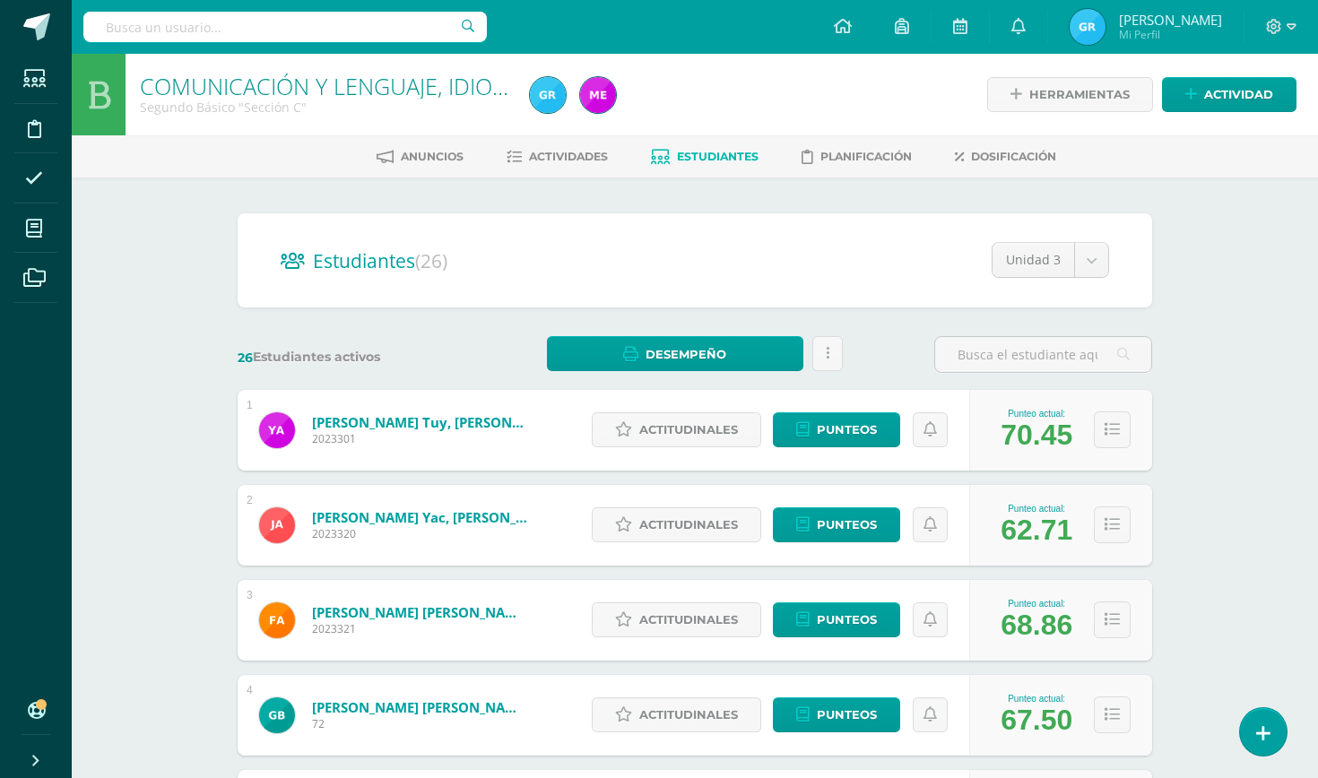
click at [541, 141] on div "Anuncios Actividades Estudiantes Planificación Dosificación" at bounding box center [716, 156] width 1289 height 42
click at [541, 158] on span "Actividades" at bounding box center [568, 156] width 79 height 13
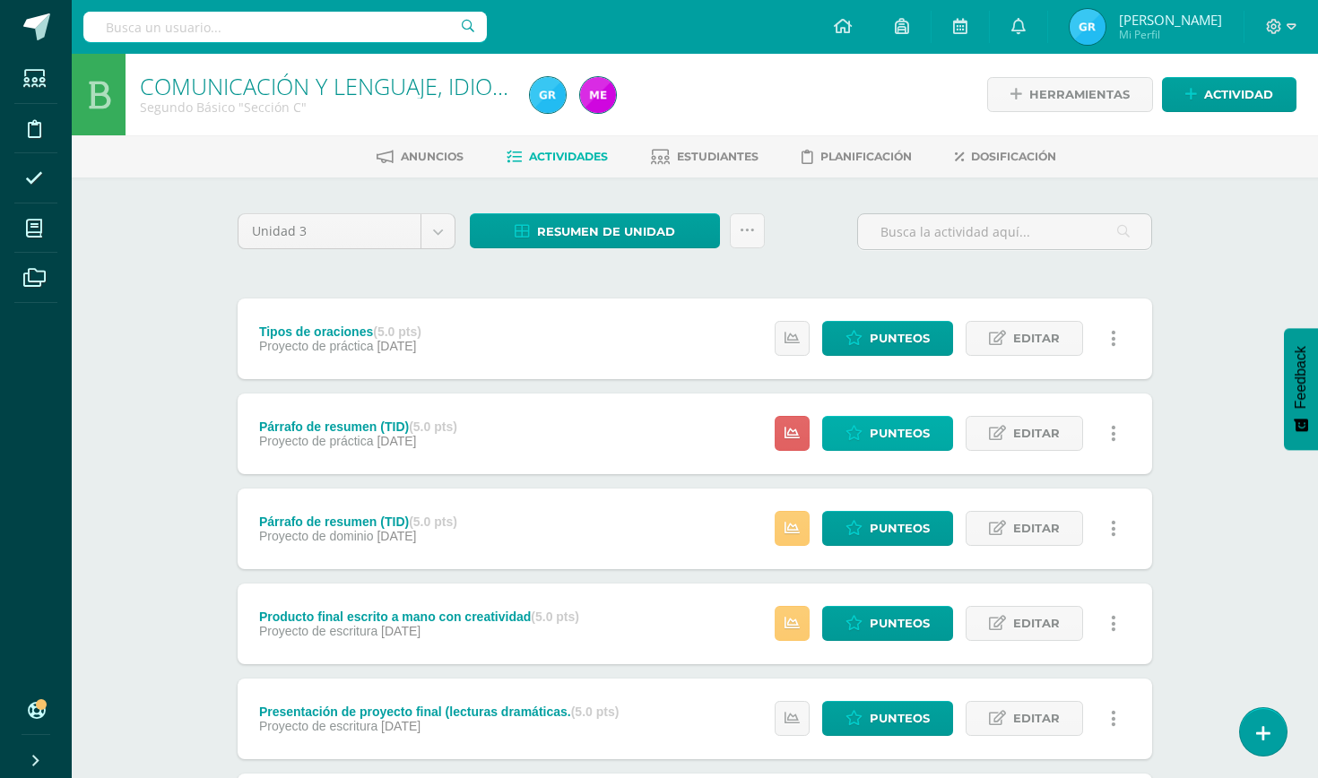
click at [897, 438] on span "Punteos" at bounding box center [900, 433] width 60 height 33
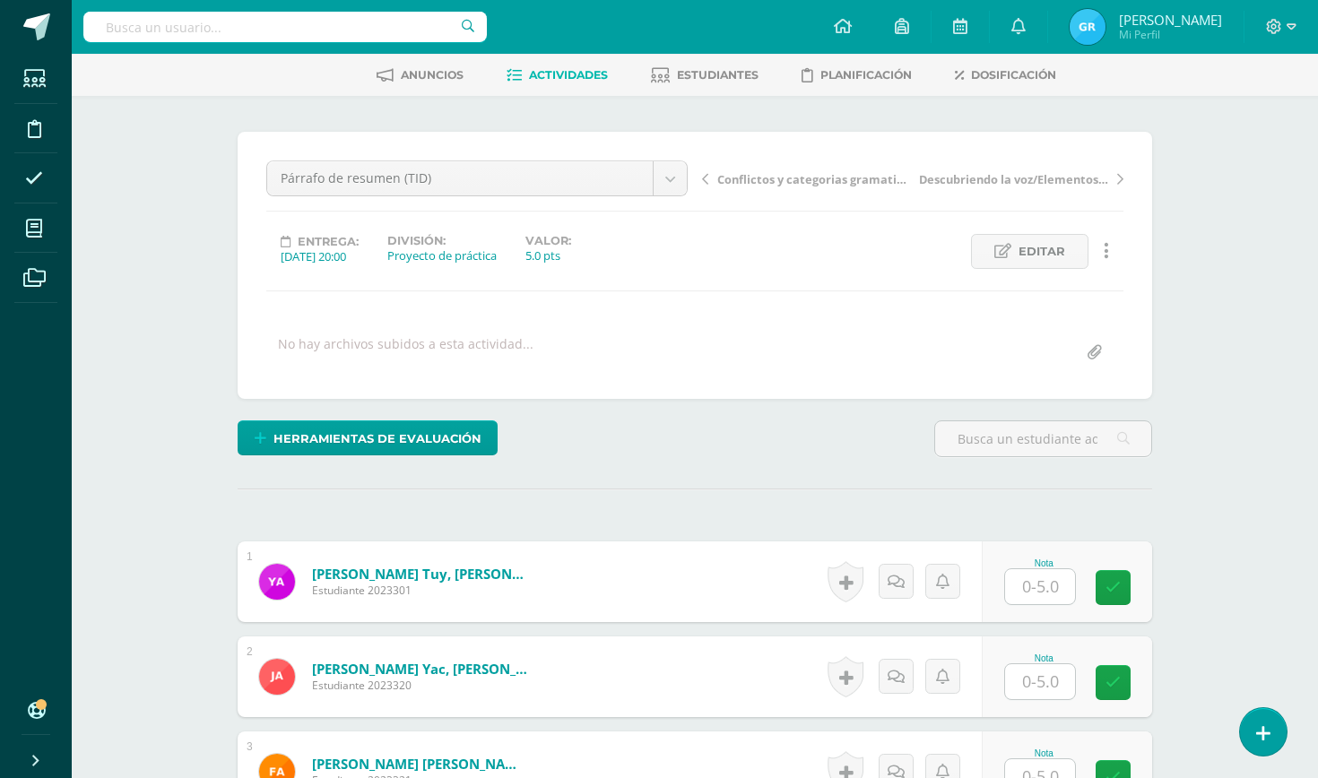
scroll to position [82, 0]
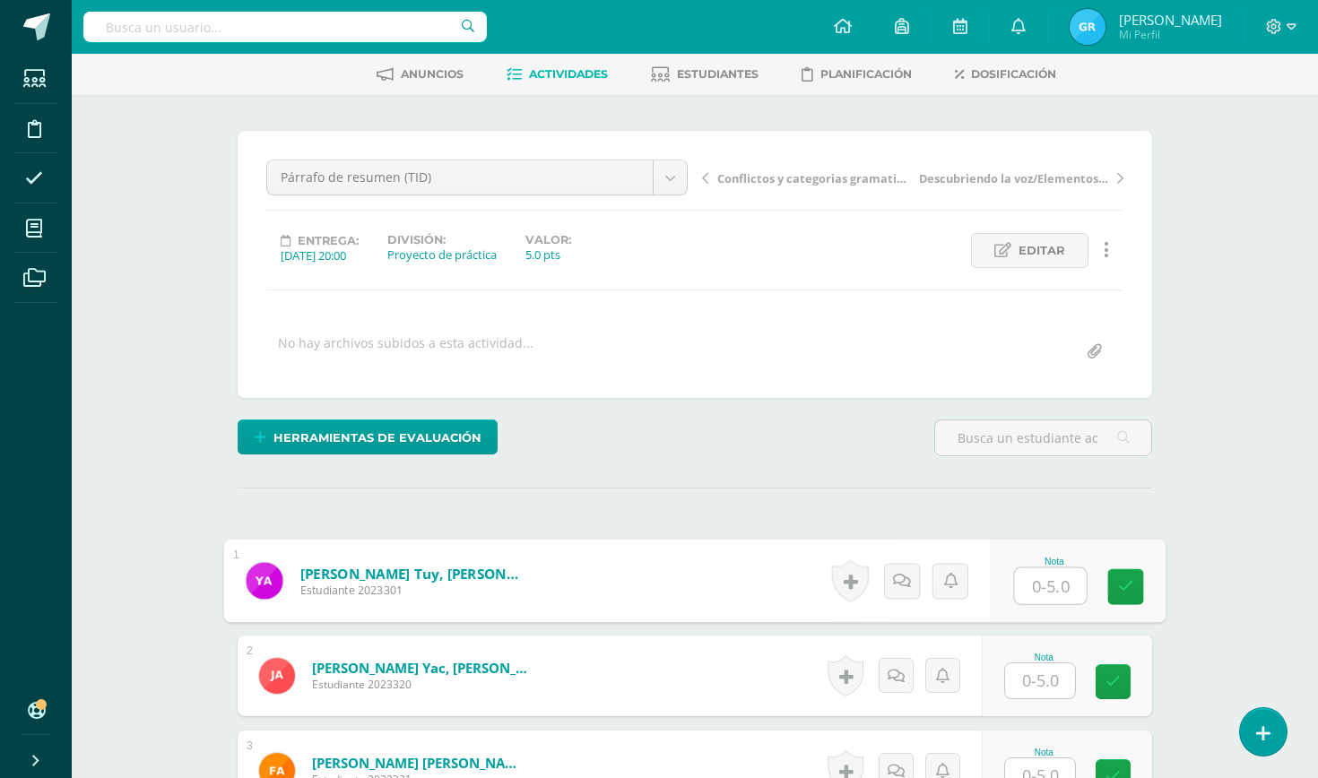
click at [1031, 591] on input "text" at bounding box center [1051, 586] width 72 height 36
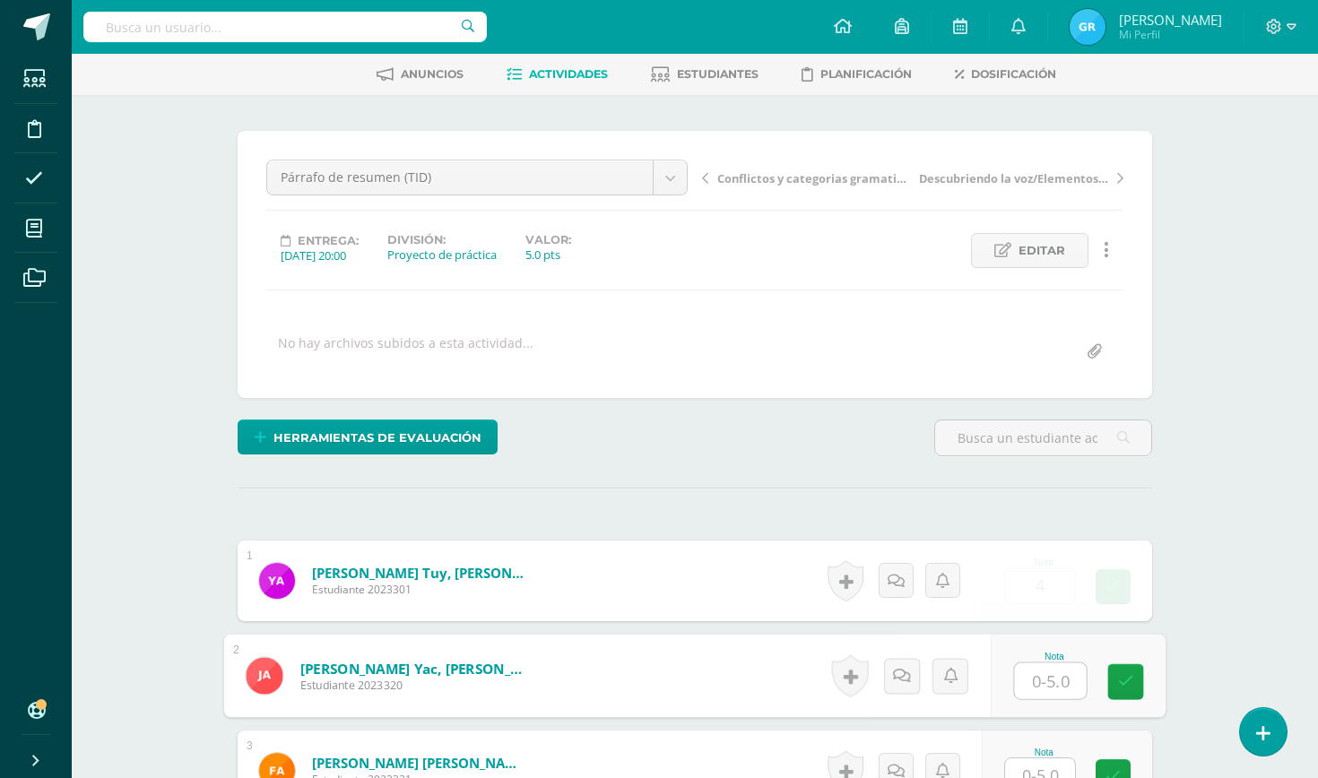
type input "4.00"
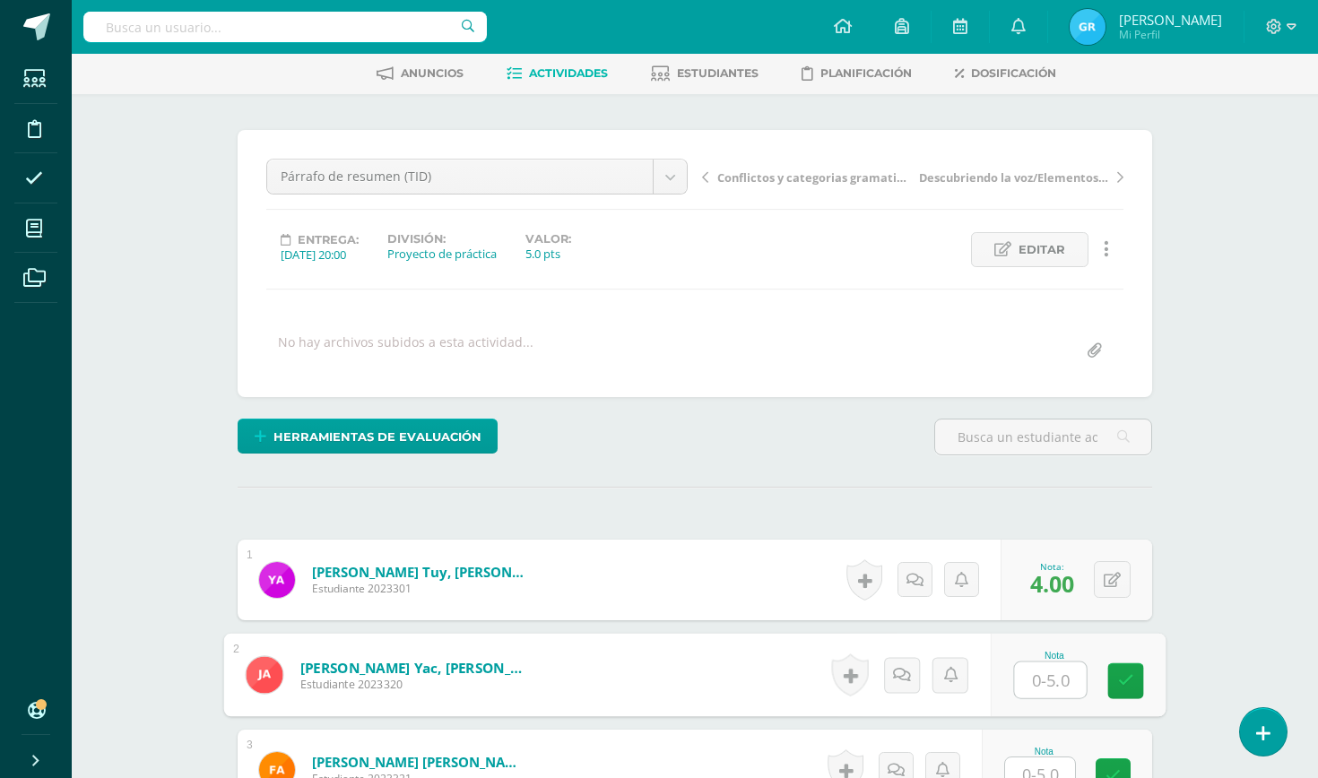
click at [840, 570] on div "Historial de actividad No hay historial para esta actividad Agregar Comentarios…" at bounding box center [920, 580] width 161 height 81
click at [1104, 585] on icon at bounding box center [1112, 580] width 17 height 15
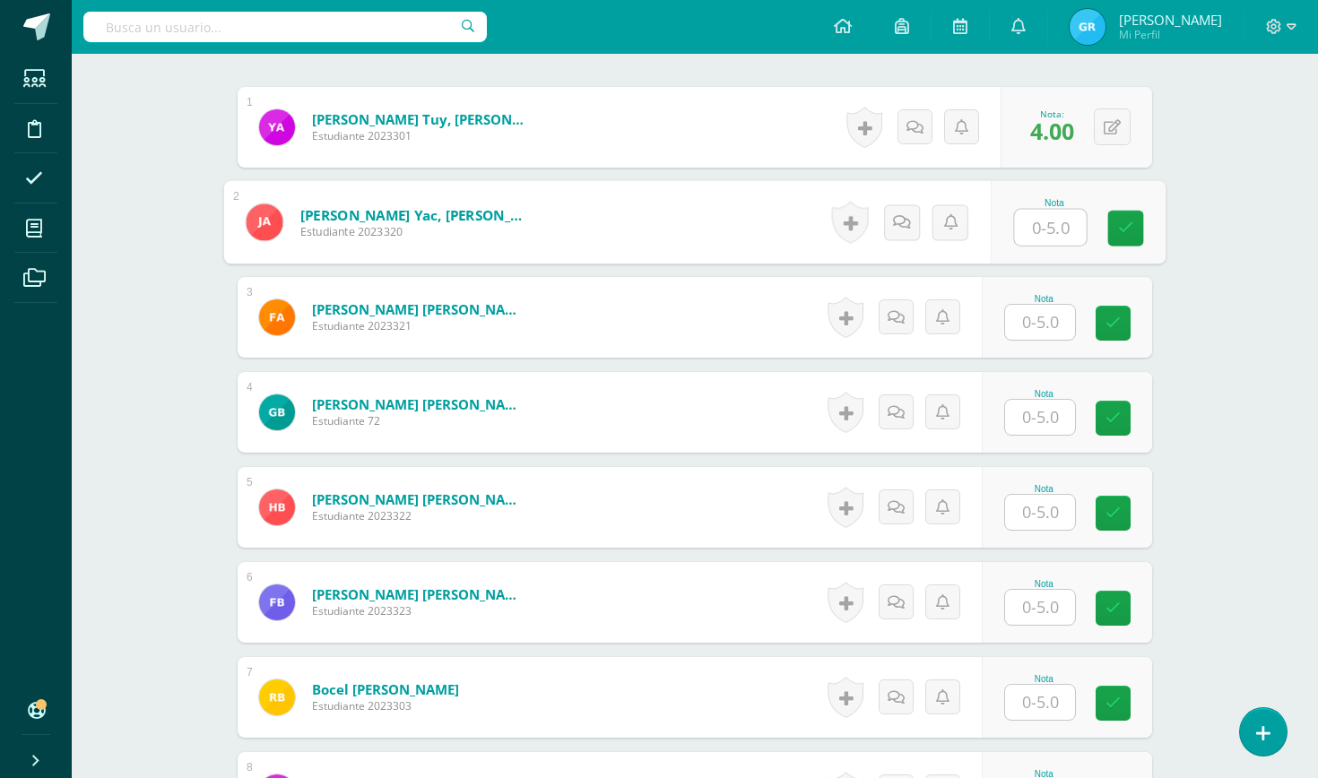
scroll to position [536, 1]
click at [1031, 507] on input "text" at bounding box center [1039, 512] width 70 height 35
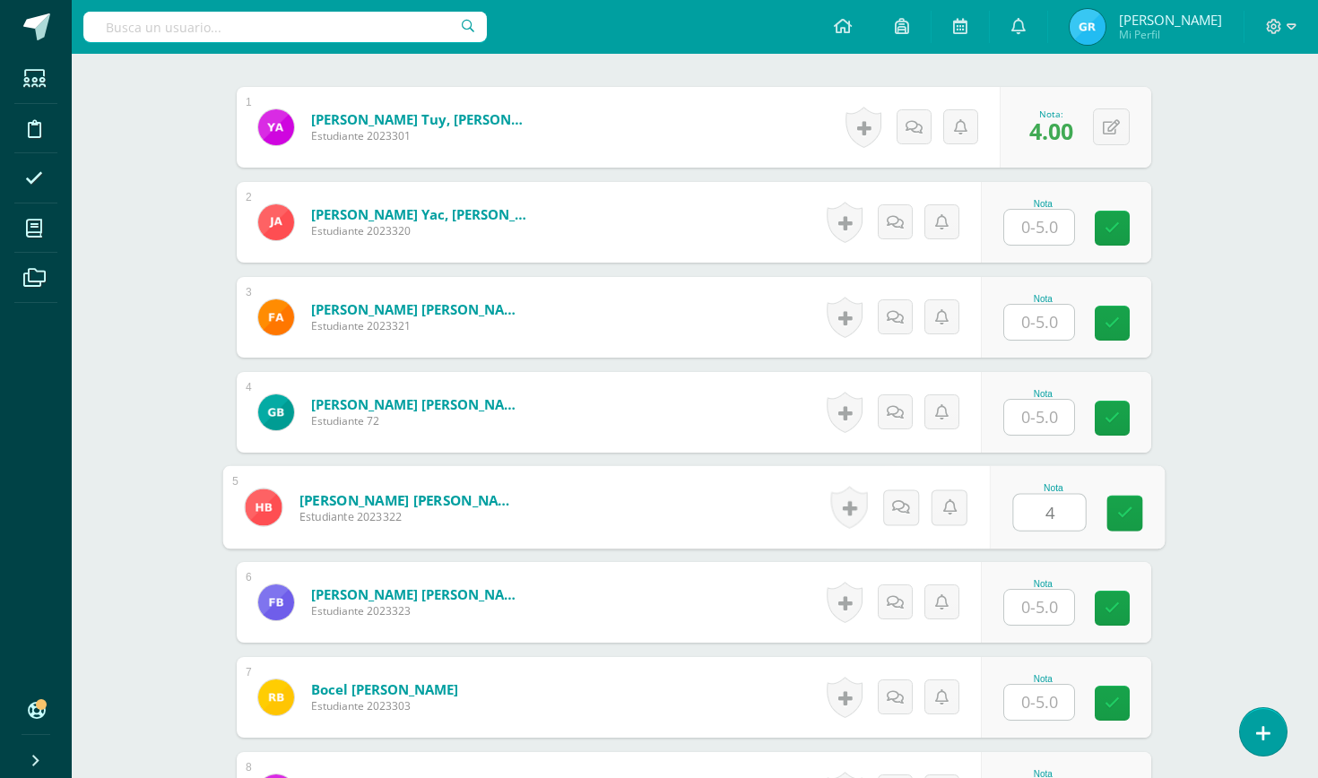
type input "4"
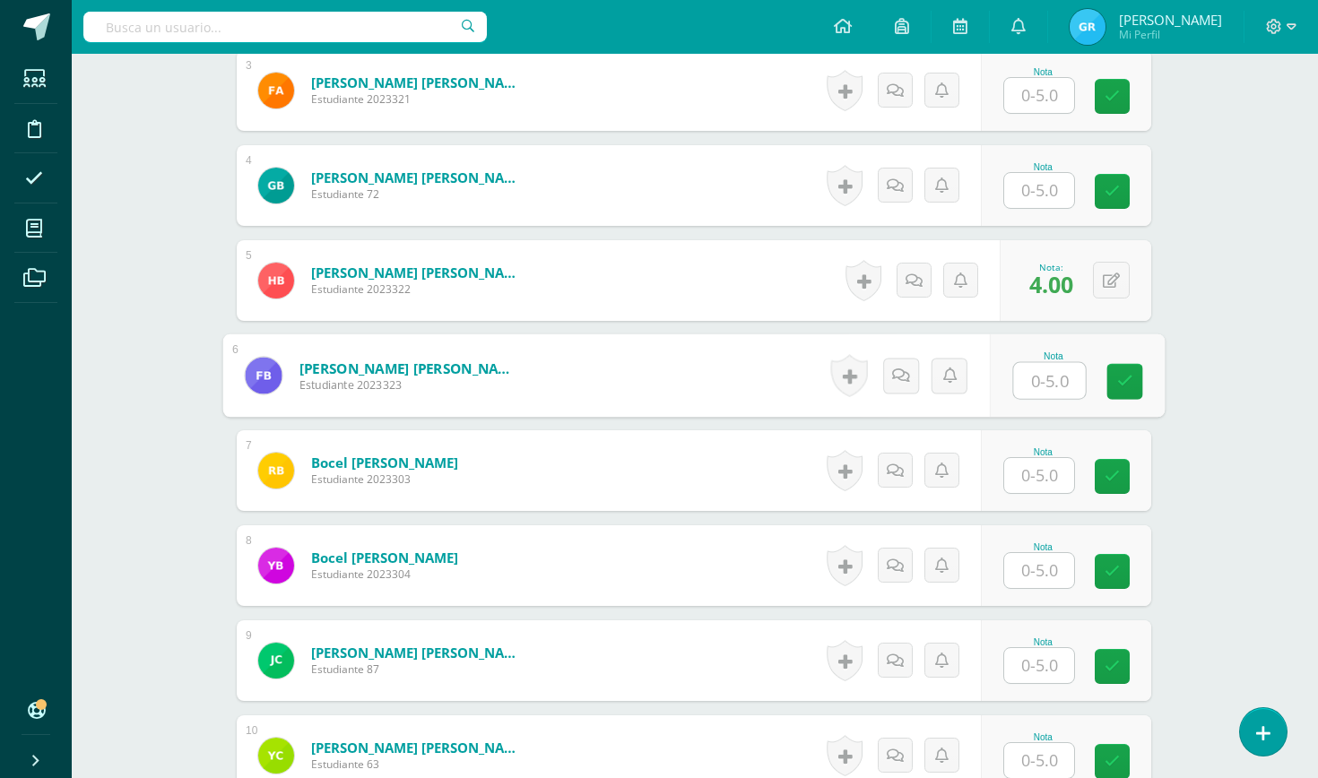
scroll to position [765, 1]
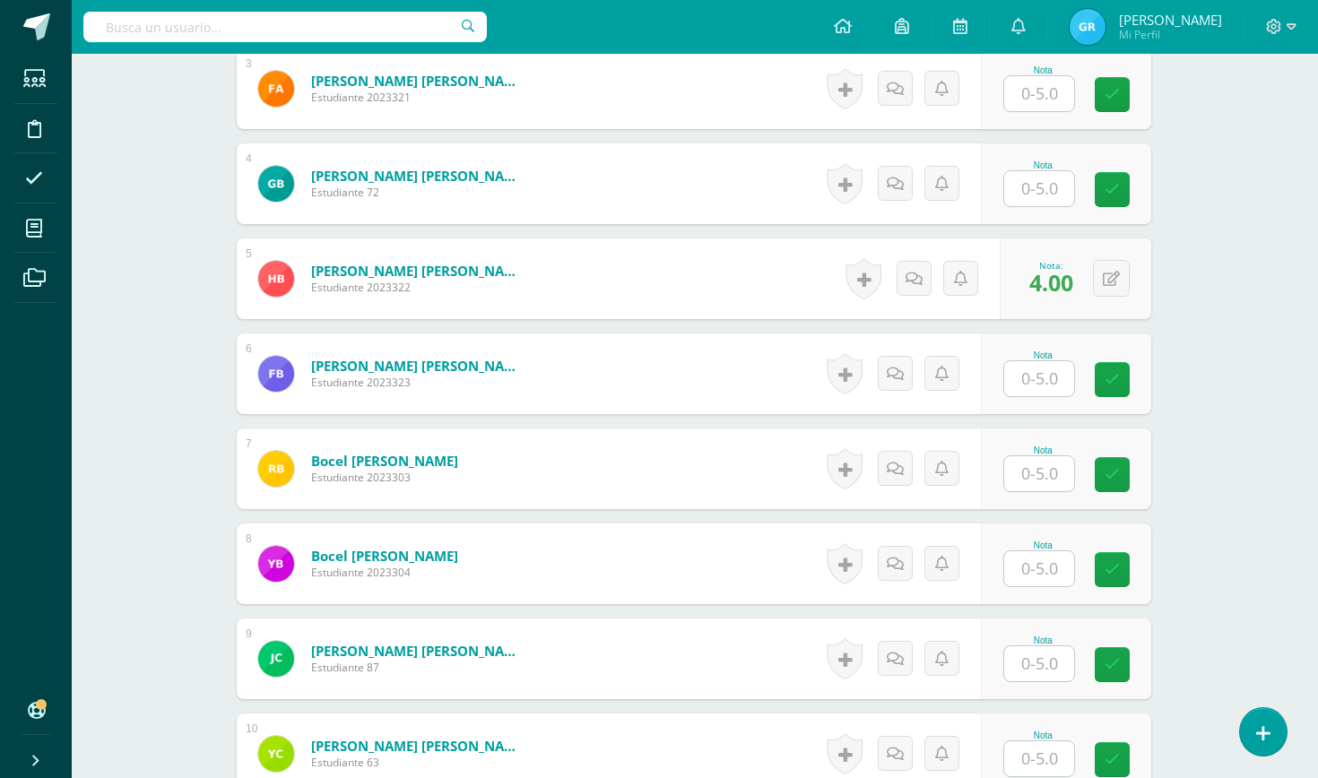
click at [618, 567] on form "Bocel Yaxón, Yessica Dulce María Estudiante 2023304 Nota 0 Logros" at bounding box center [694, 564] width 914 height 81
click at [1016, 554] on input "text" at bounding box center [1039, 568] width 70 height 35
click at [391, 558] on link "Bocel Yaxón, Yessica Dulce María" at bounding box center [375, 556] width 152 height 19
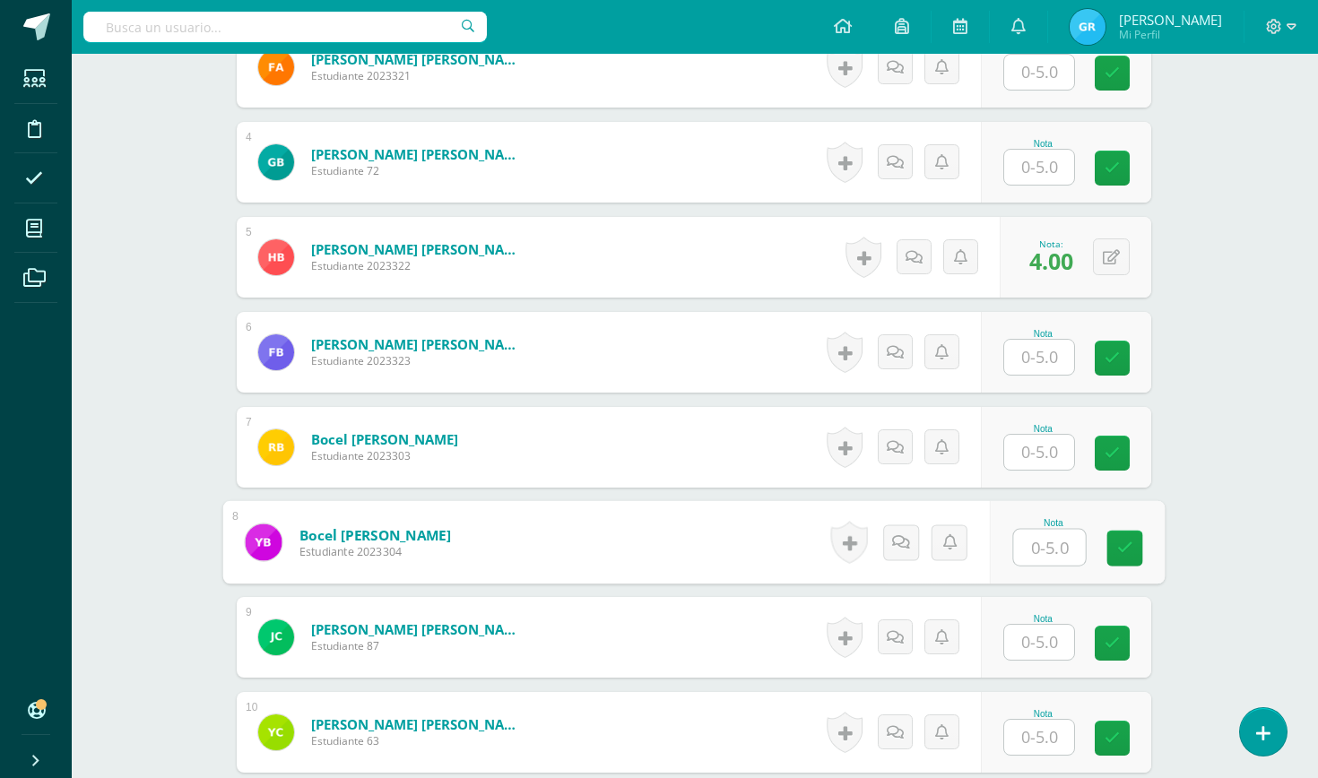
scroll to position [793, 1]
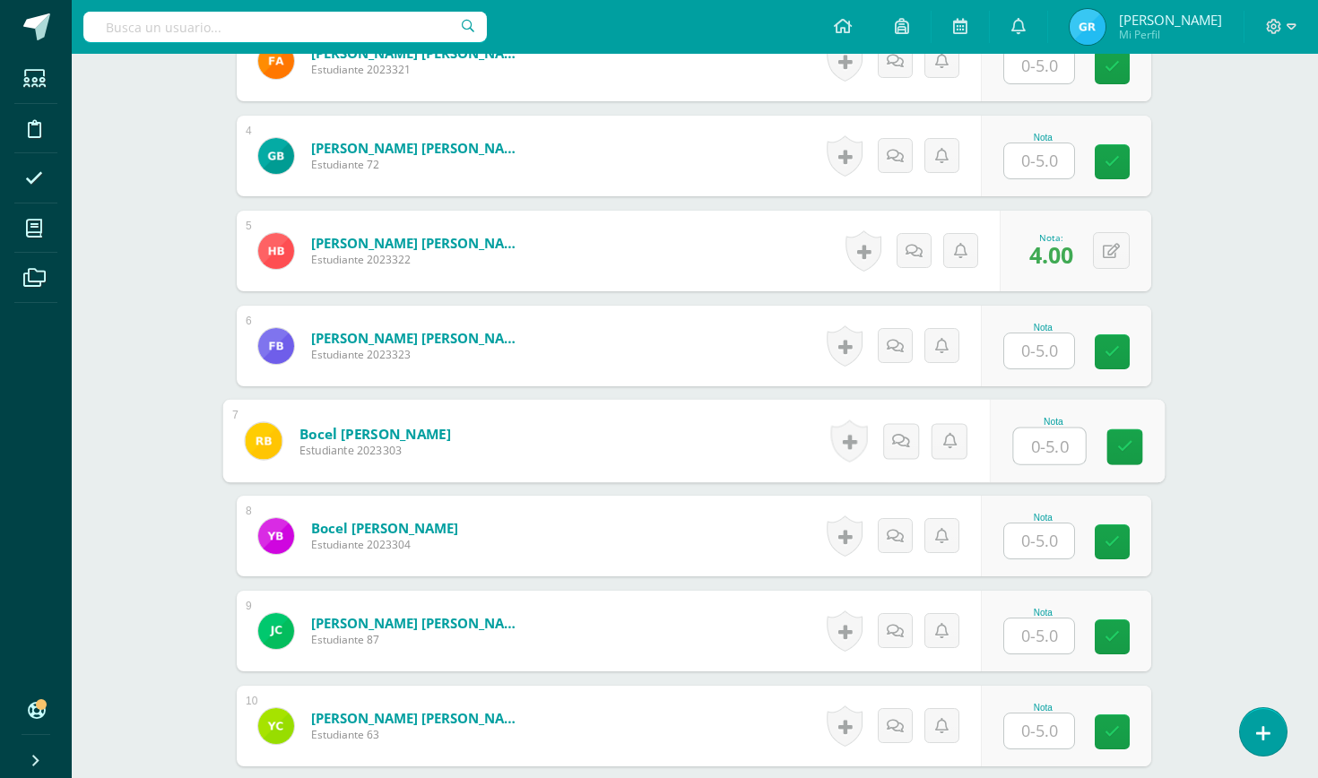
click at [1035, 448] on input "text" at bounding box center [1050, 447] width 72 height 36
type input "4"
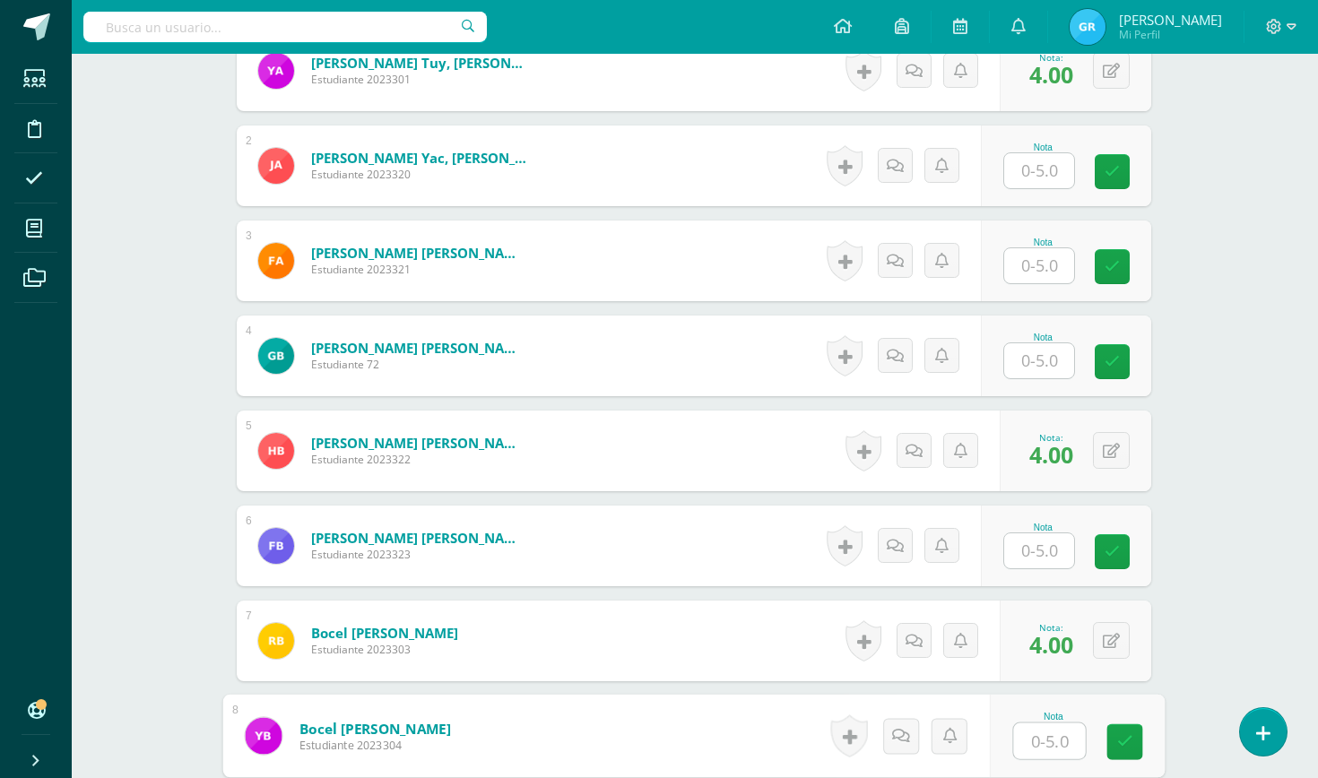
scroll to position [585, 1]
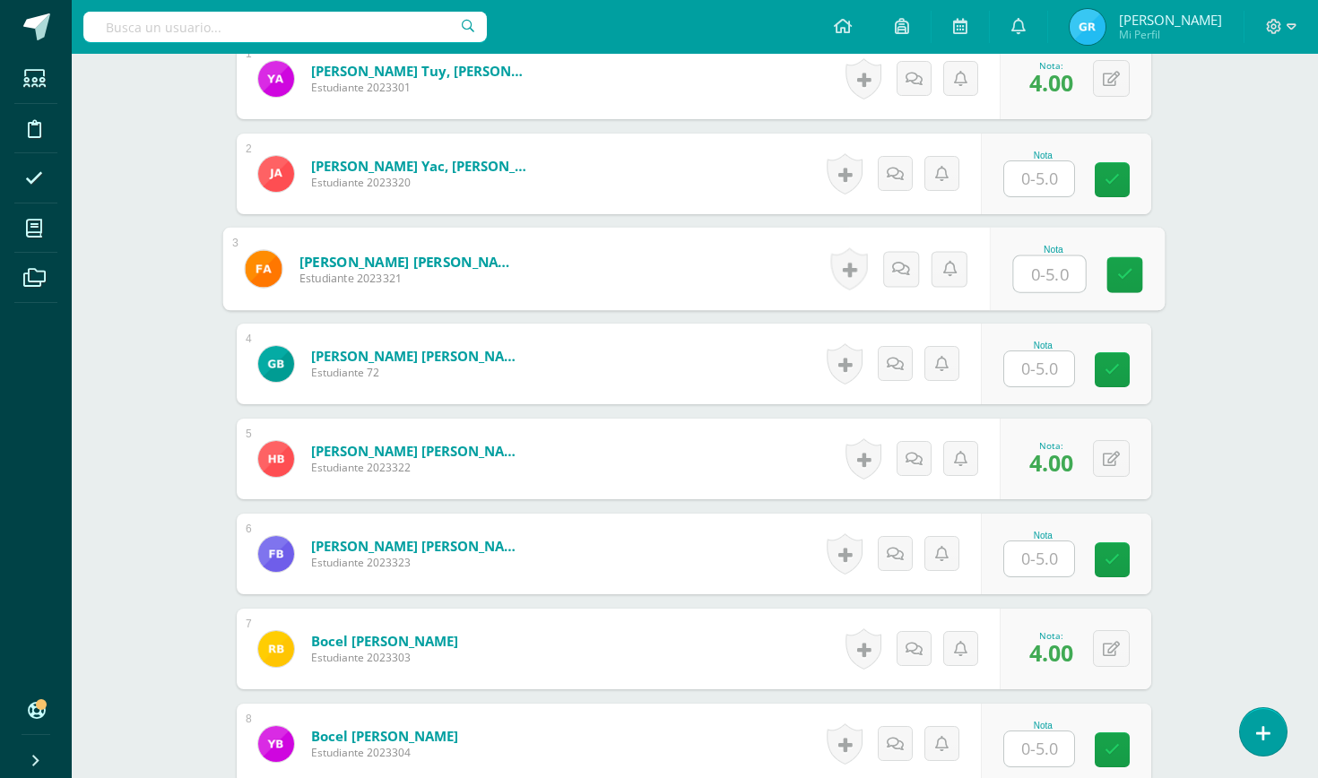
click at [1059, 276] on input "text" at bounding box center [1050, 274] width 72 height 36
type input "4"
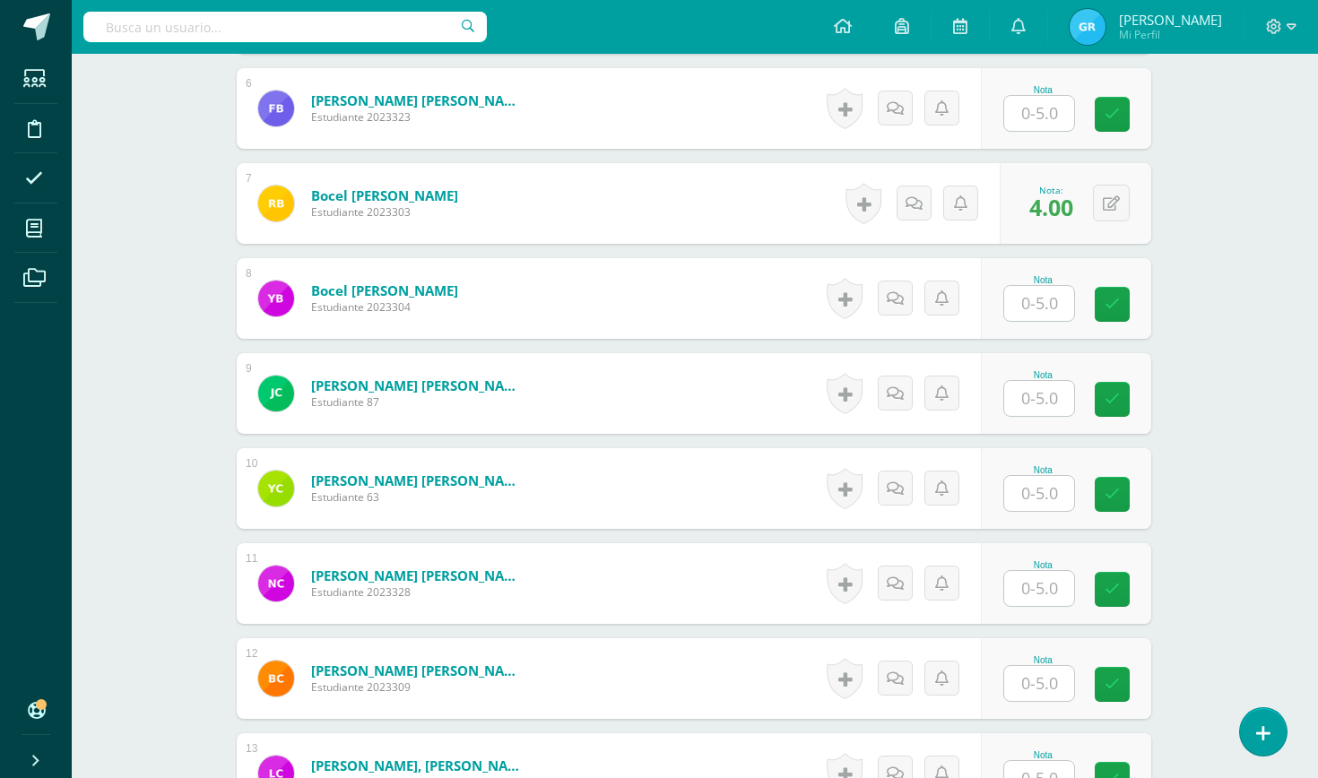
scroll to position [1035, 1]
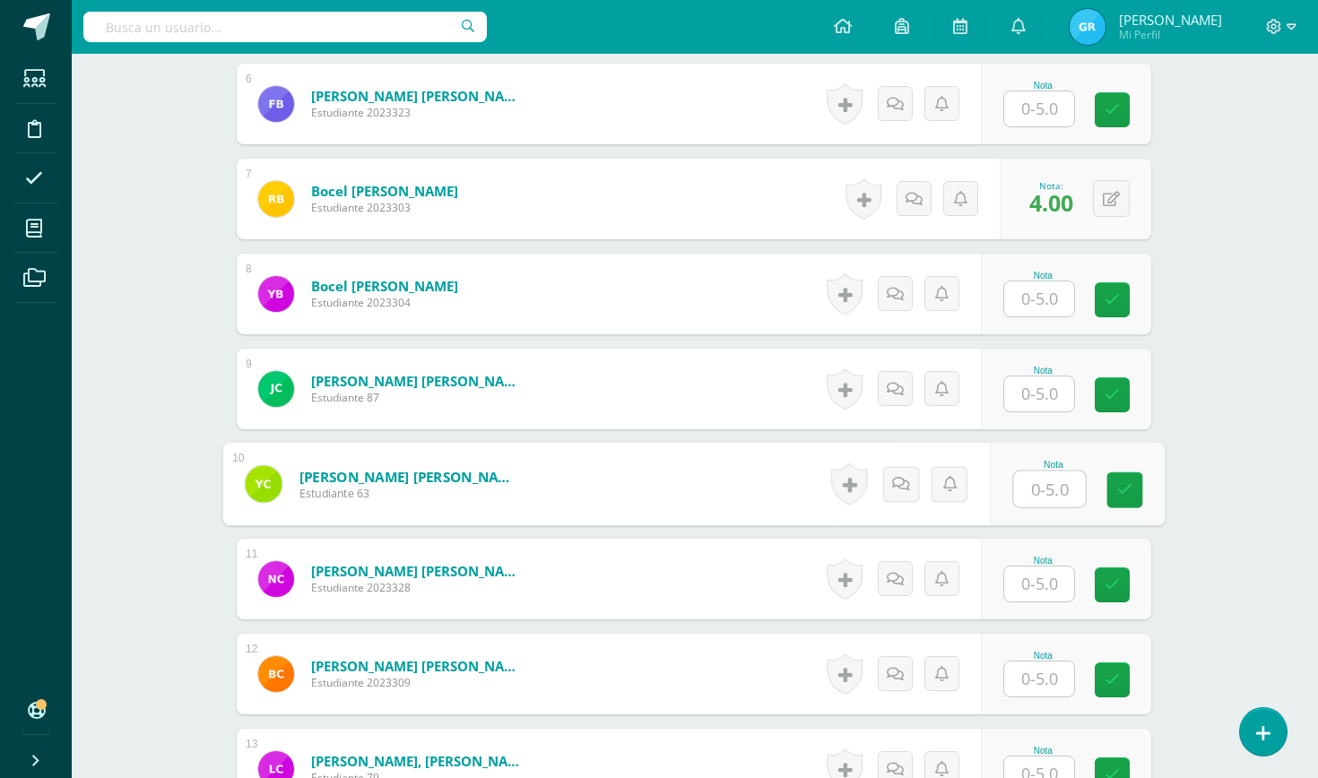
click at [1037, 495] on input "text" at bounding box center [1050, 490] width 72 height 36
type input "4"
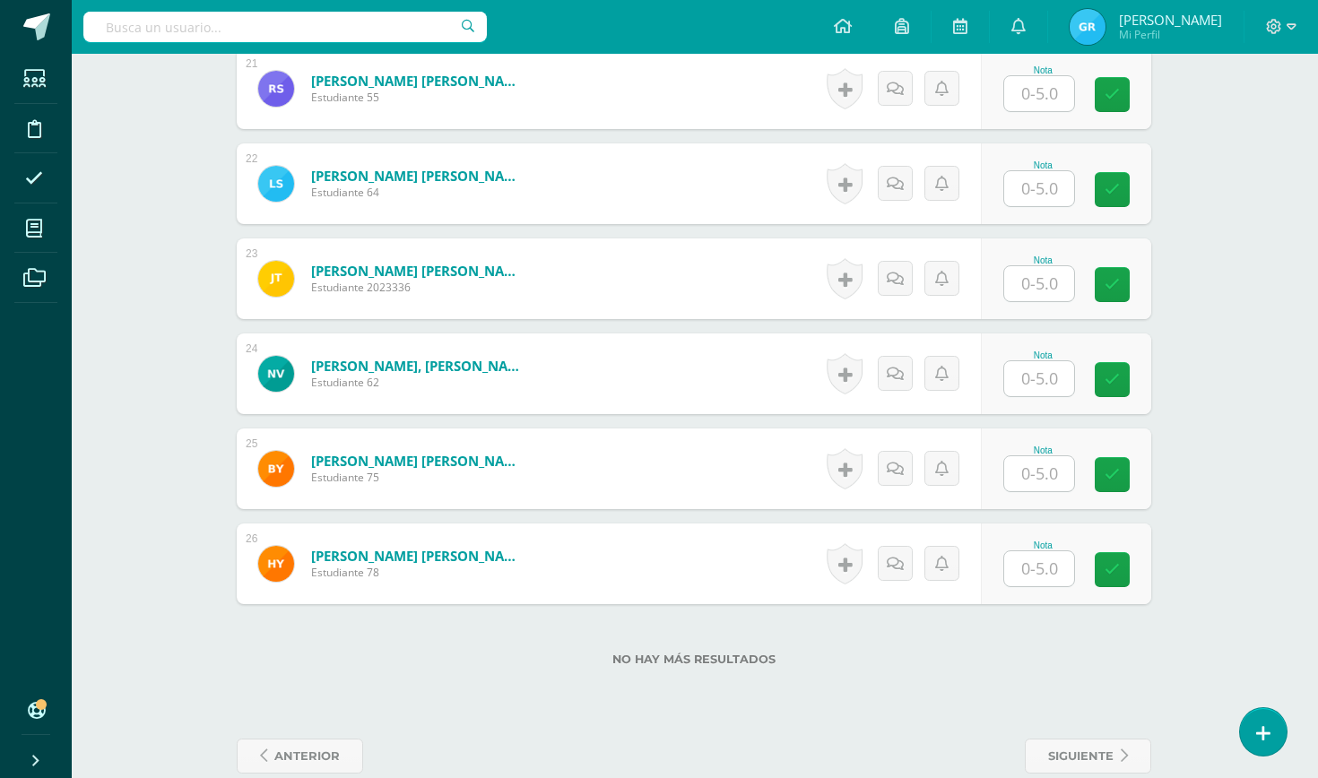
scroll to position [2477, 1]
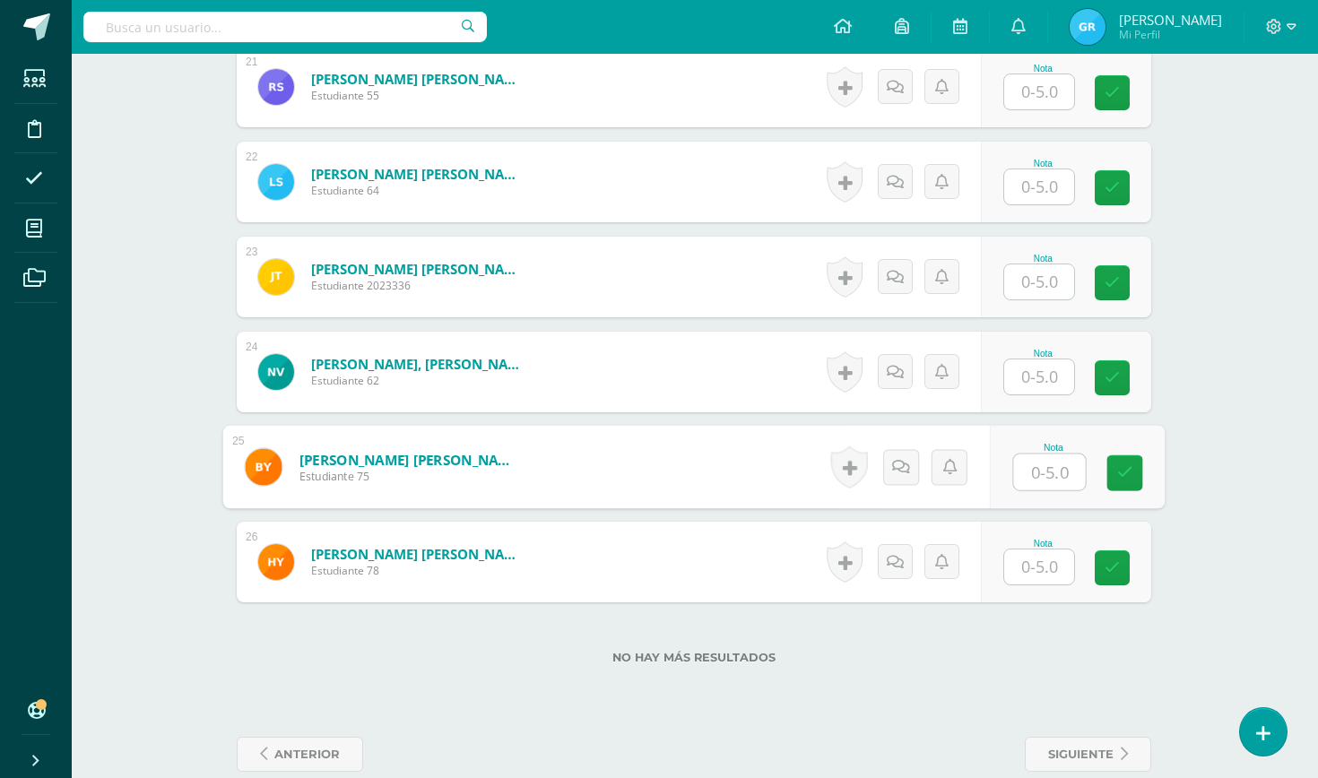
click at [1045, 469] on input "text" at bounding box center [1050, 473] width 72 height 36
type input "4"
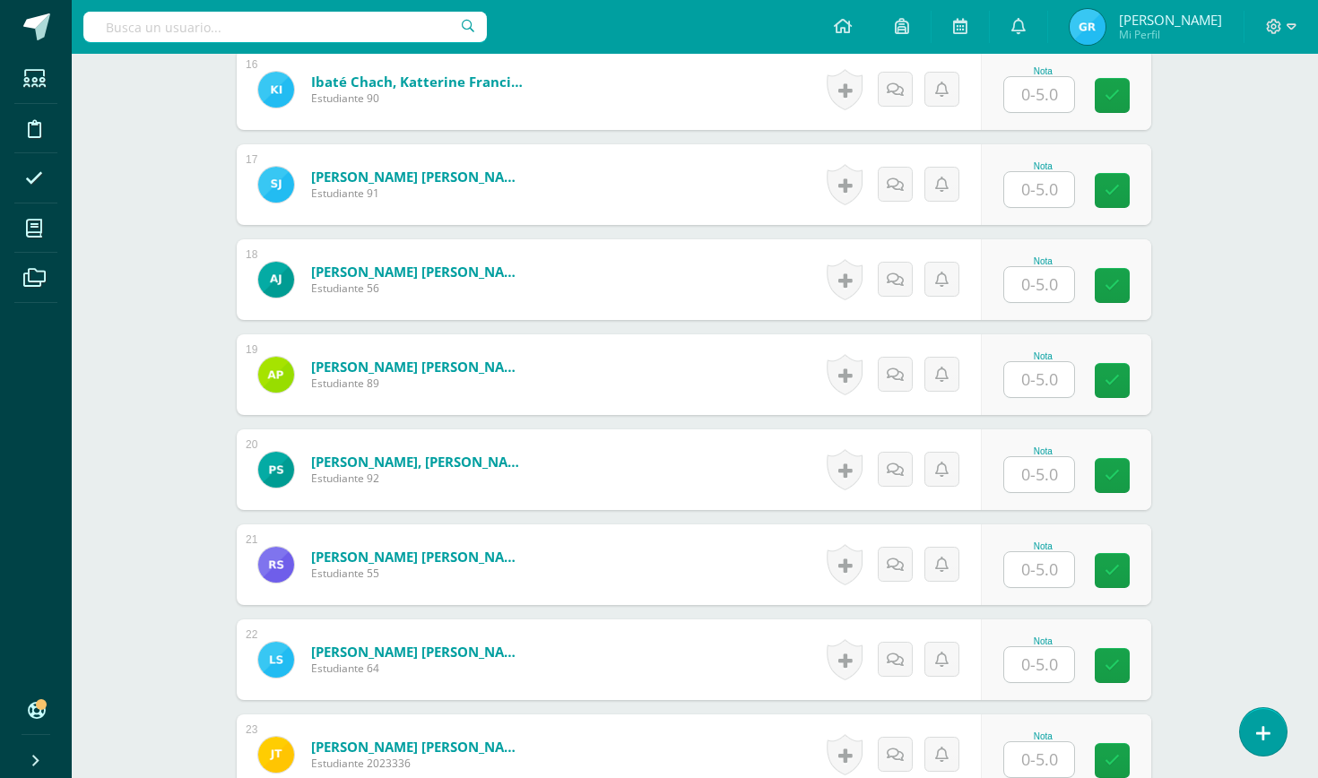
scroll to position [1998, 1]
click at [1051, 378] on input "text" at bounding box center [1039, 380] width 70 height 35
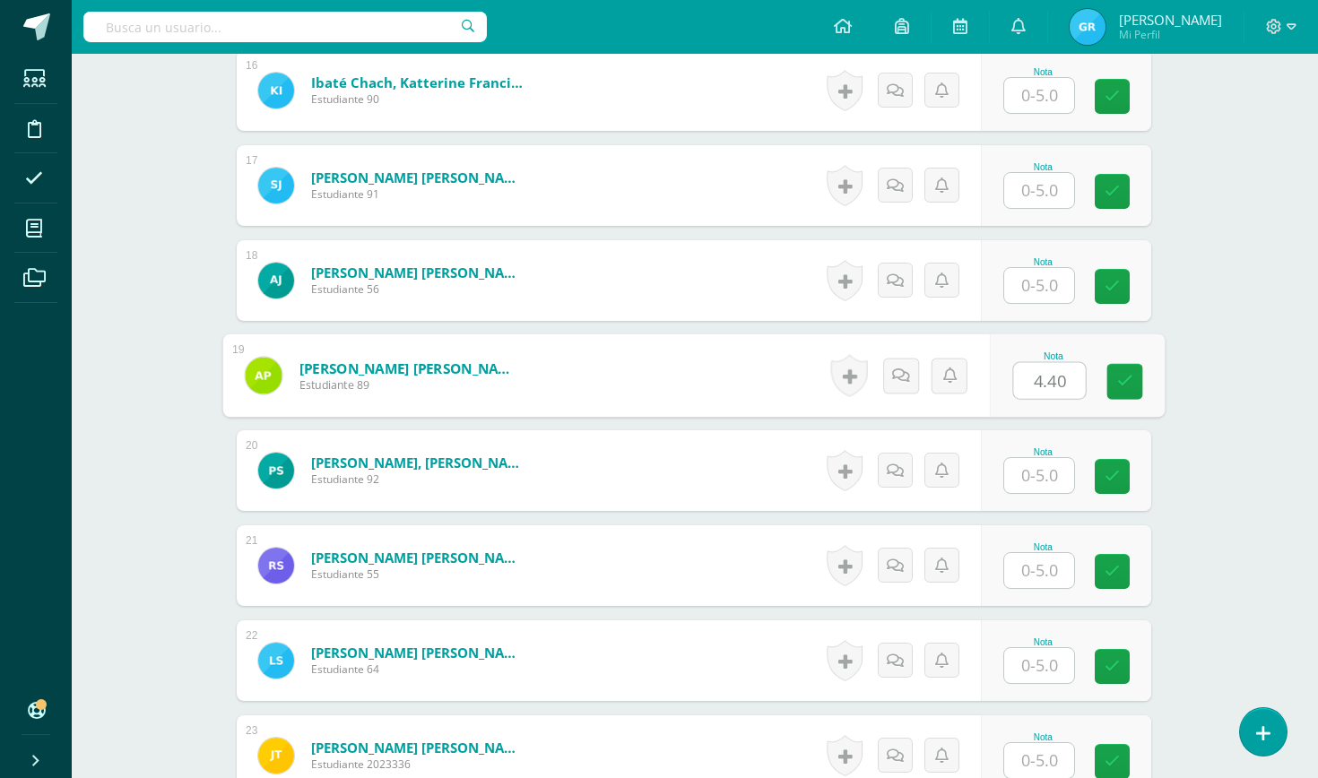
type input "4.40"
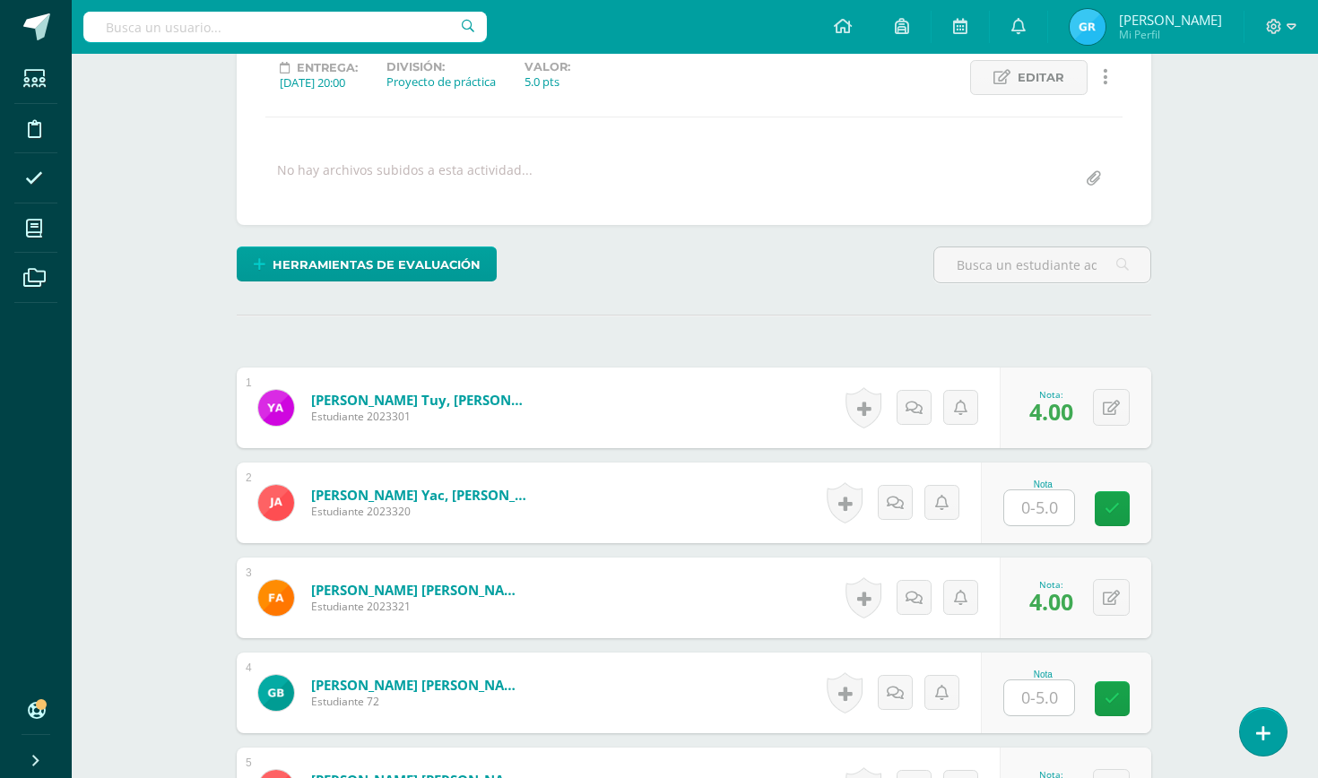
scroll to position [249, 1]
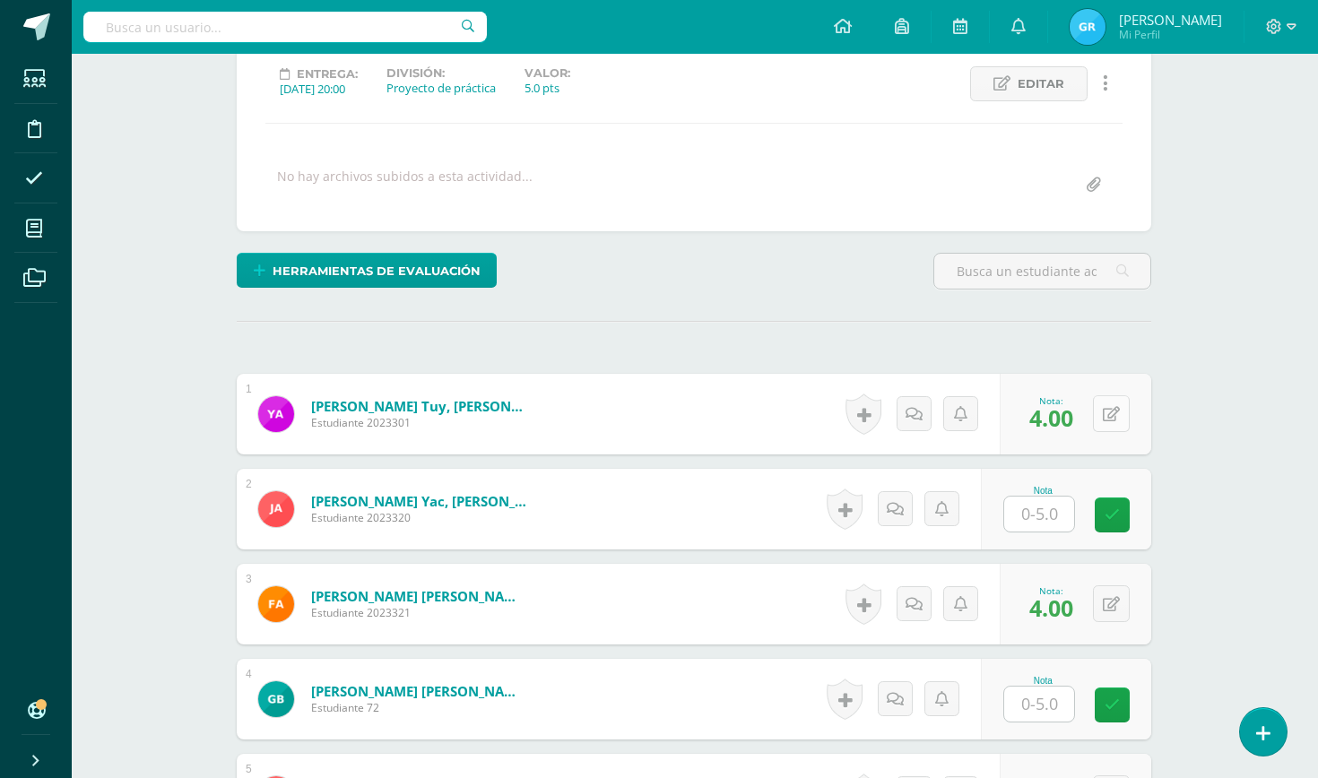
click at [1093, 415] on button at bounding box center [1111, 413] width 37 height 37
type input "4.40"
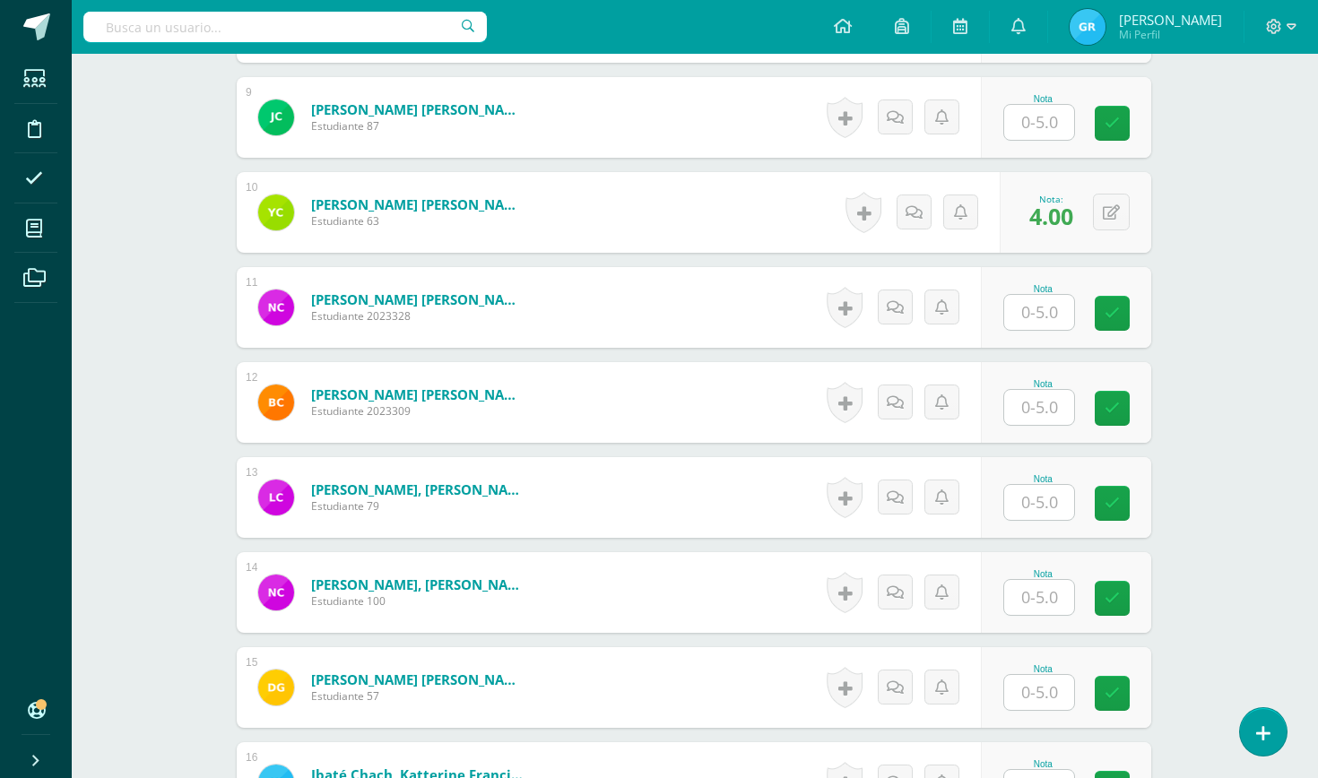
scroll to position [1306, 1]
click at [1037, 684] on input "text" at bounding box center [1039, 692] width 70 height 35
type input "4.40"
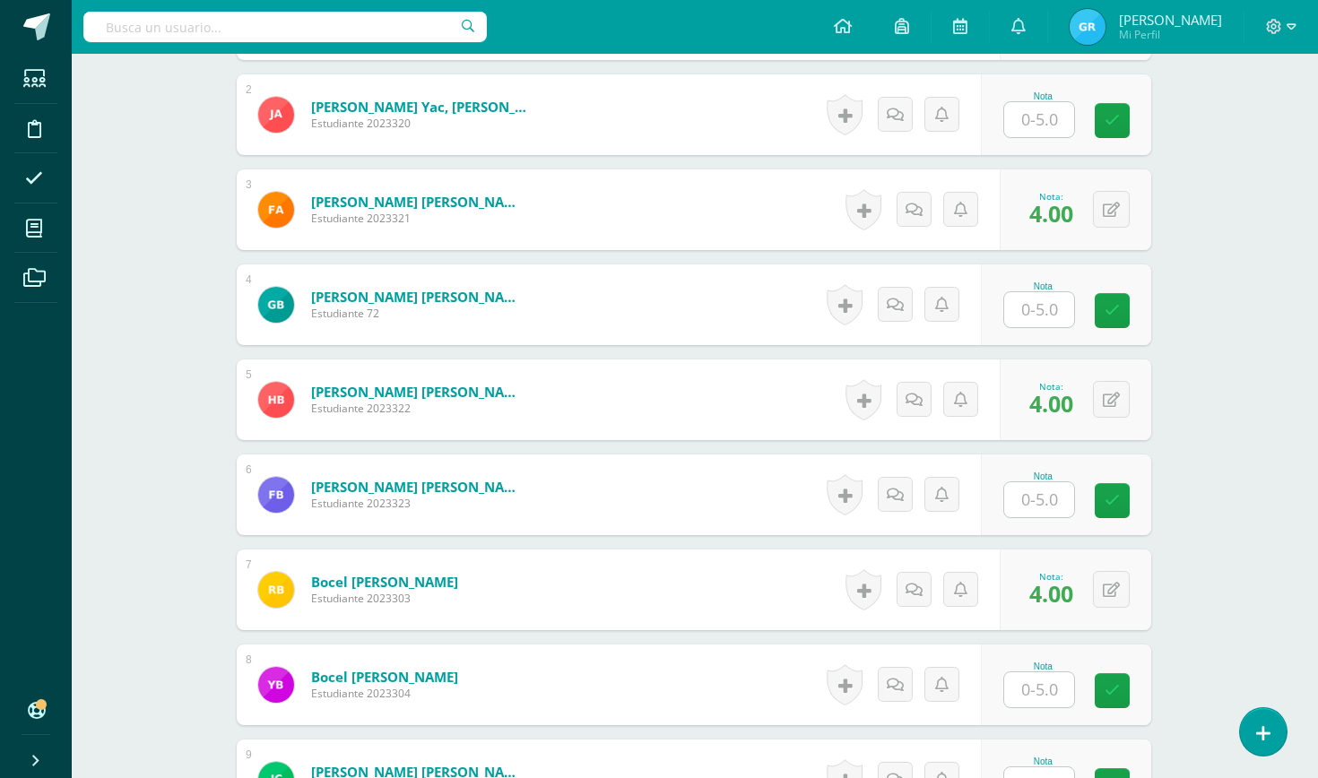
scroll to position [660, 1]
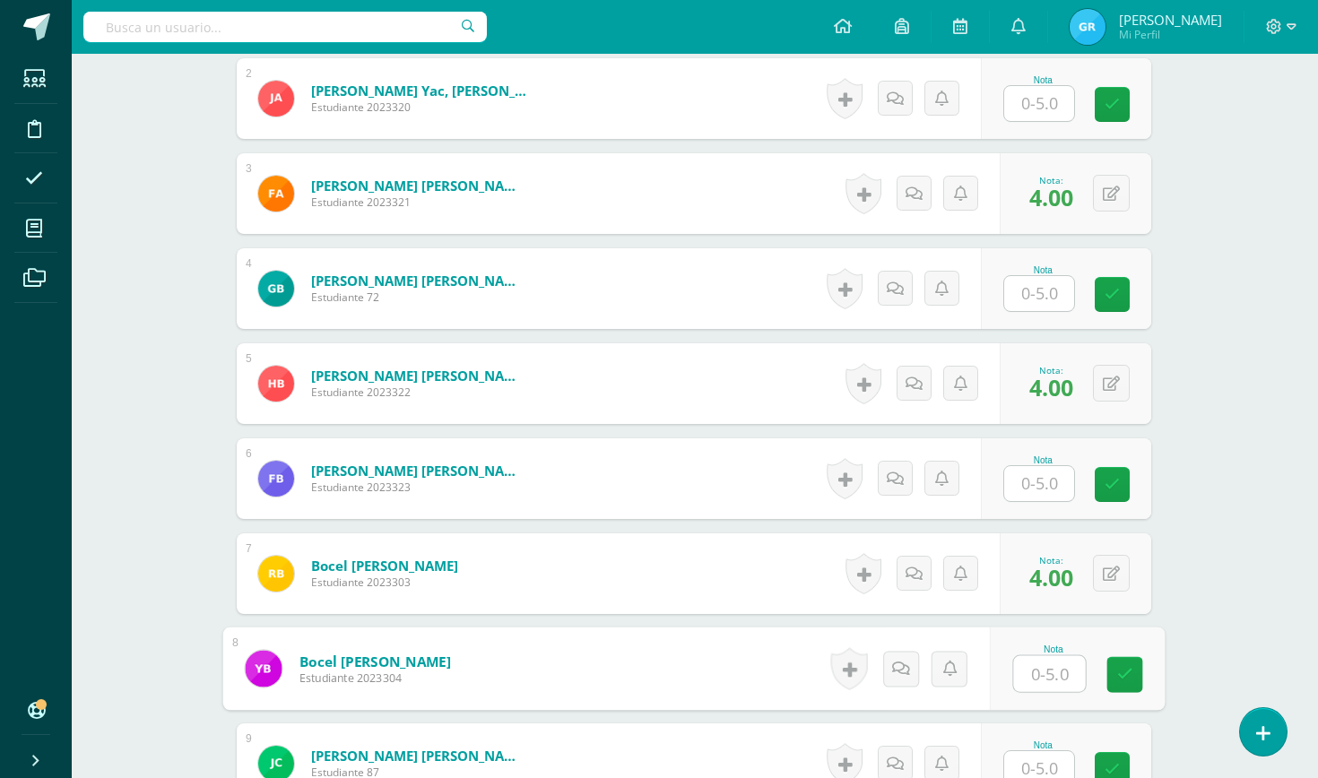
click at [1038, 675] on input "text" at bounding box center [1050, 674] width 72 height 36
type input "4.40"
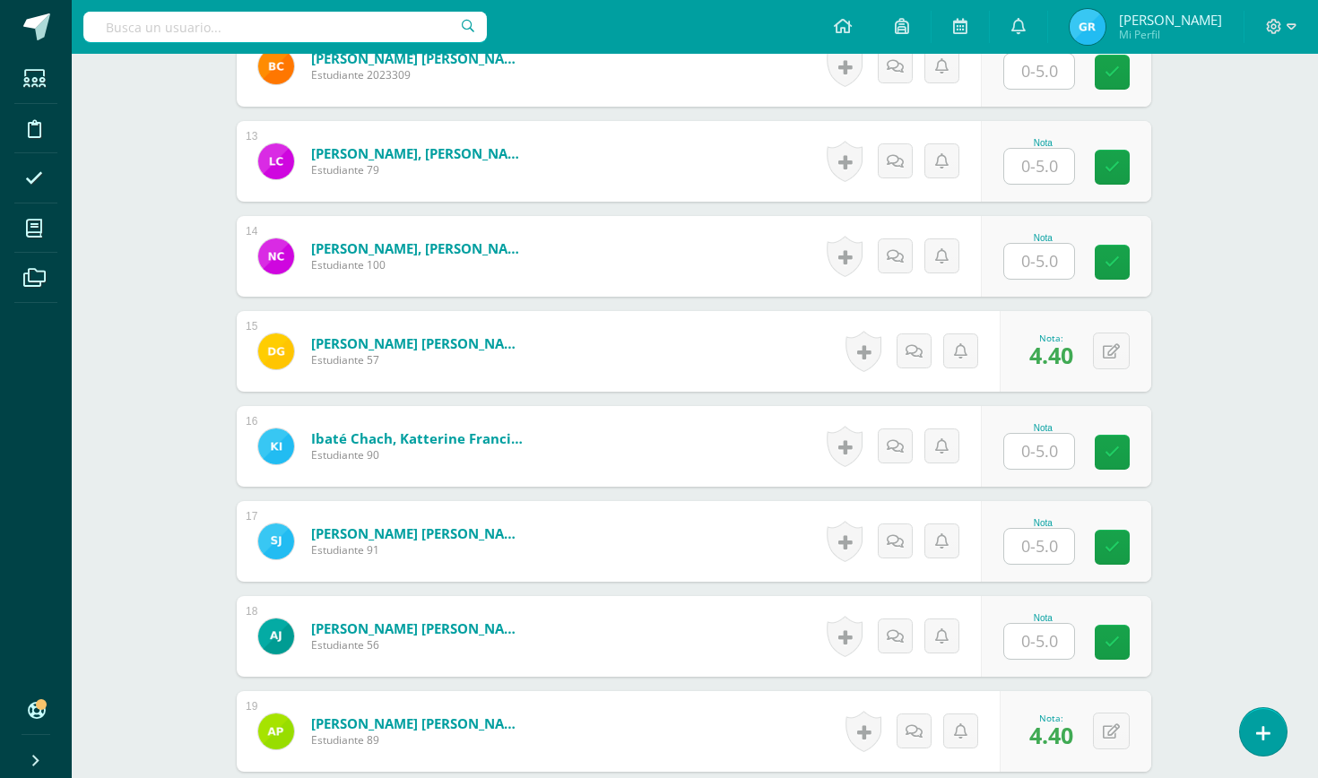
scroll to position [1643, 1]
click at [1037, 264] on input "text" at bounding box center [1039, 260] width 70 height 35
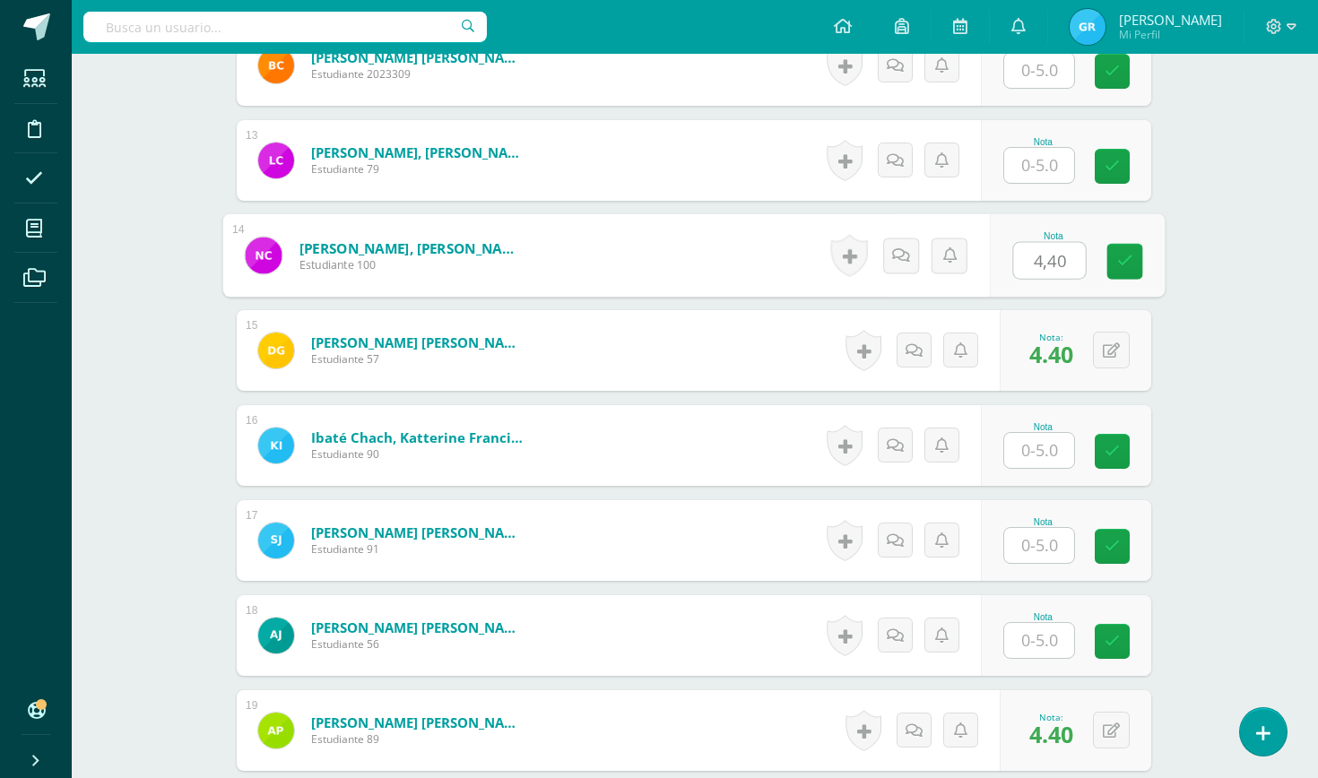
type input "4,40"
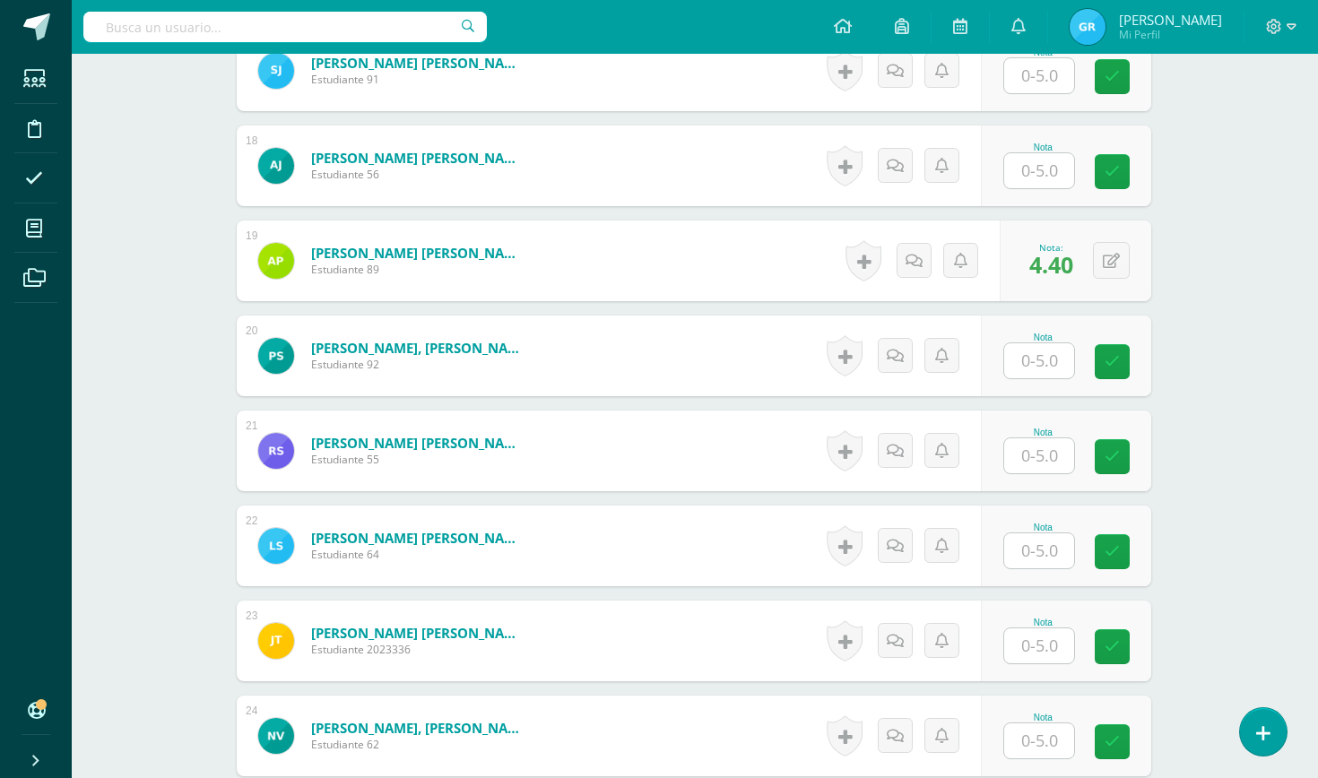
scroll to position [2119, 1]
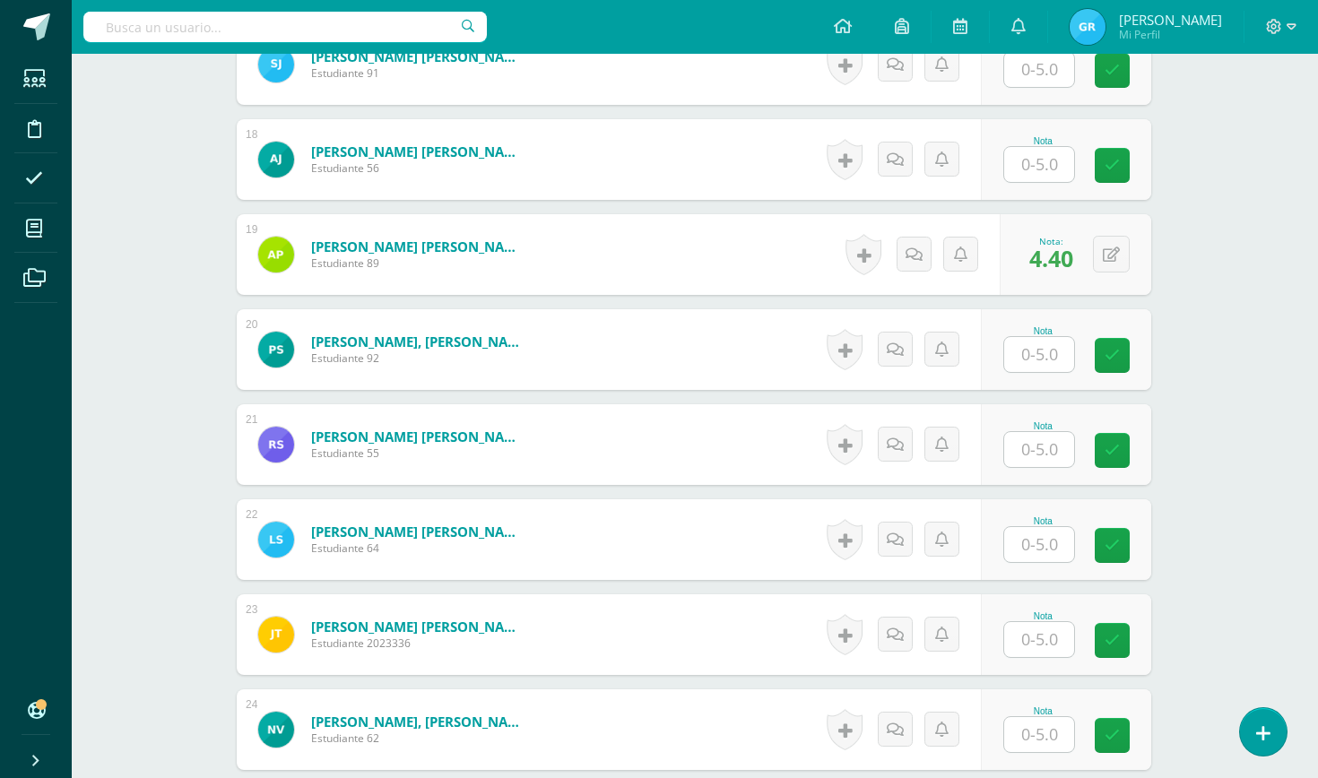
click at [1041, 541] on input "text" at bounding box center [1039, 544] width 70 height 35
type input "4.73"
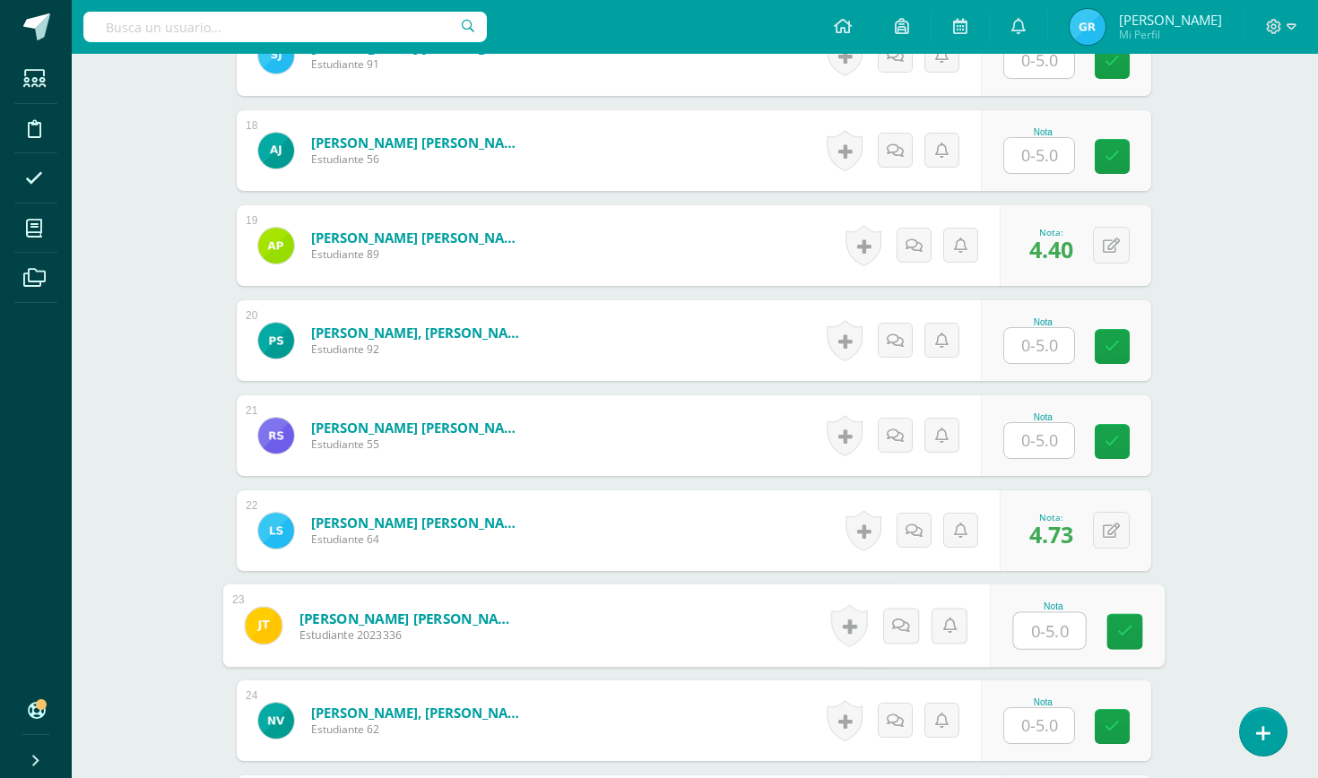
scroll to position [2132, 1]
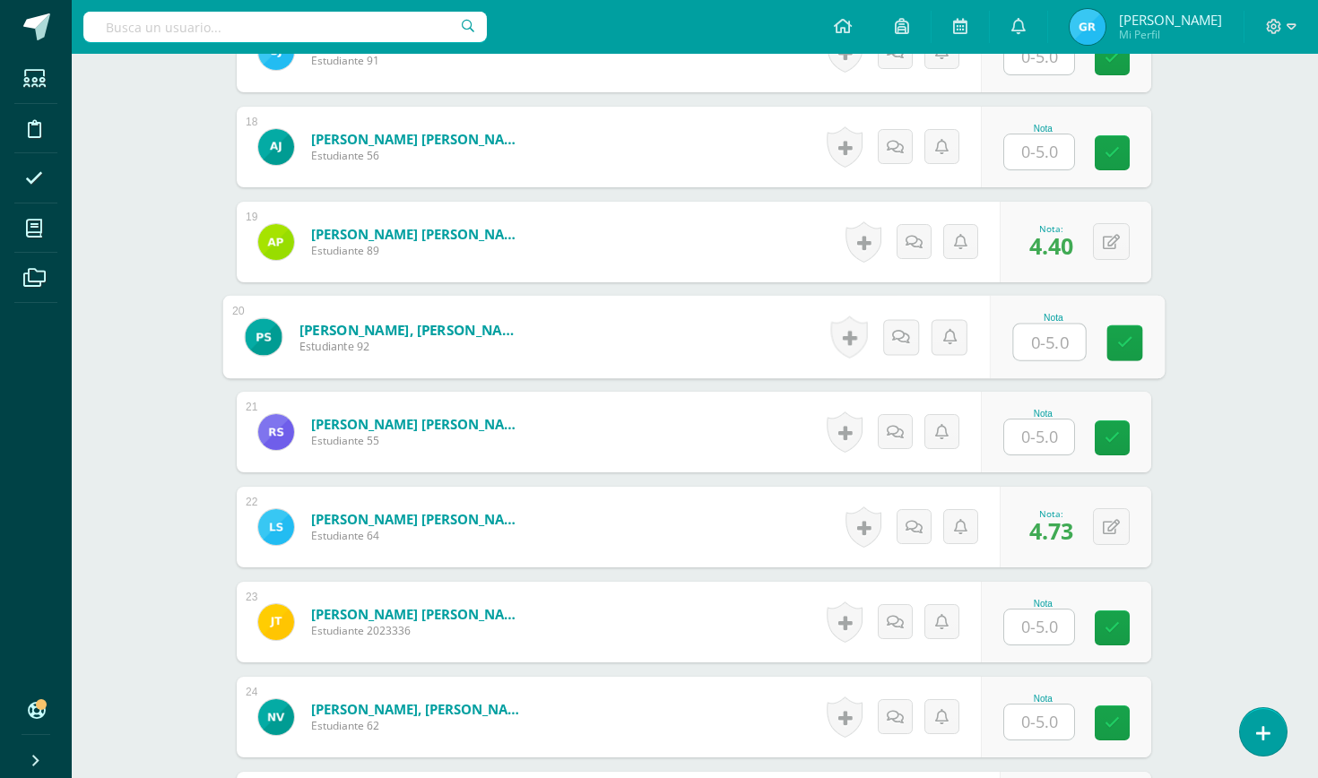
click at [1038, 334] on input "text" at bounding box center [1050, 343] width 72 height 36
type input "4.73"
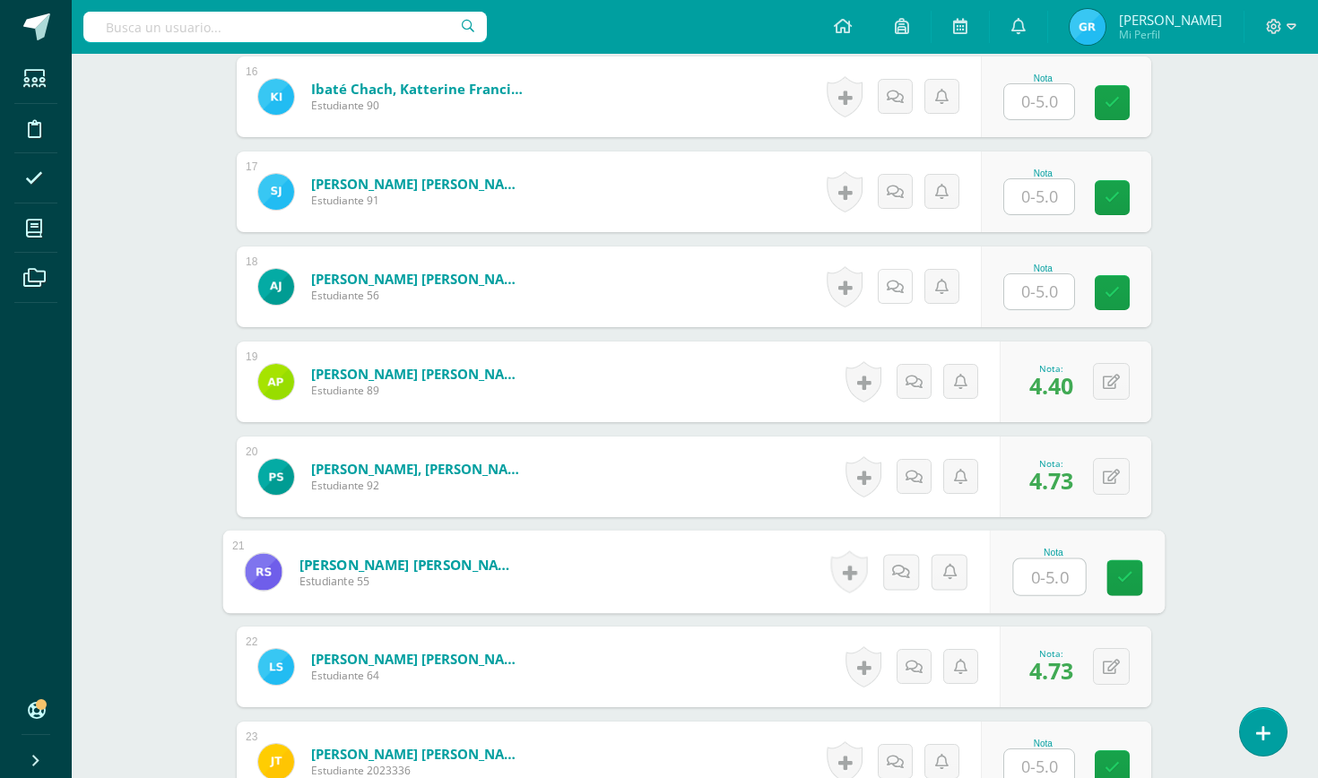
scroll to position [1988, 1]
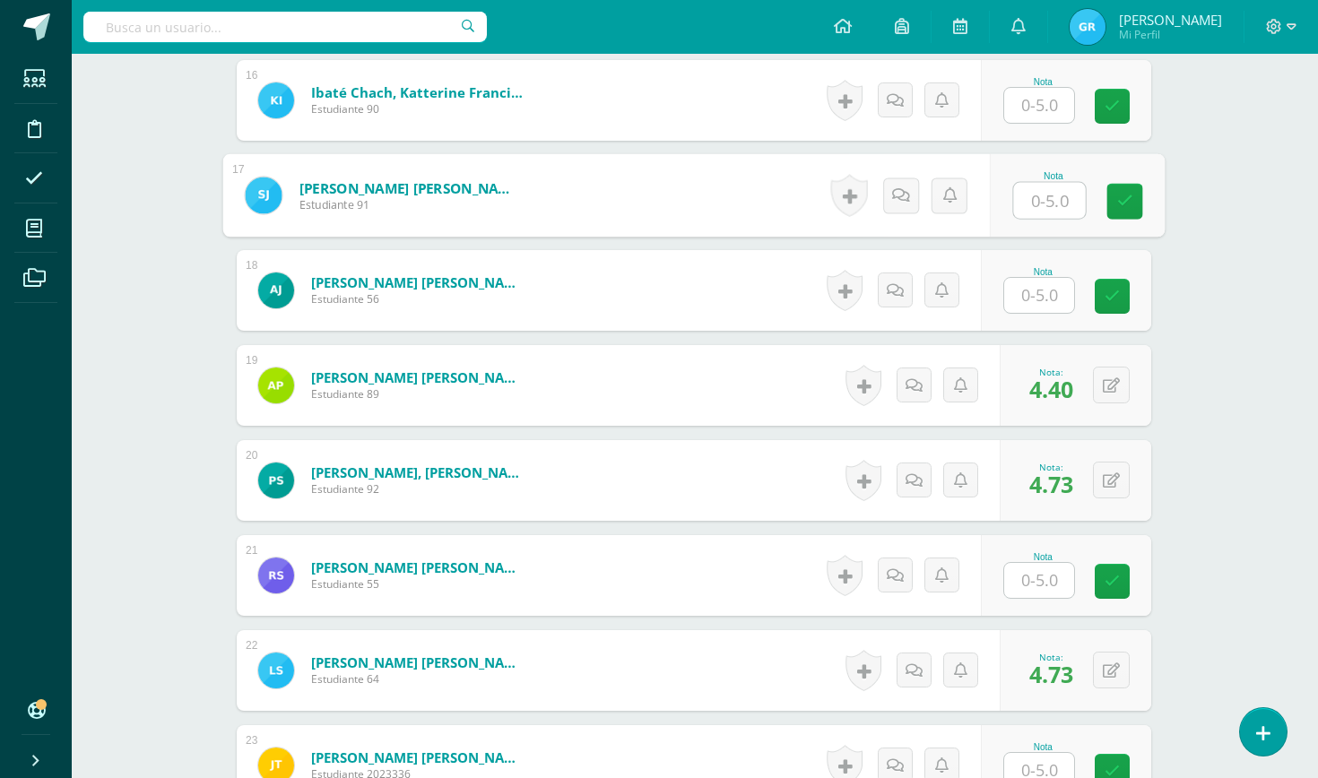
click at [1050, 189] on input "text" at bounding box center [1050, 201] width 72 height 36
type input "4.73"
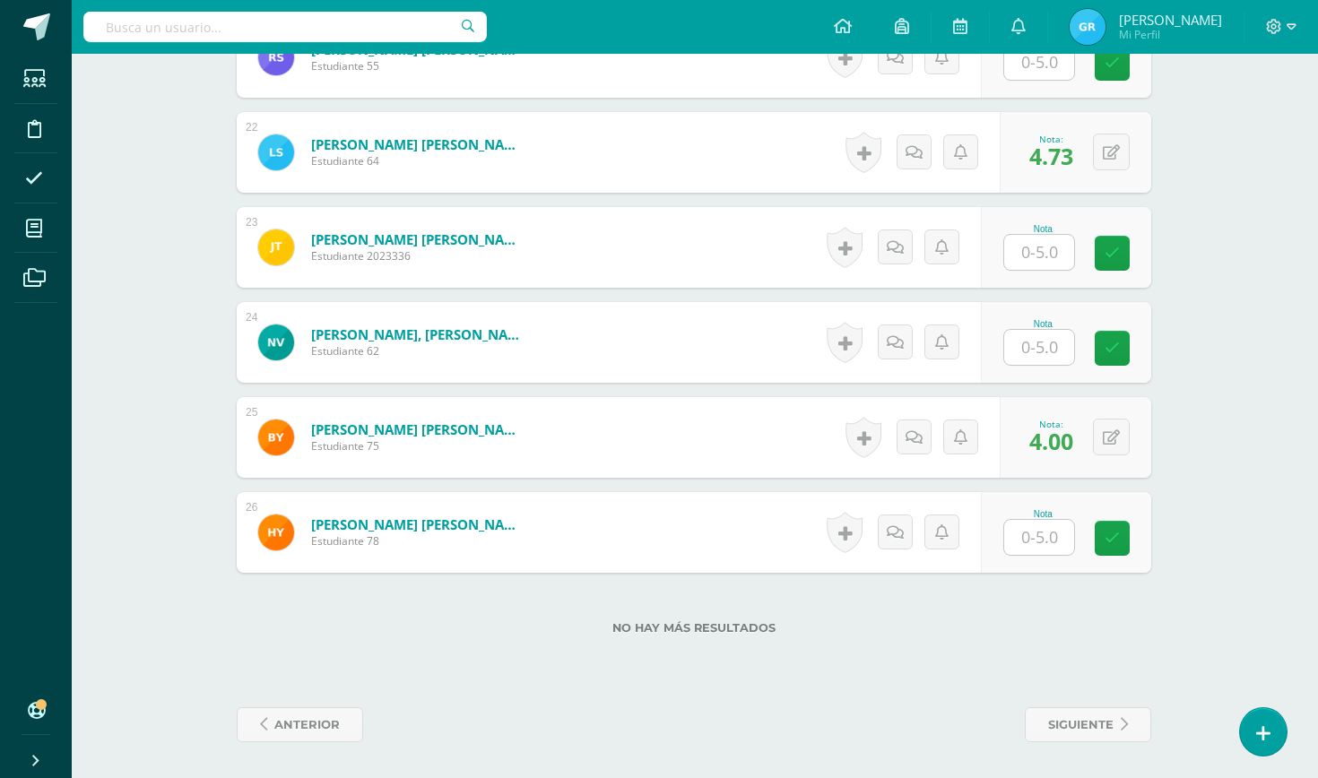
scroll to position [2507, 1]
click at [1037, 533] on input "text" at bounding box center [1039, 537] width 70 height 35
type input "4.73"
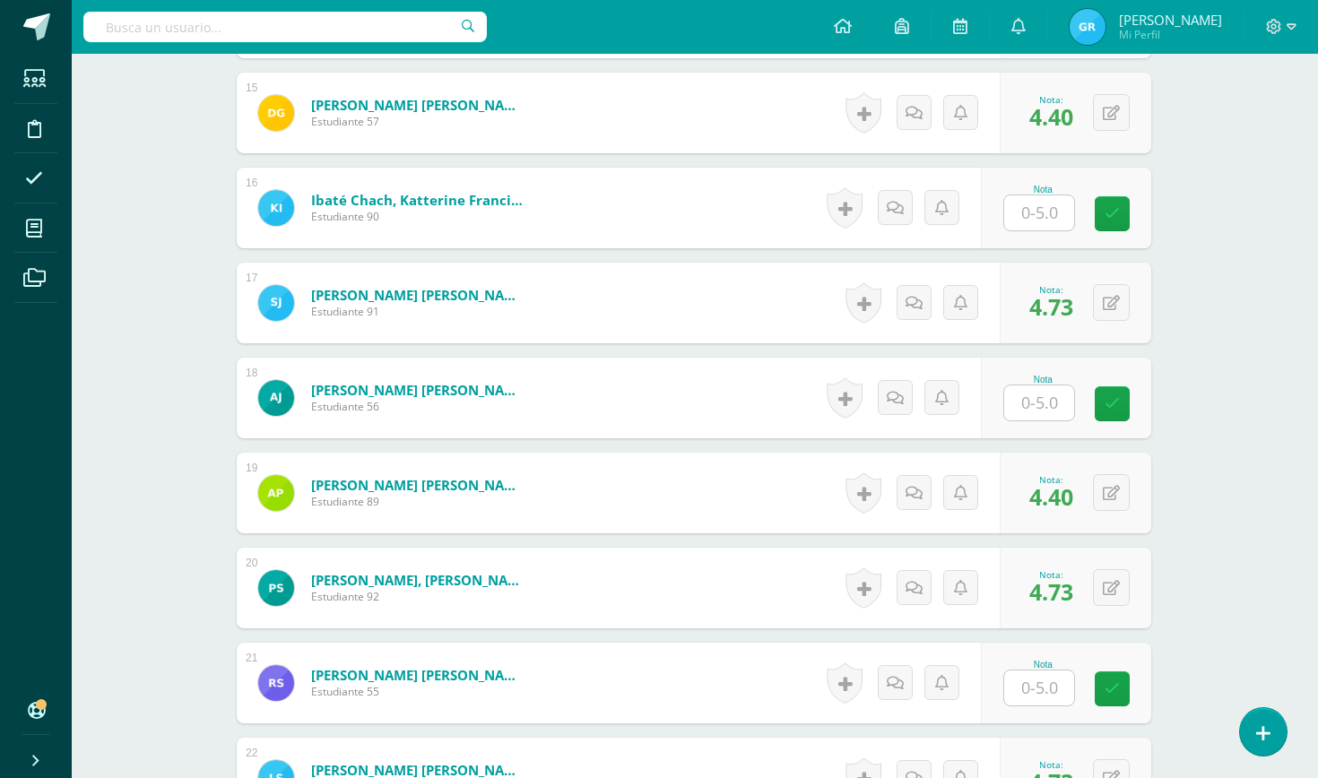
scroll to position [1879, 1]
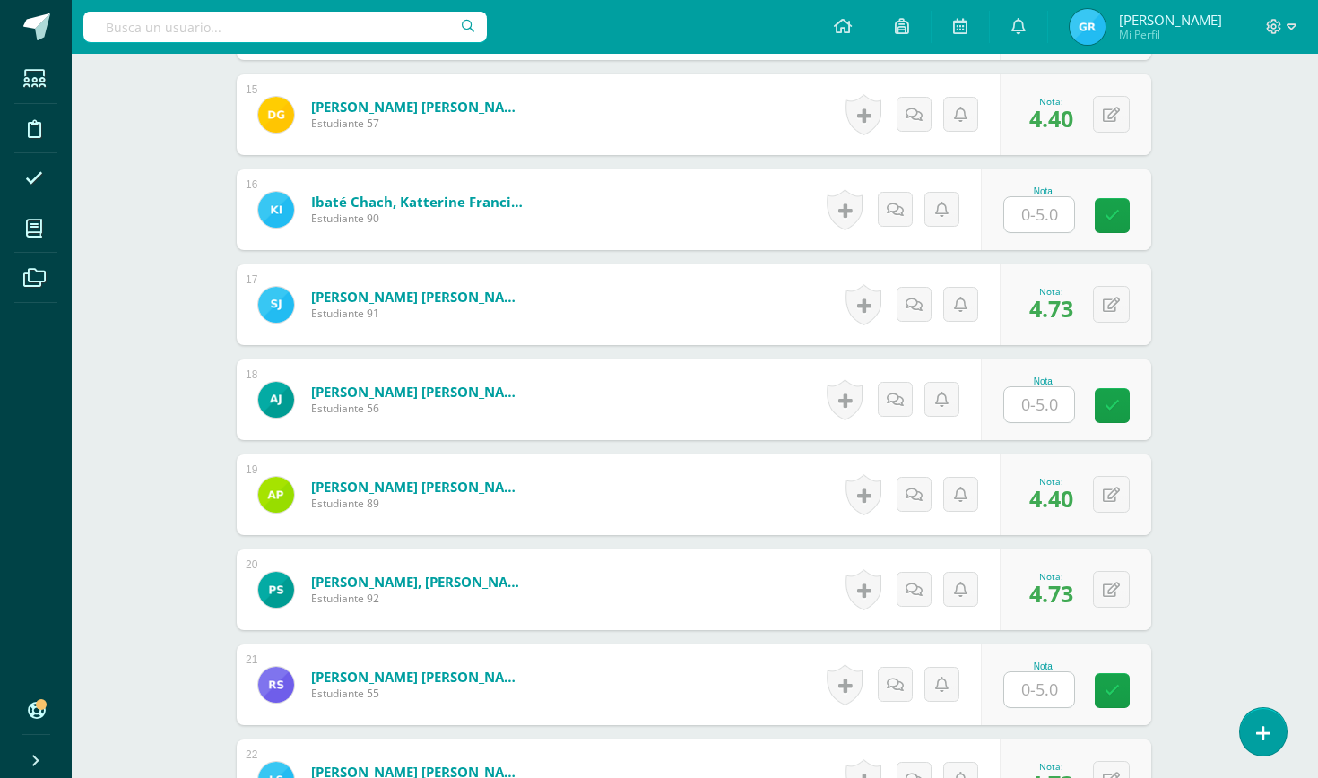
click at [1026, 407] on input "text" at bounding box center [1039, 404] width 70 height 35
type input "4.47"
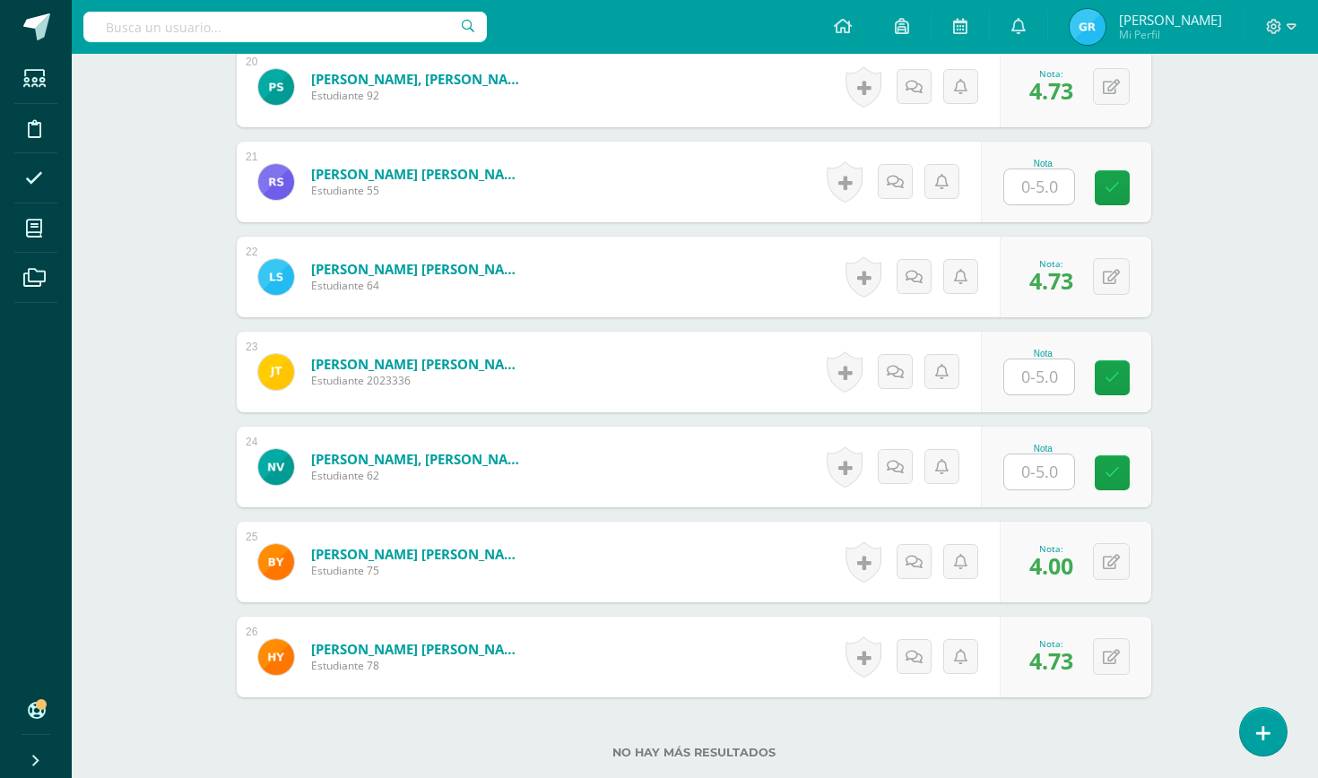
scroll to position [2386, 1]
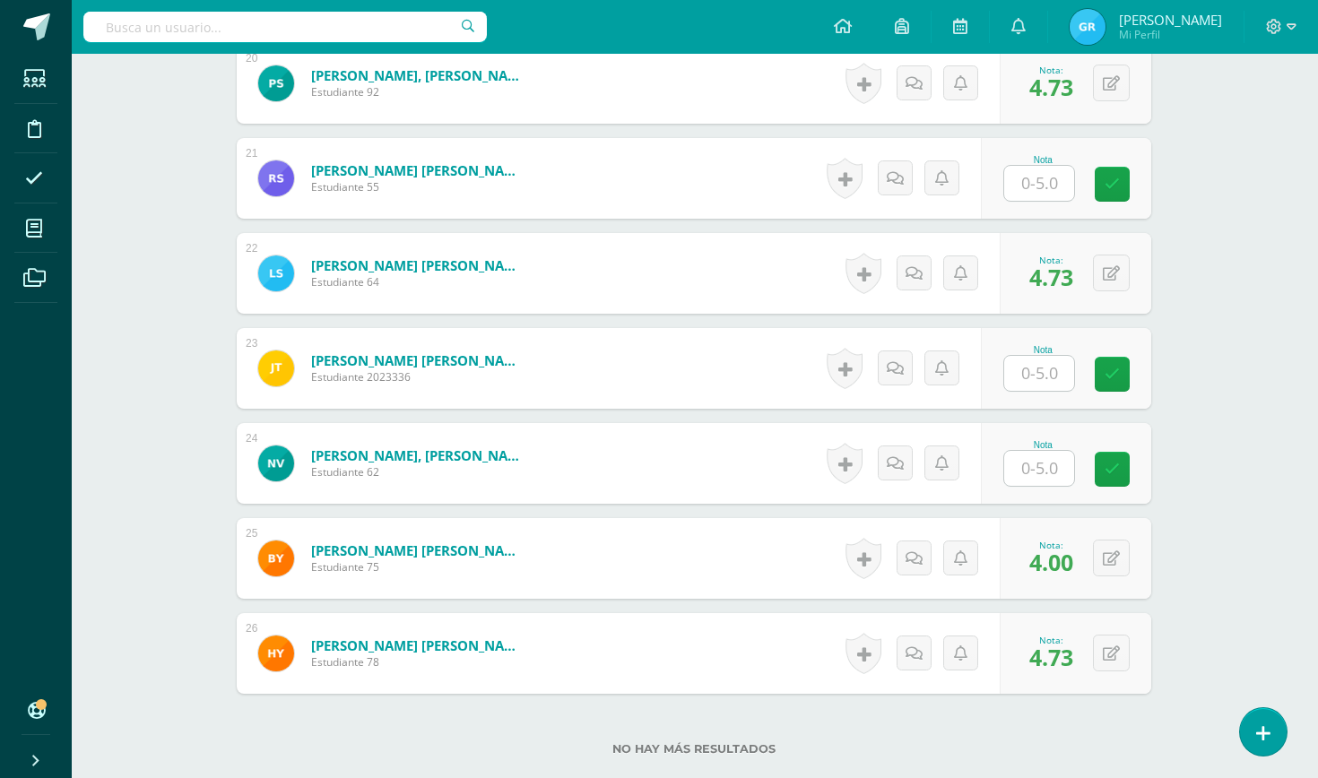
click at [1058, 190] on input "text" at bounding box center [1039, 183] width 70 height 35
type input "4.73"
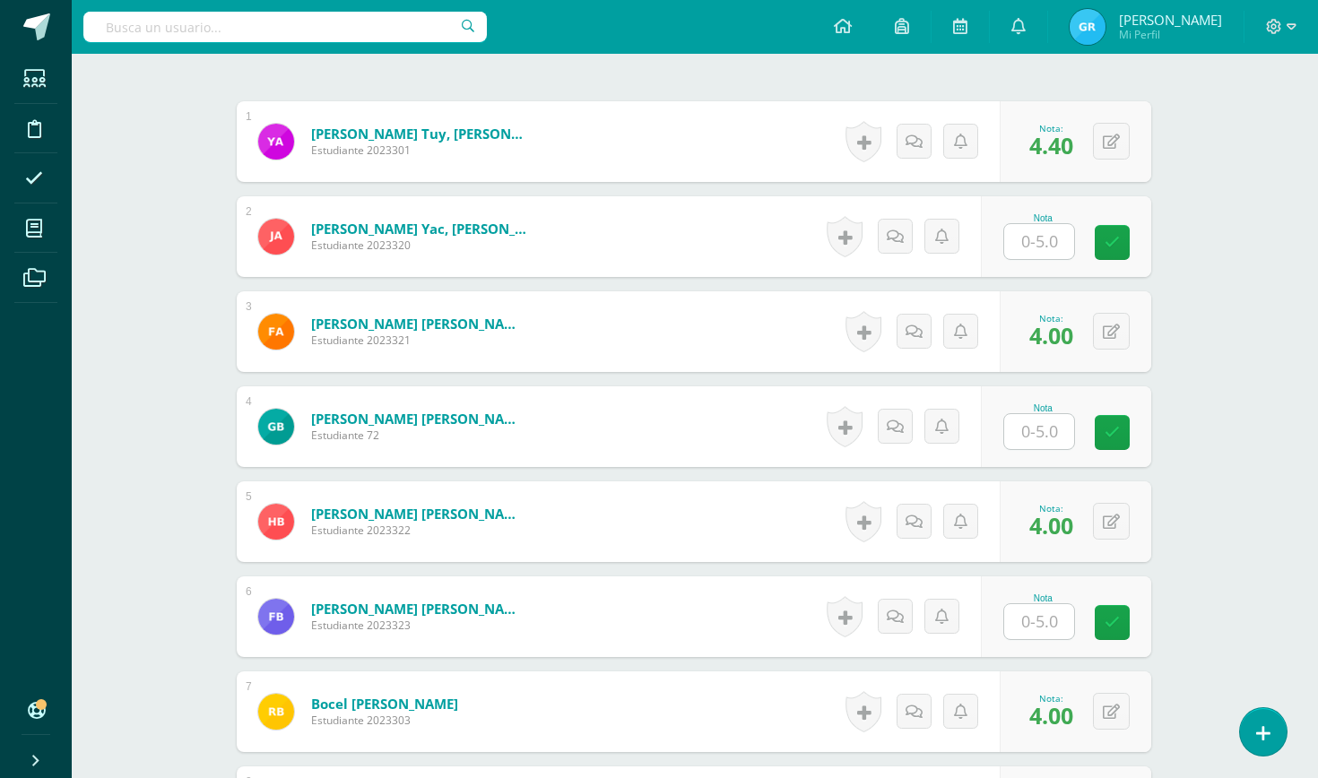
scroll to position [525, 1]
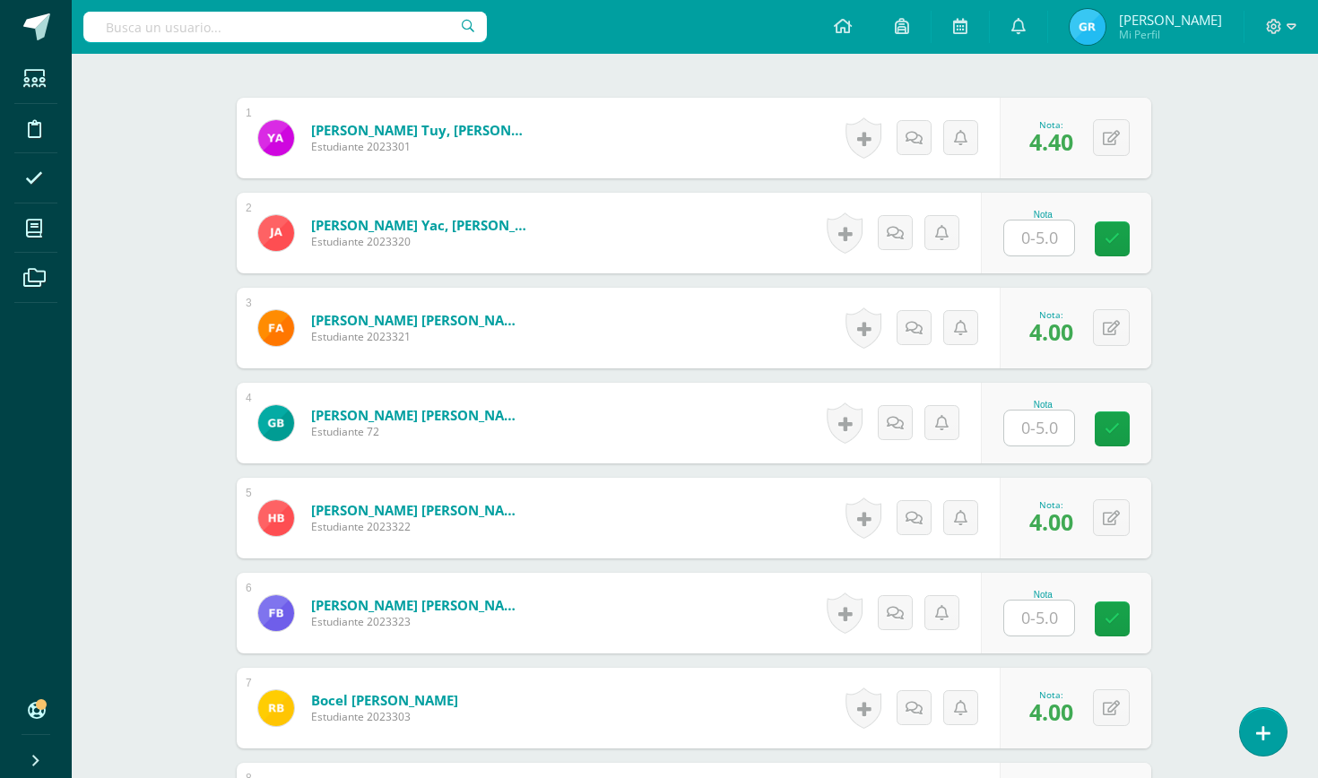
click at [1048, 425] on input "text" at bounding box center [1039, 428] width 70 height 35
type input "4.73"
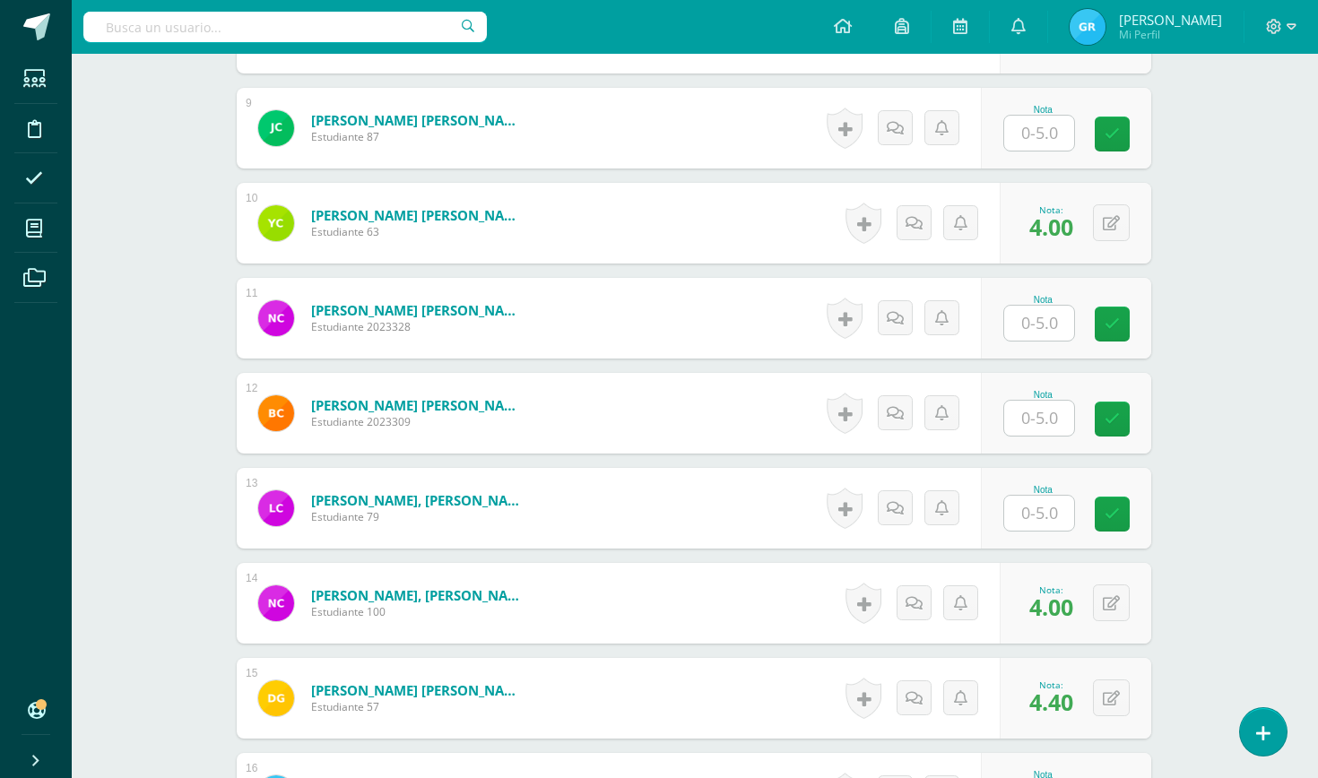
scroll to position [1305, 1]
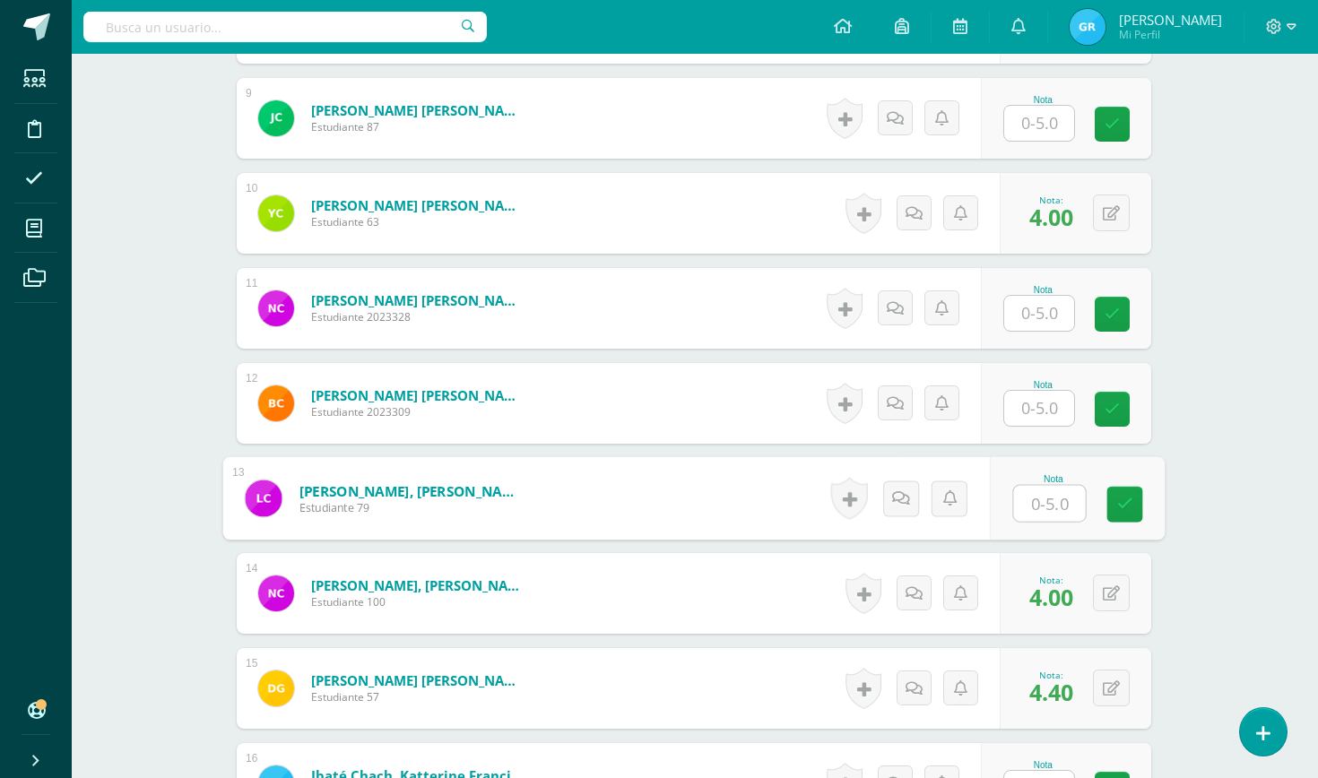
click at [1032, 507] on input "text" at bounding box center [1050, 504] width 72 height 36
type input "4.73"
click at [1040, 418] on input "text" at bounding box center [1039, 408] width 70 height 35
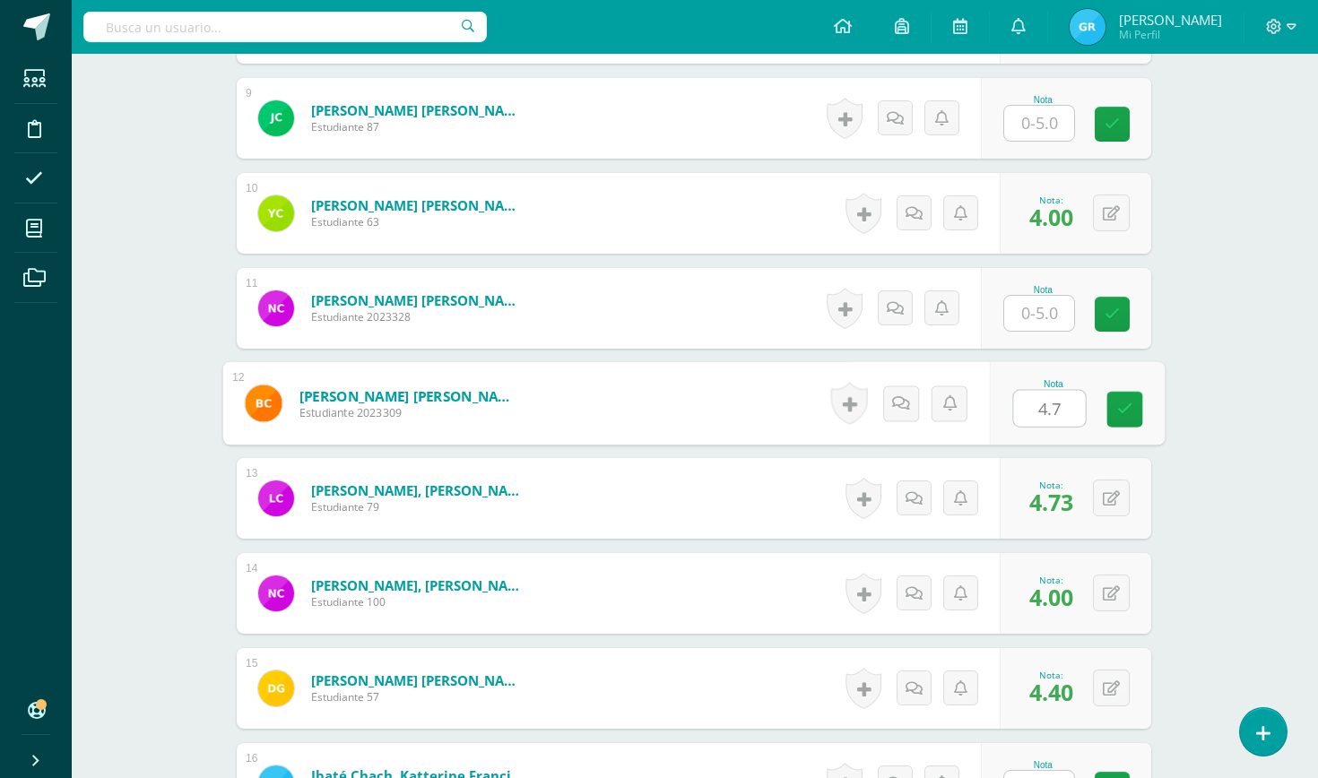
type input "4.73"
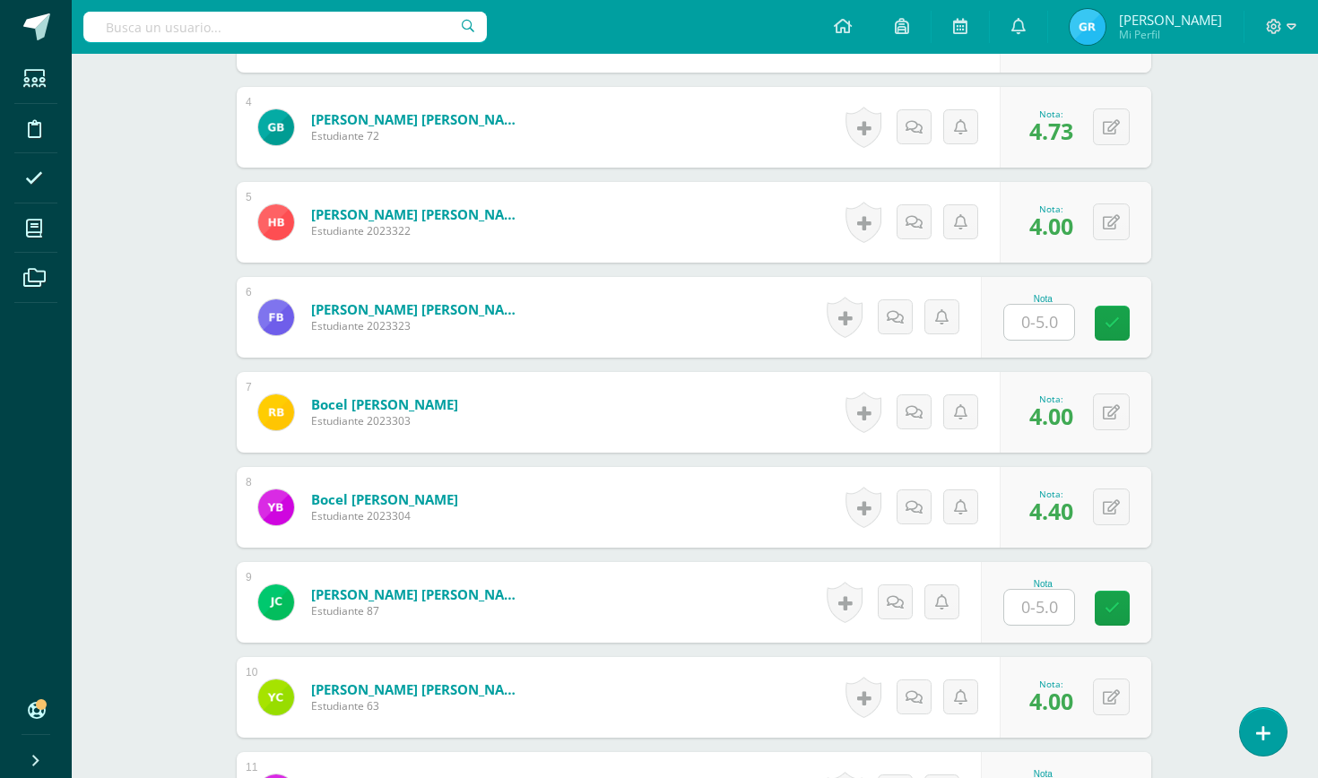
scroll to position [826, 1]
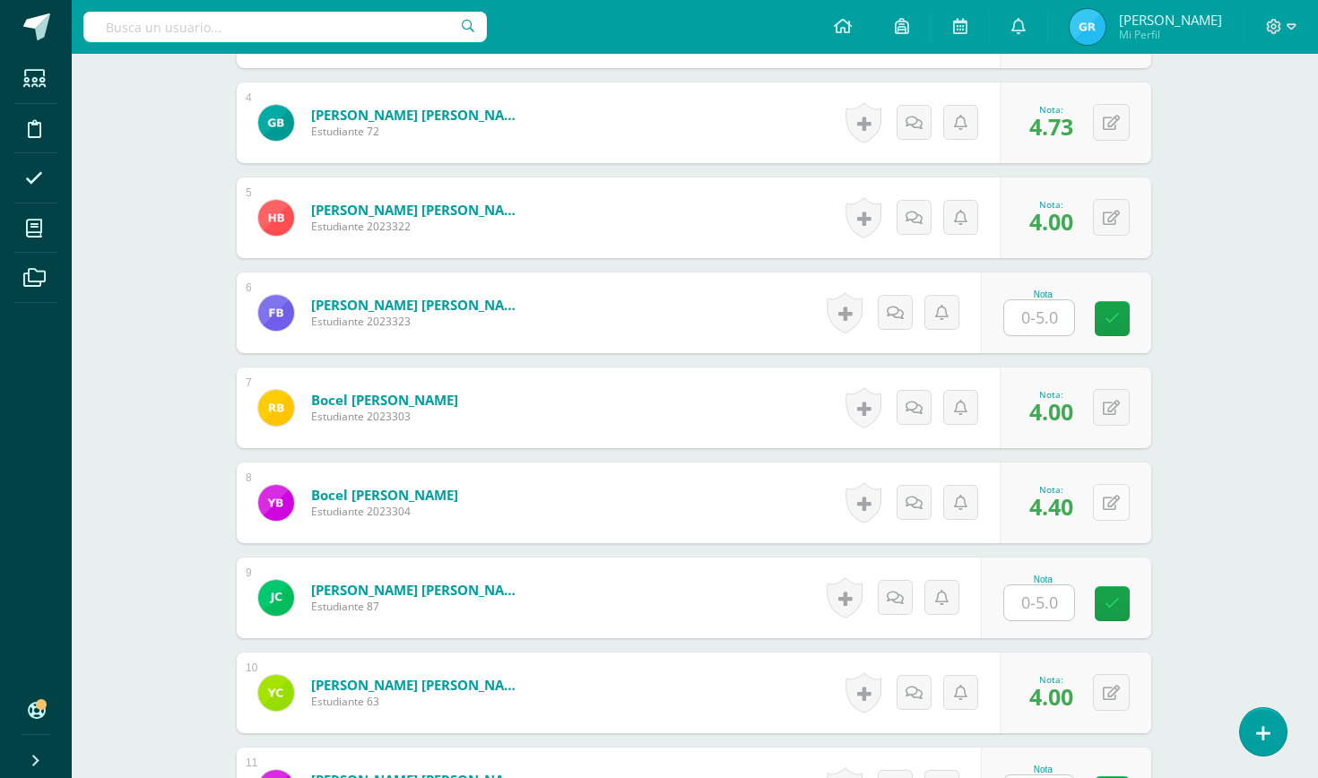
click at [1103, 496] on icon at bounding box center [1111, 503] width 17 height 15
type input "4.73"
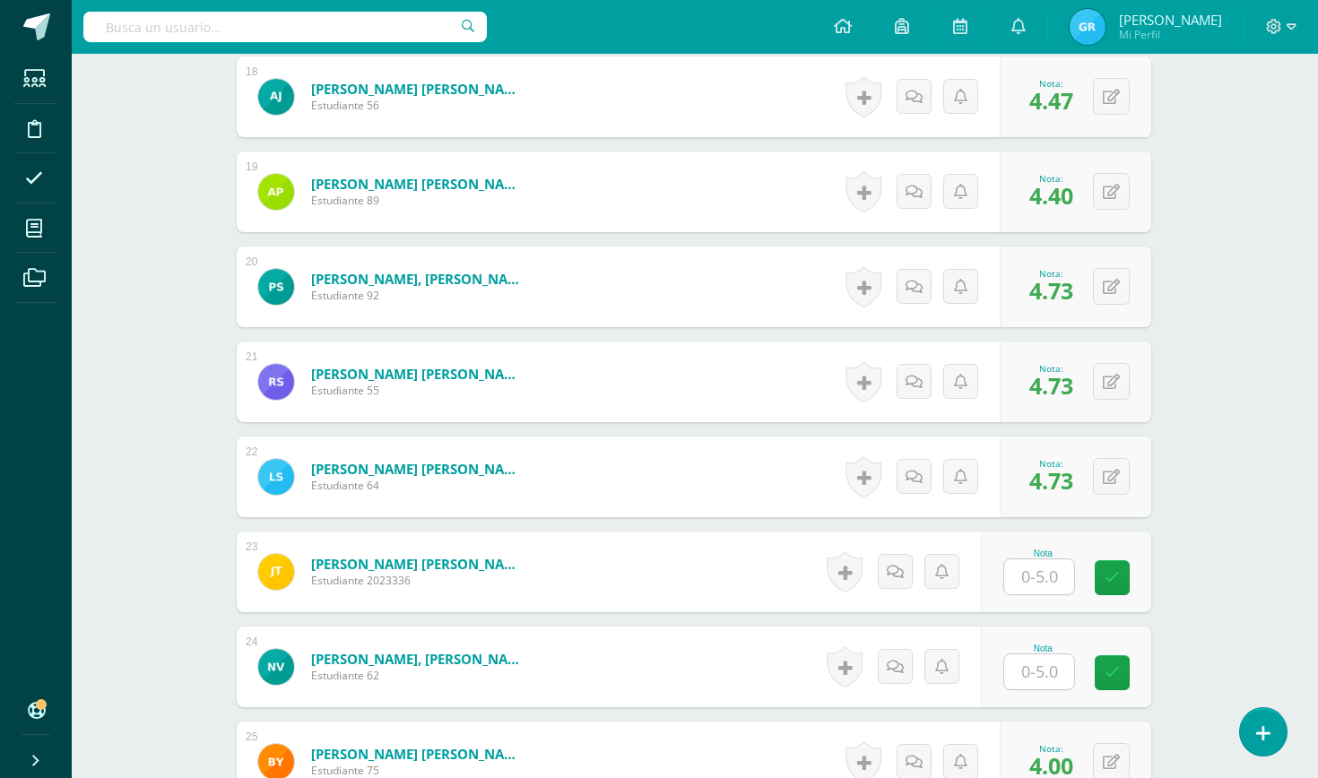
scroll to position [2183, 1]
click at [1032, 574] on input "text" at bounding box center [1039, 576] width 70 height 35
type input "5"
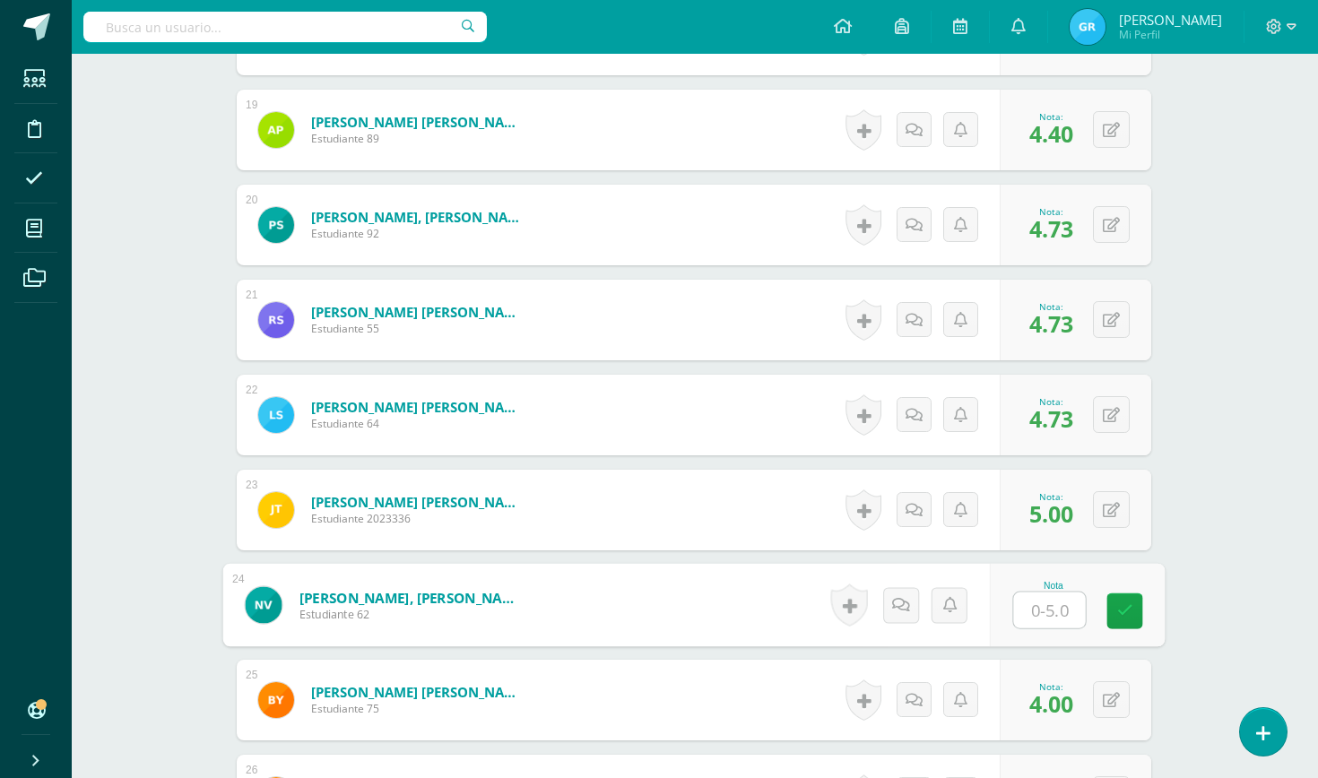
scroll to position [2246, 1]
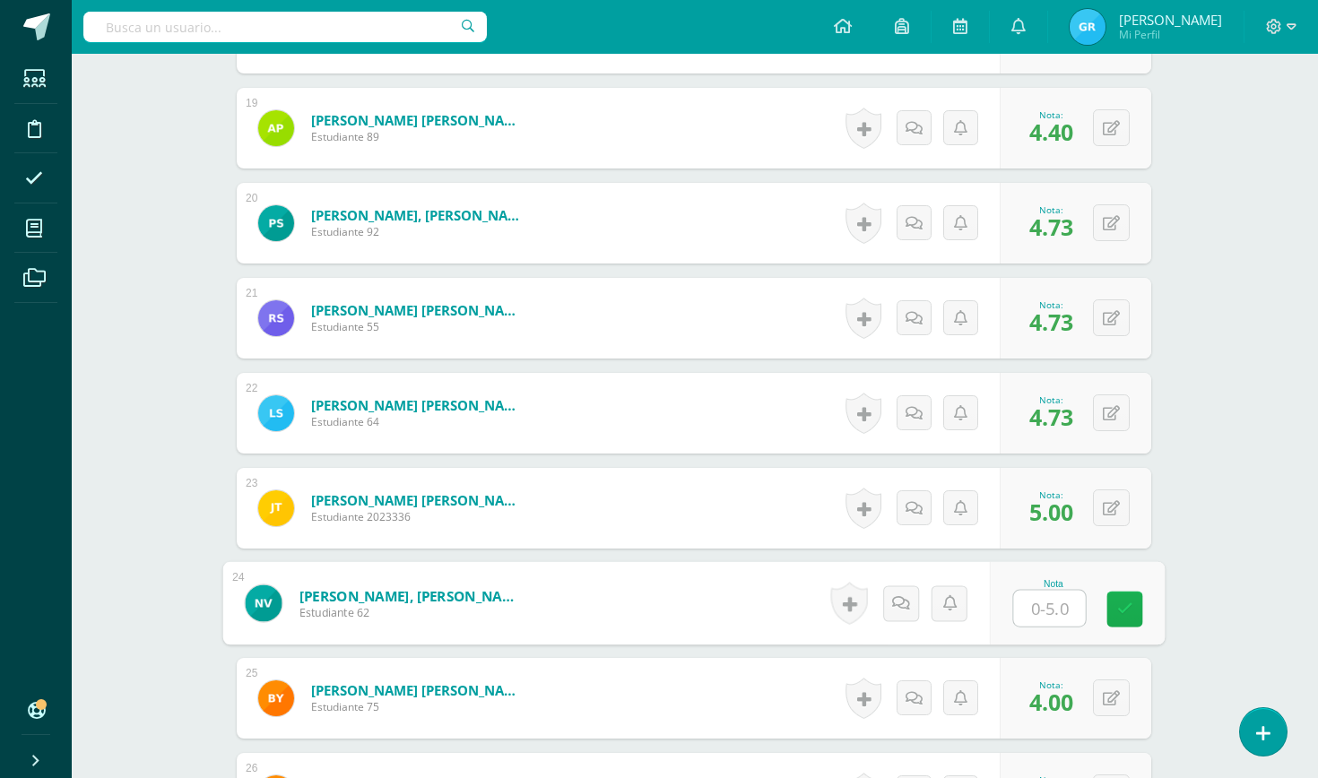
type input "5"
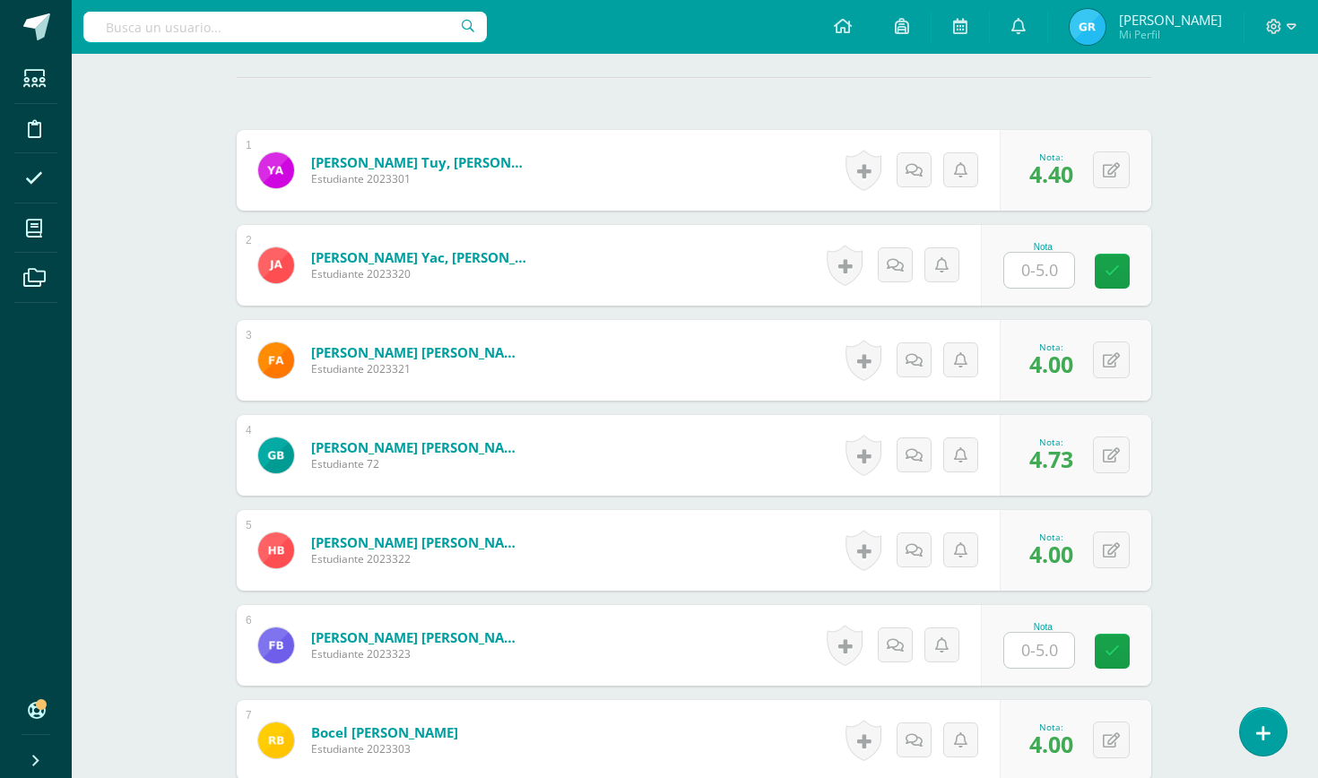
scroll to position [438, 1]
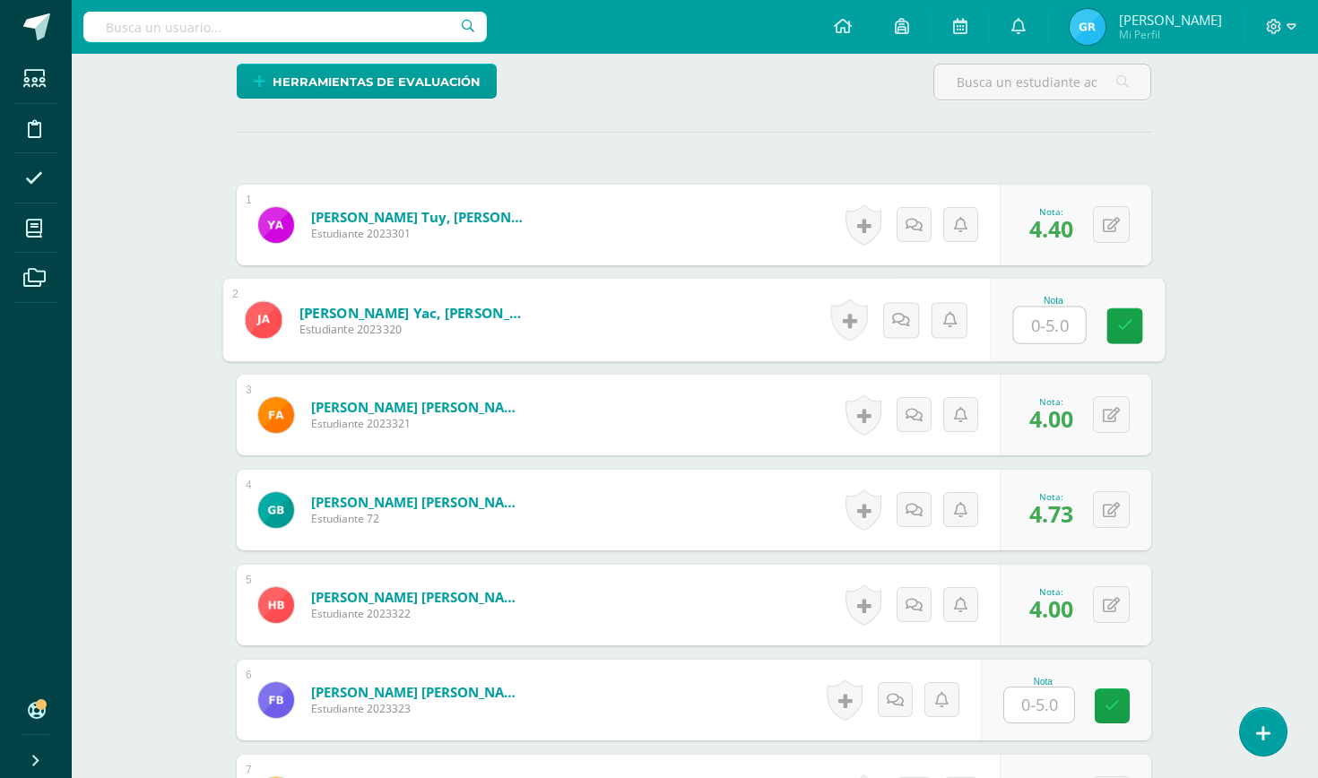
click at [1034, 321] on input "text" at bounding box center [1050, 326] width 72 height 36
type input "5"
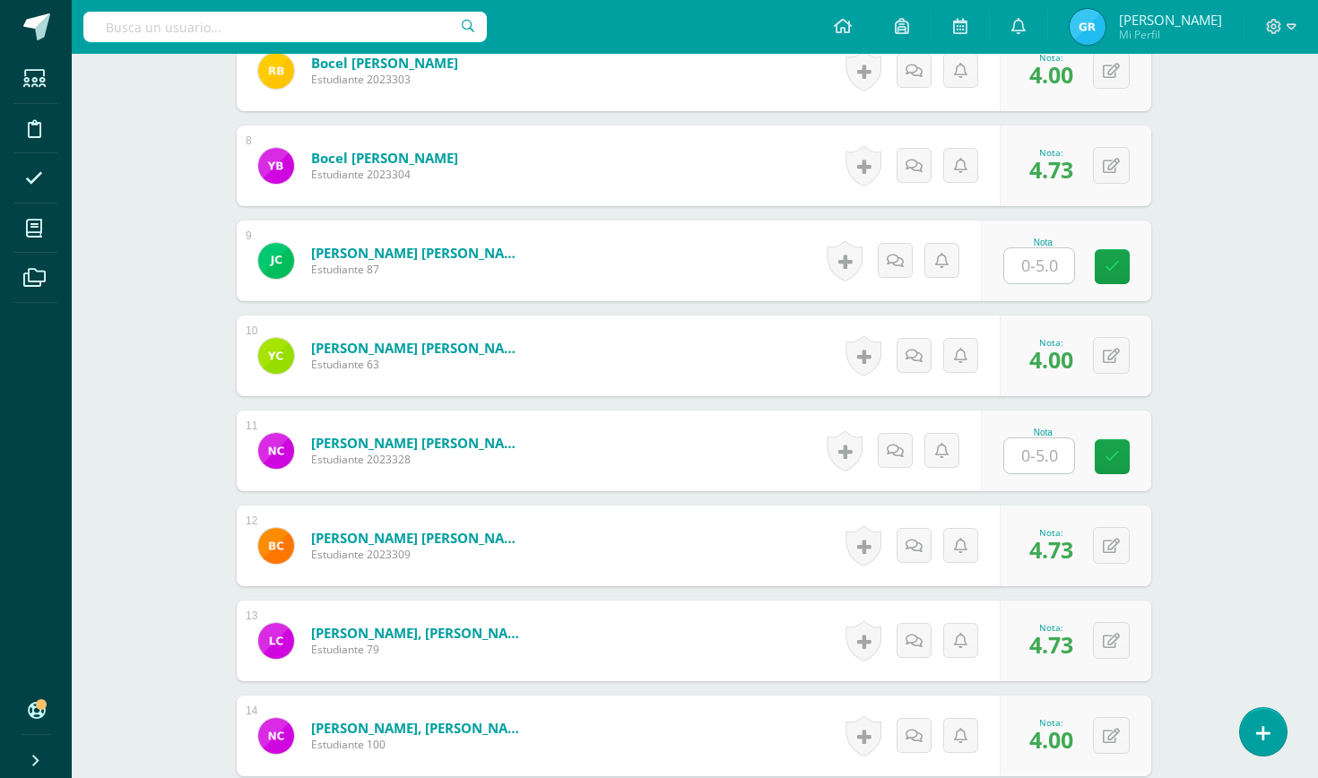
scroll to position [1166, 1]
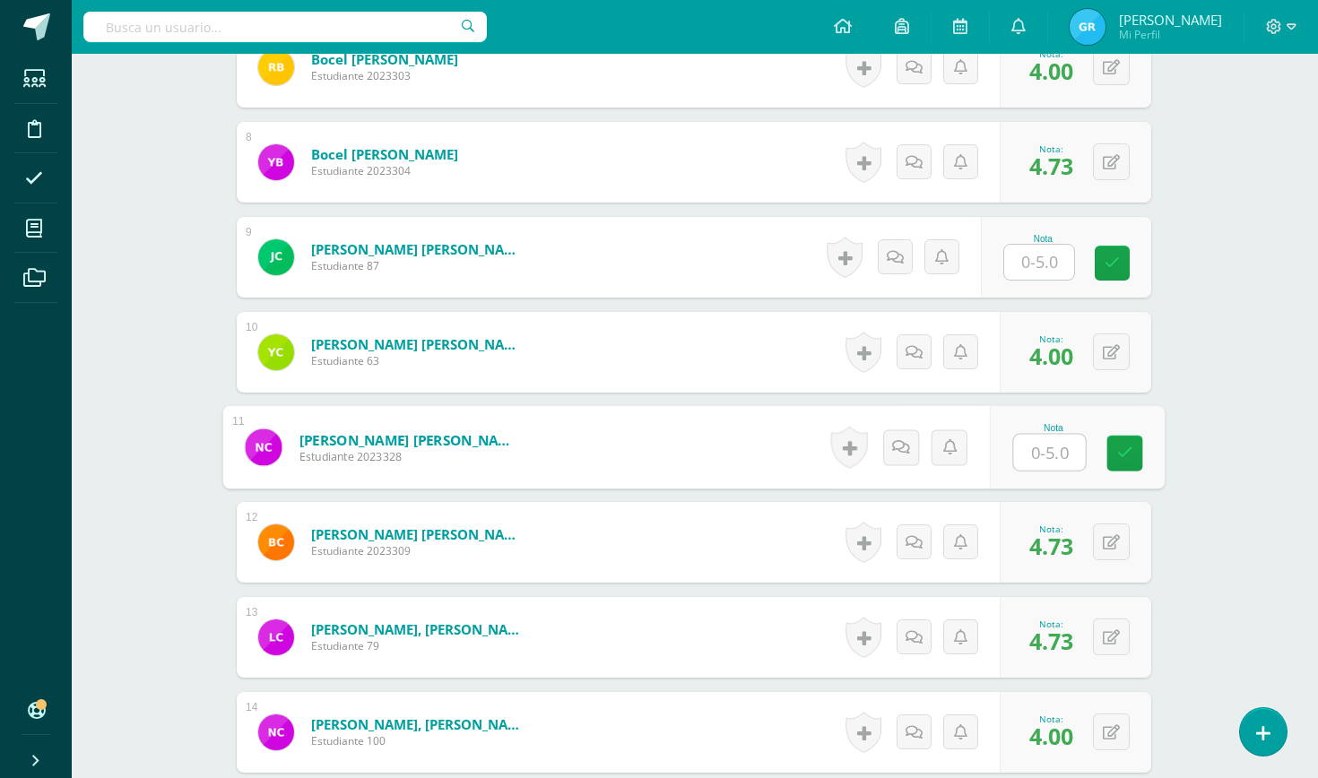
click at [1054, 453] on input "text" at bounding box center [1050, 453] width 72 height 36
type input "5"
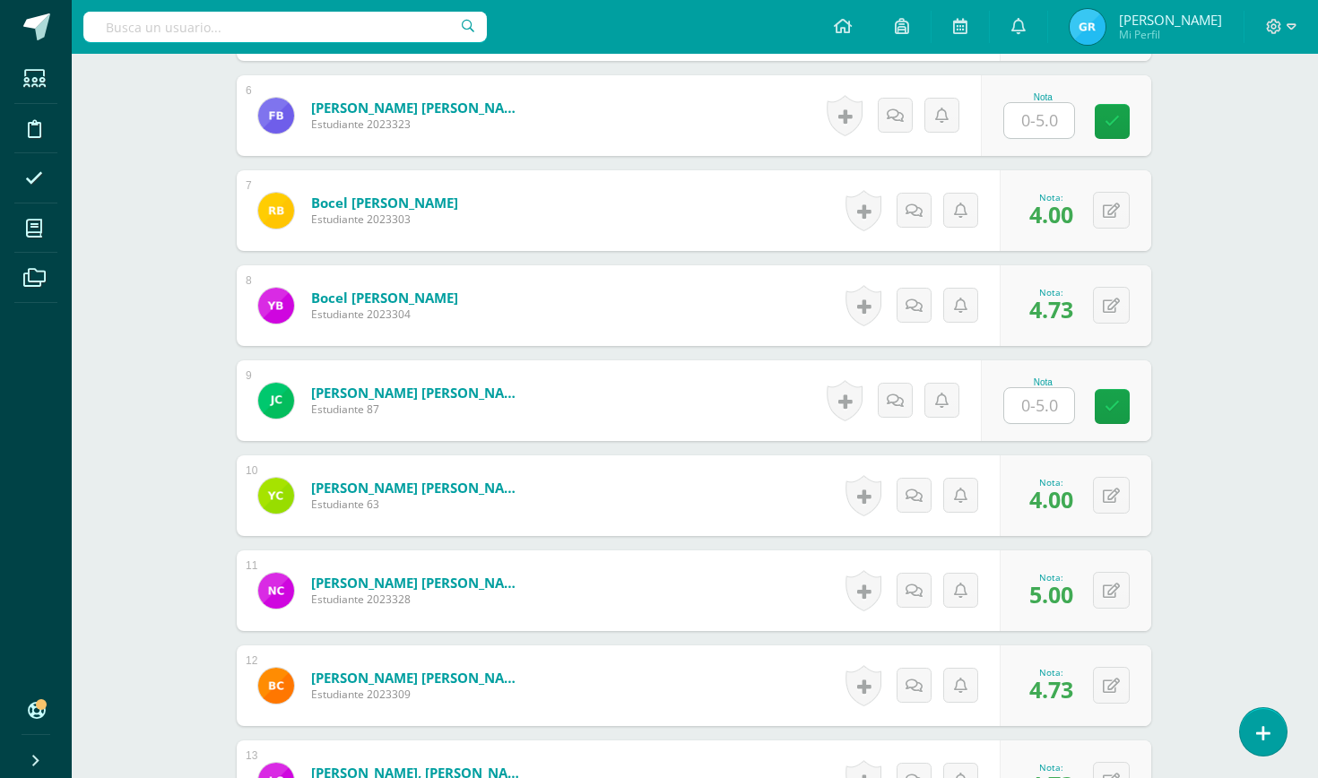
scroll to position [955, 1]
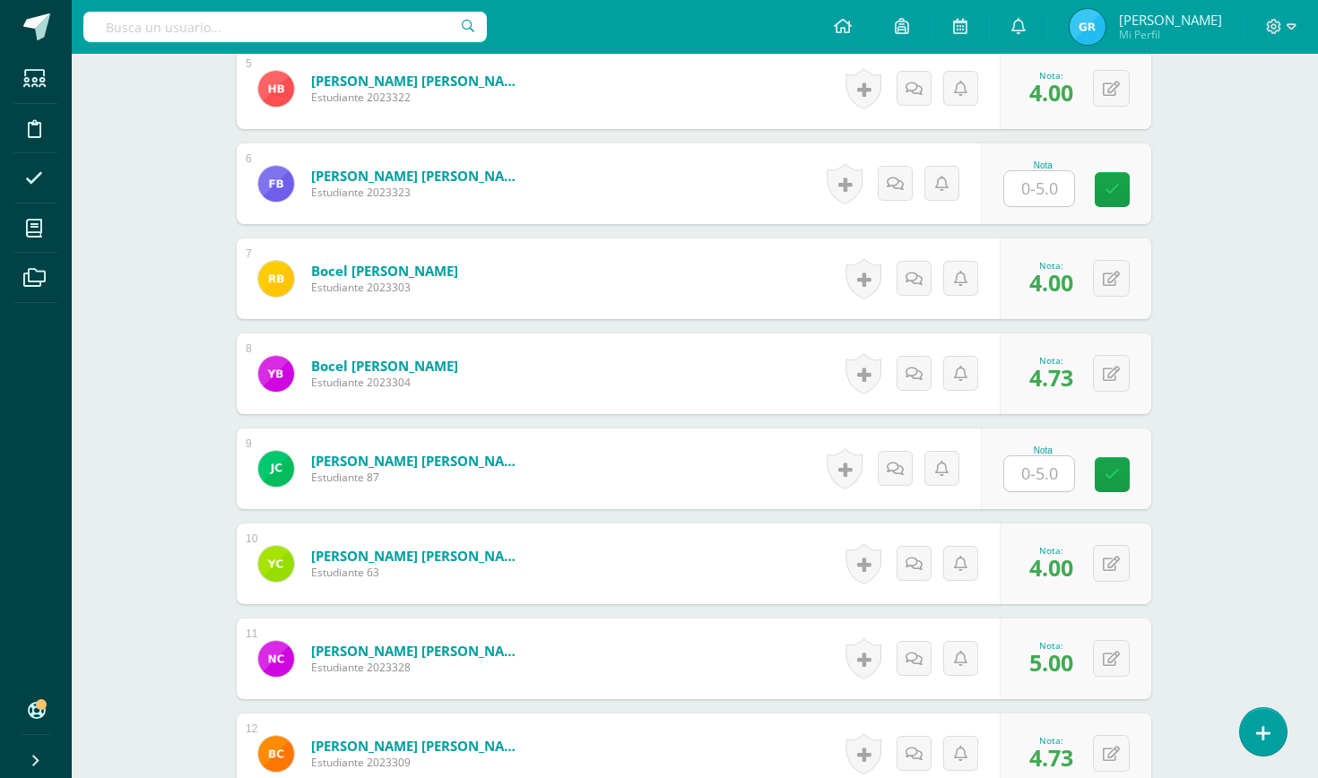
click at [1030, 469] on input "text" at bounding box center [1039, 473] width 70 height 35
type input "5"
click at [1019, 195] on input "text" at bounding box center [1039, 188] width 70 height 35
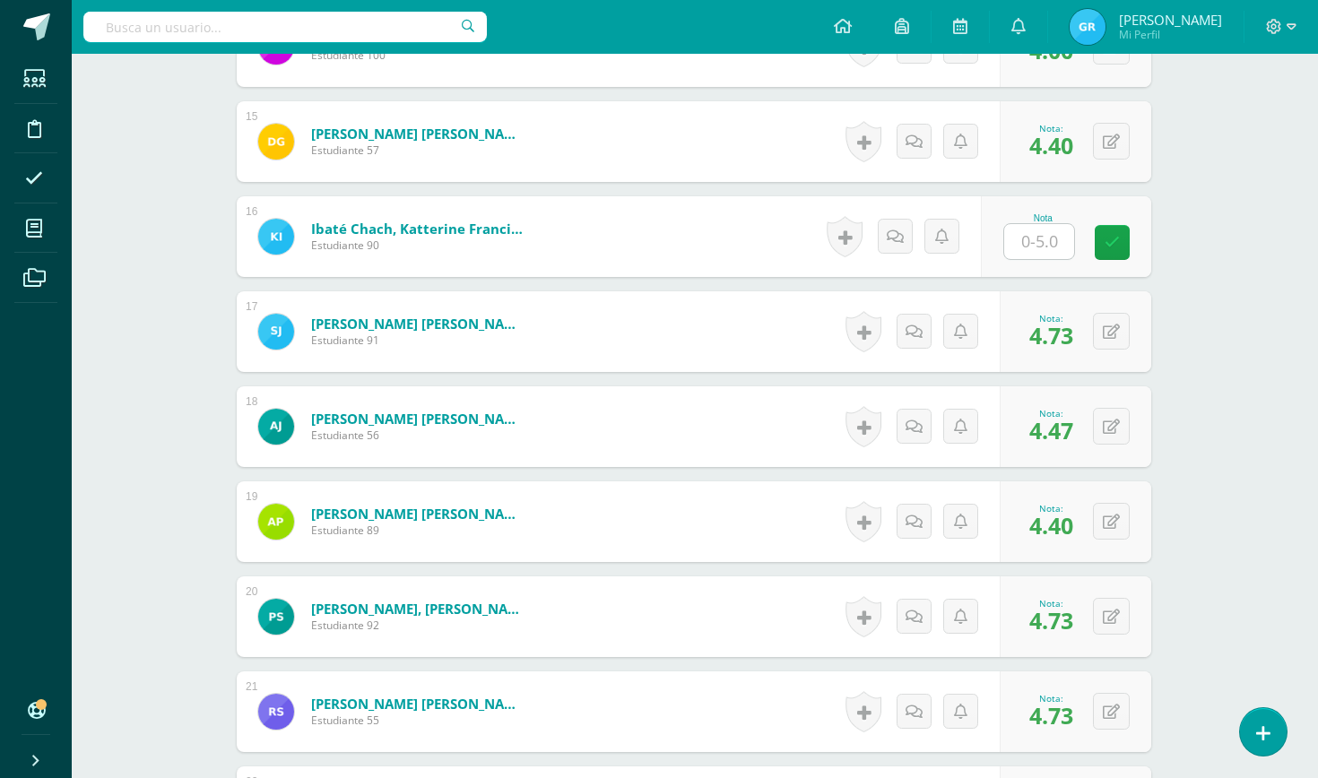
scroll to position [1910, 1]
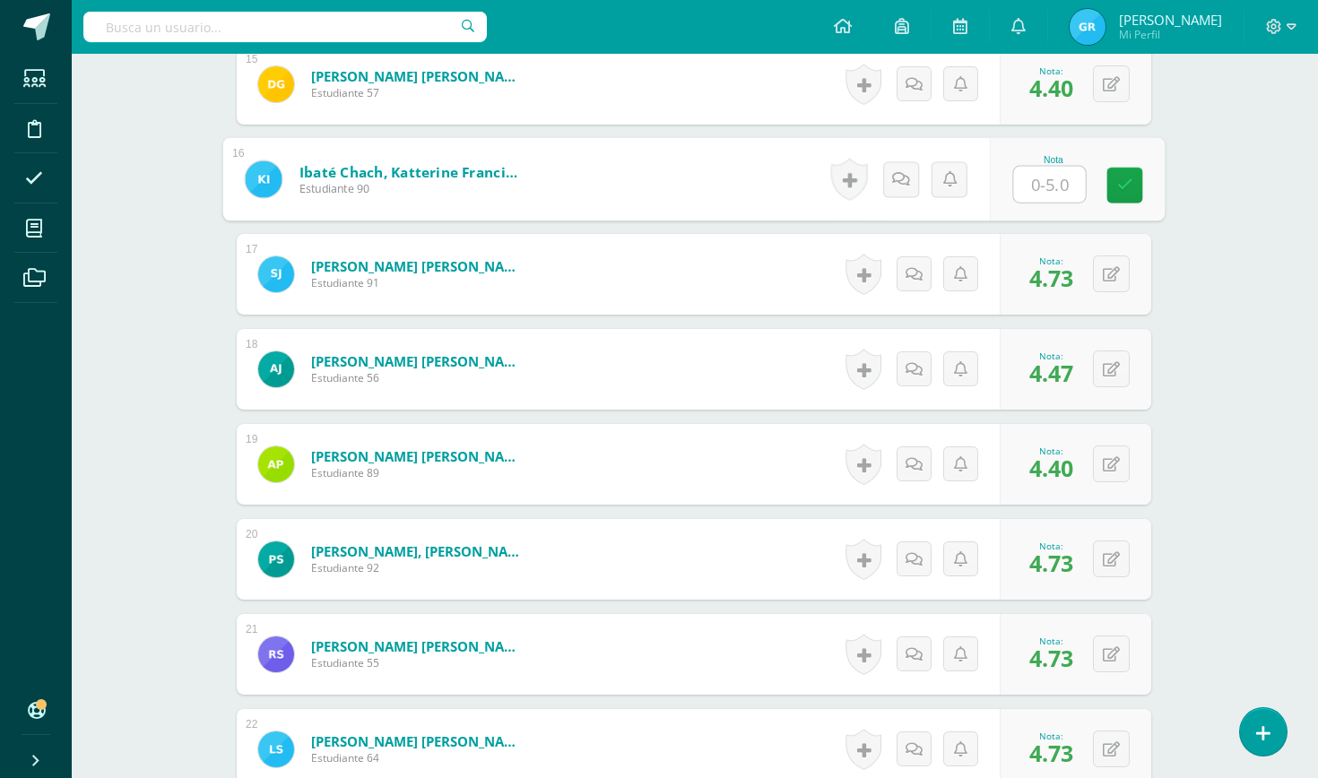
click at [1027, 194] on input "text" at bounding box center [1050, 185] width 72 height 36
type input "4.73"
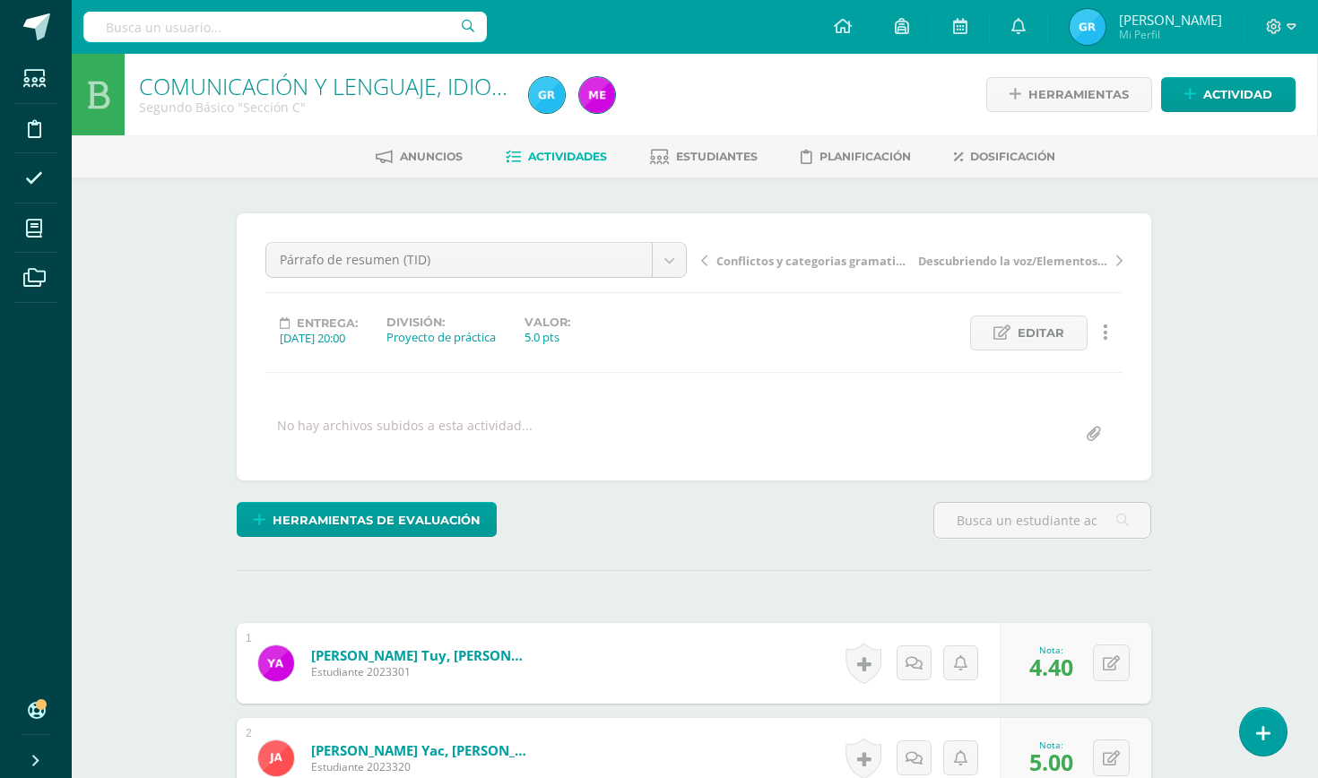
scroll to position [0, 1]
click at [708, 154] on span "Estudiantes" at bounding box center [717, 156] width 82 height 13
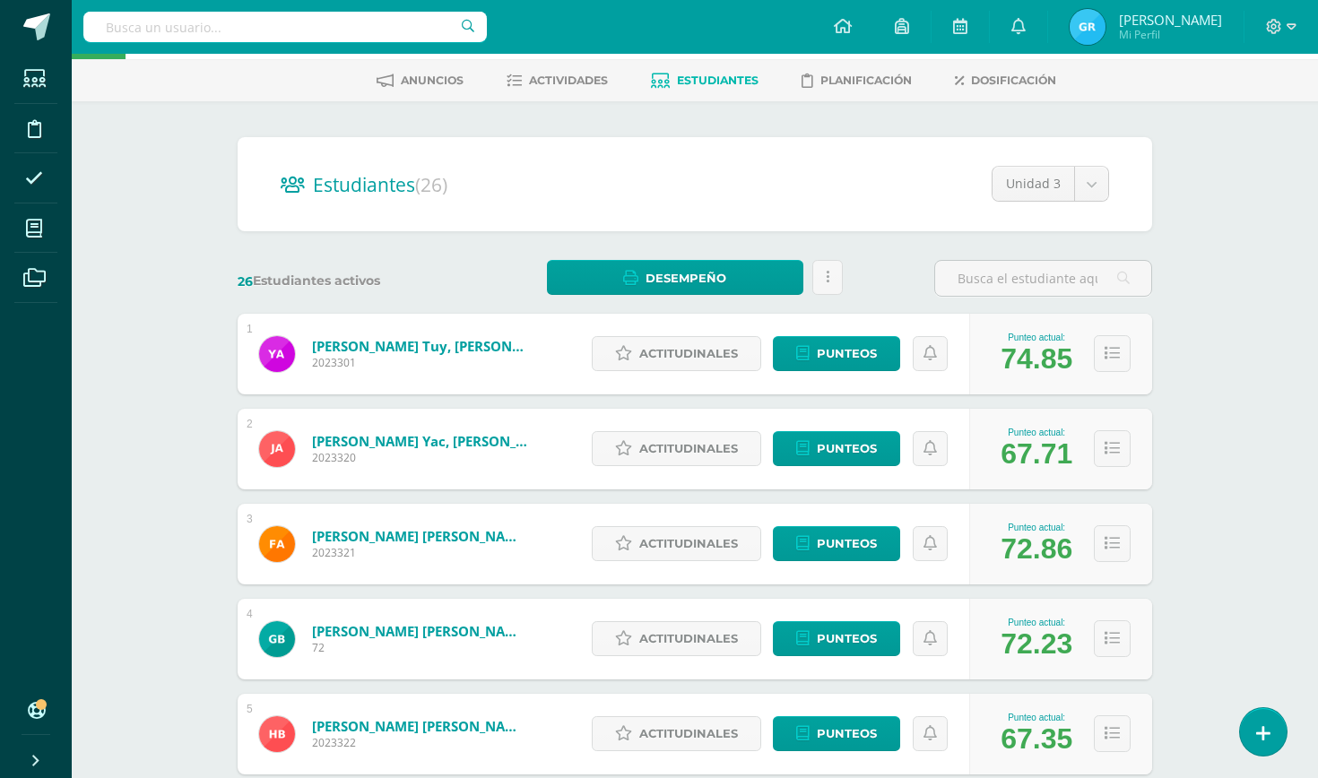
scroll to position [78, 0]
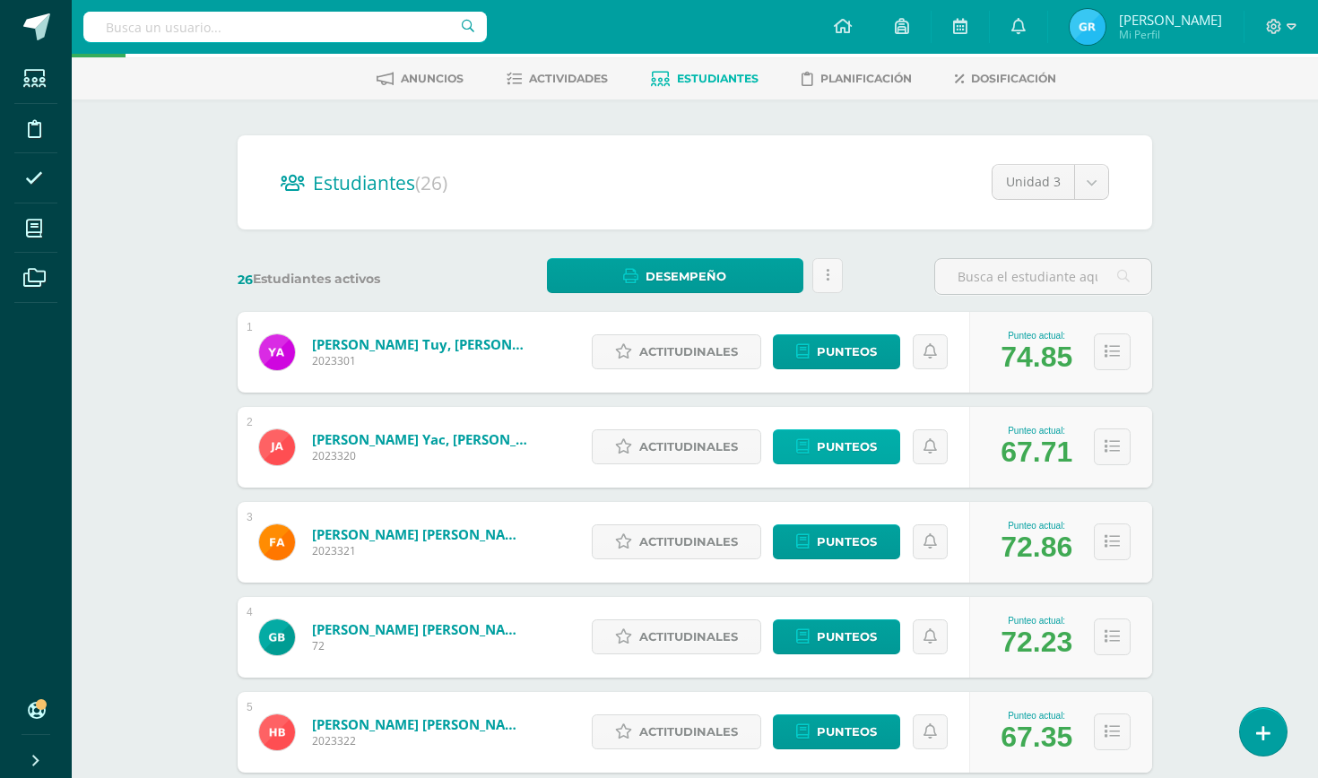
click at [828, 444] on span "Punteos" at bounding box center [847, 446] width 60 height 33
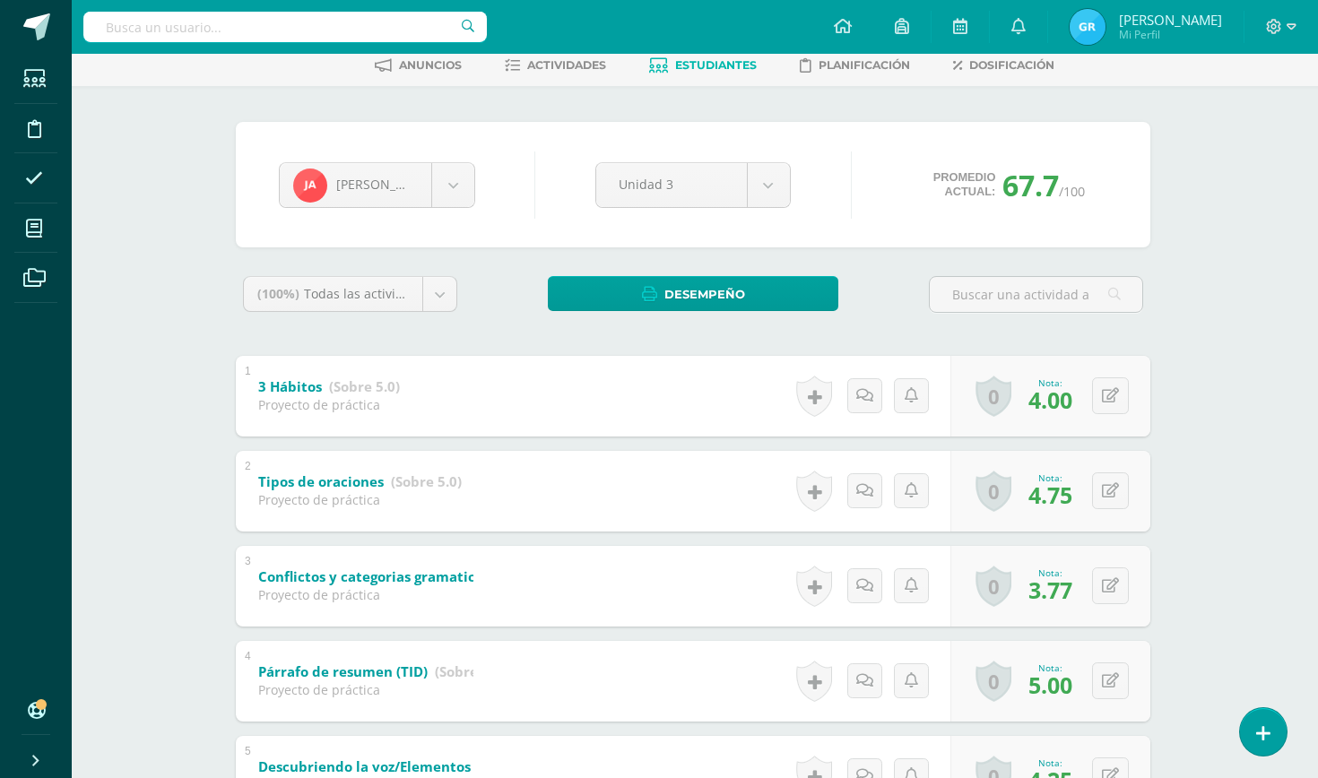
scroll to position [36, 2]
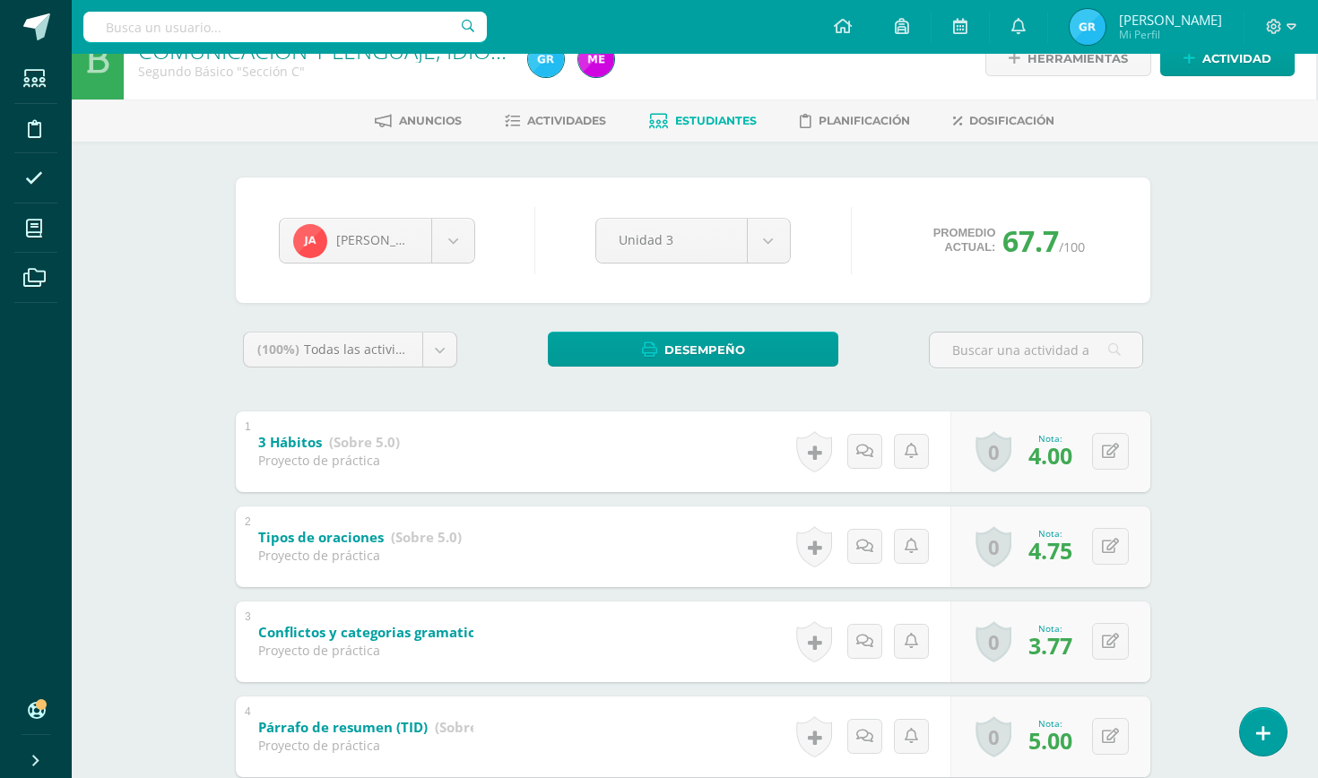
click at [683, 117] on span "Estudiantes" at bounding box center [716, 120] width 82 height 13
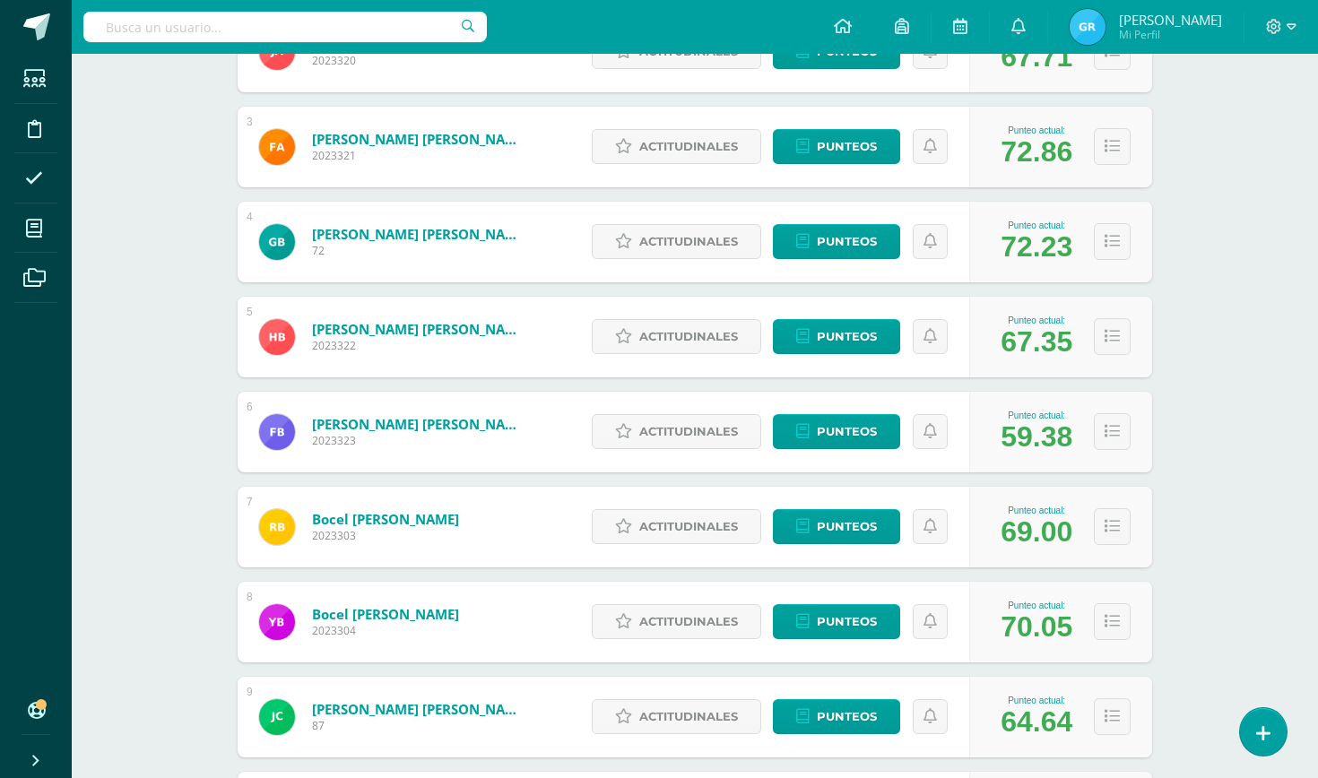
scroll to position [483, 0]
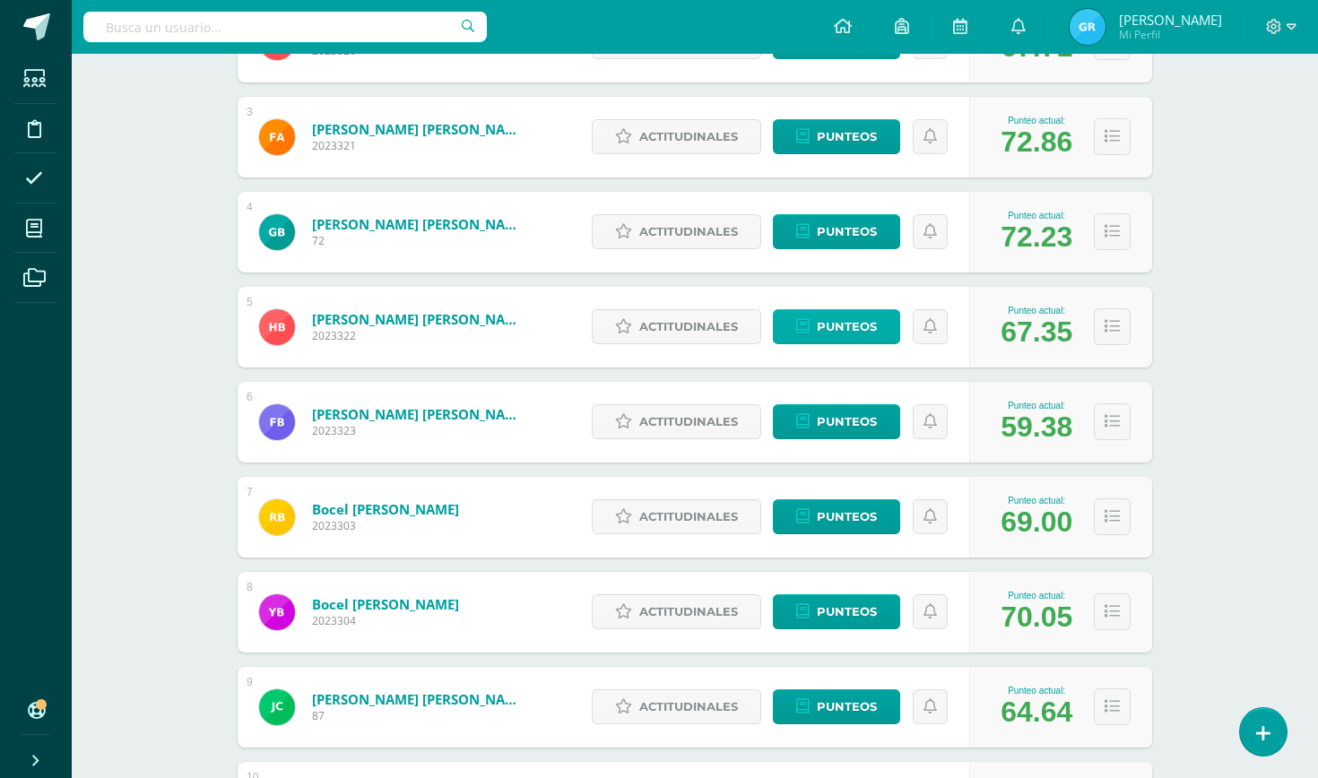
click at [840, 325] on span "Punteos" at bounding box center [847, 326] width 60 height 33
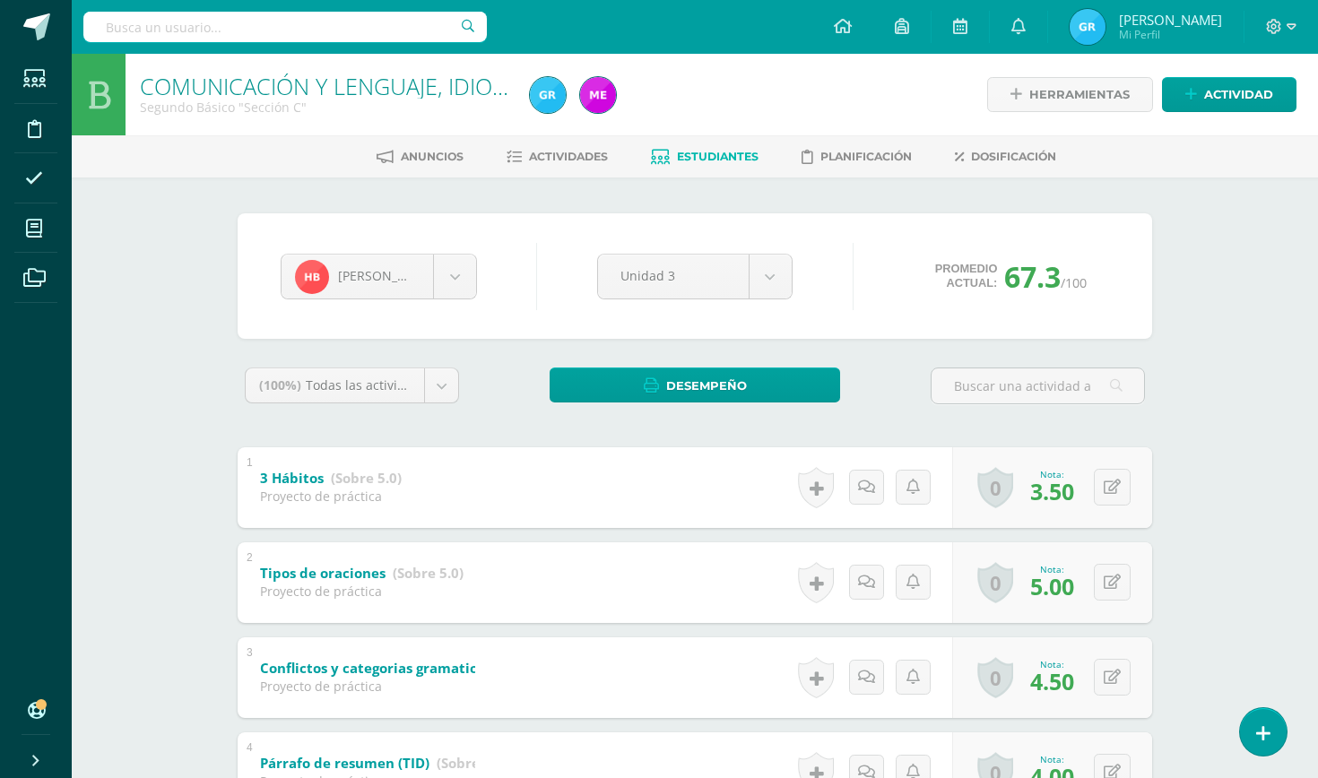
click at [728, 146] on link "Estudiantes" at bounding box center [705, 157] width 108 height 29
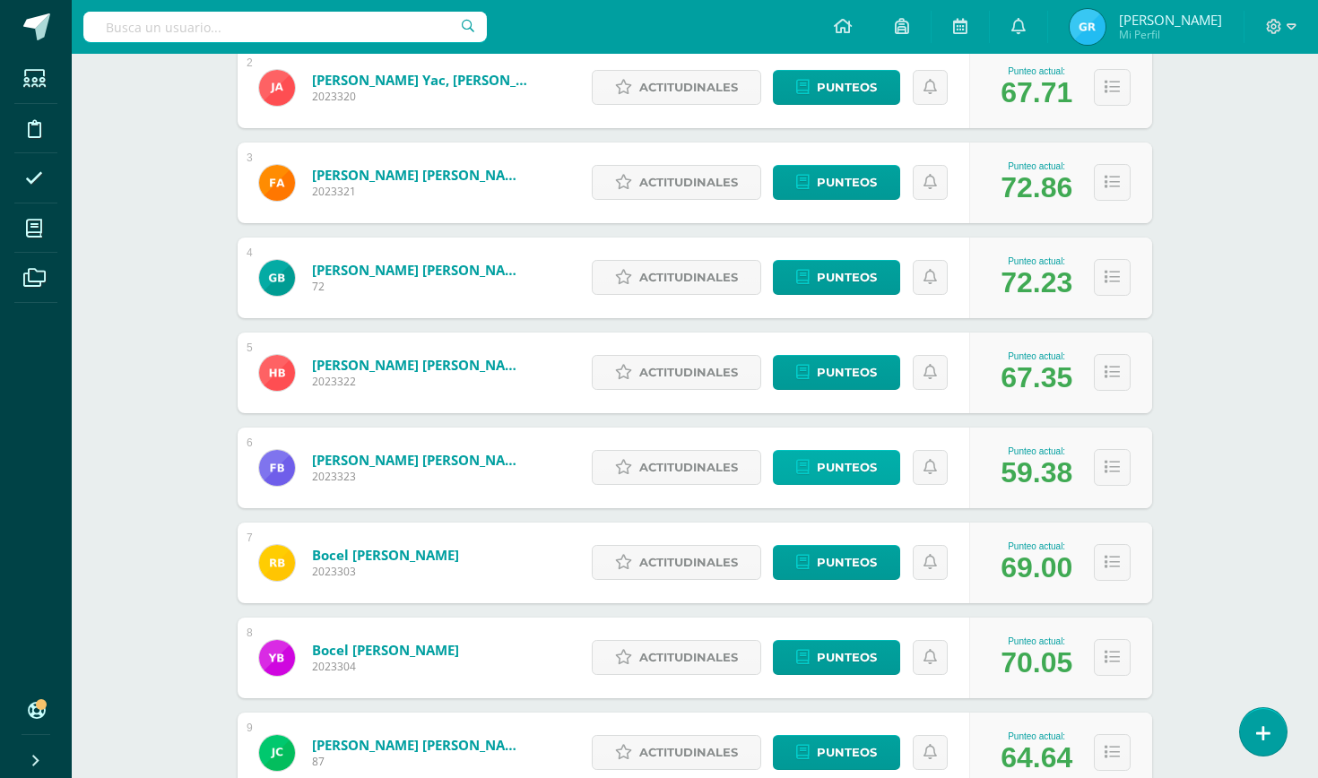
scroll to position [441, 0]
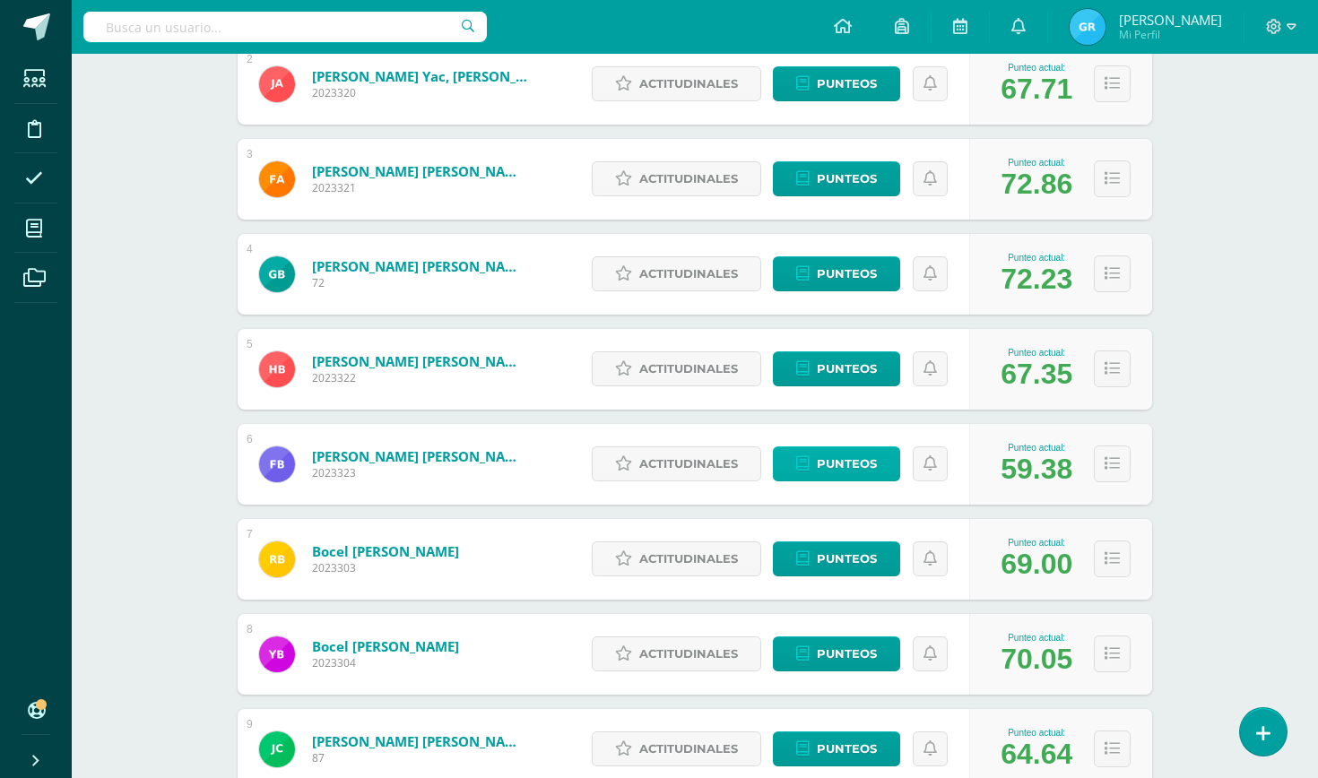
click at [838, 463] on span "Punteos" at bounding box center [847, 463] width 60 height 33
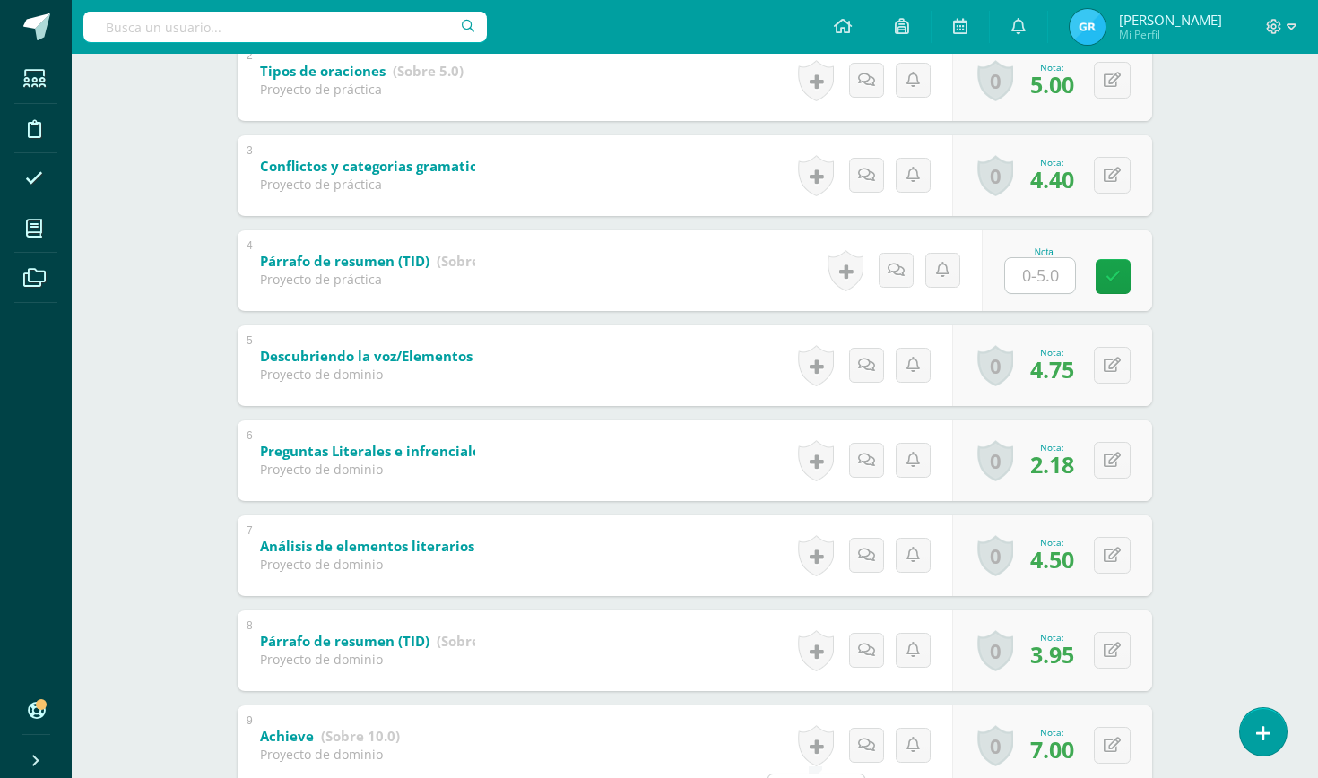
scroll to position [498, 0]
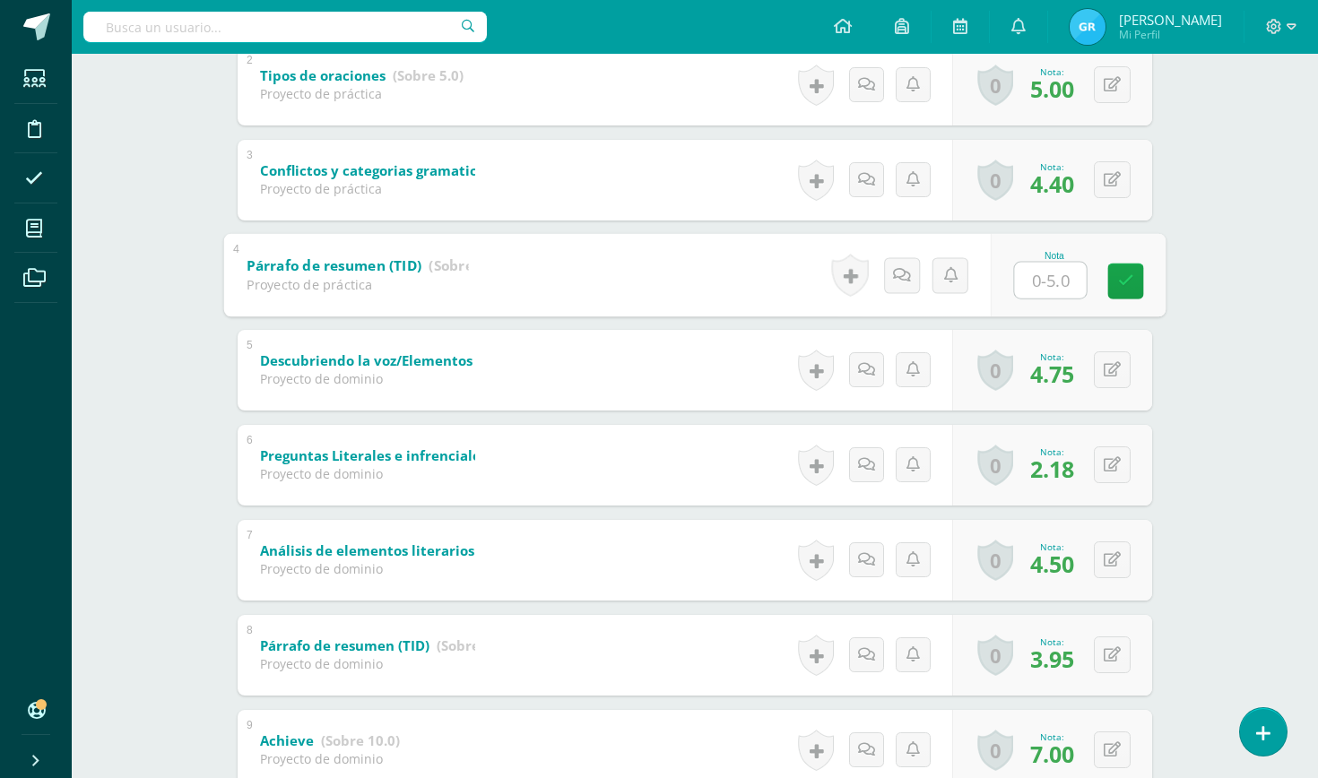
click at [1057, 274] on input "text" at bounding box center [1051, 280] width 72 height 36
type input "4"
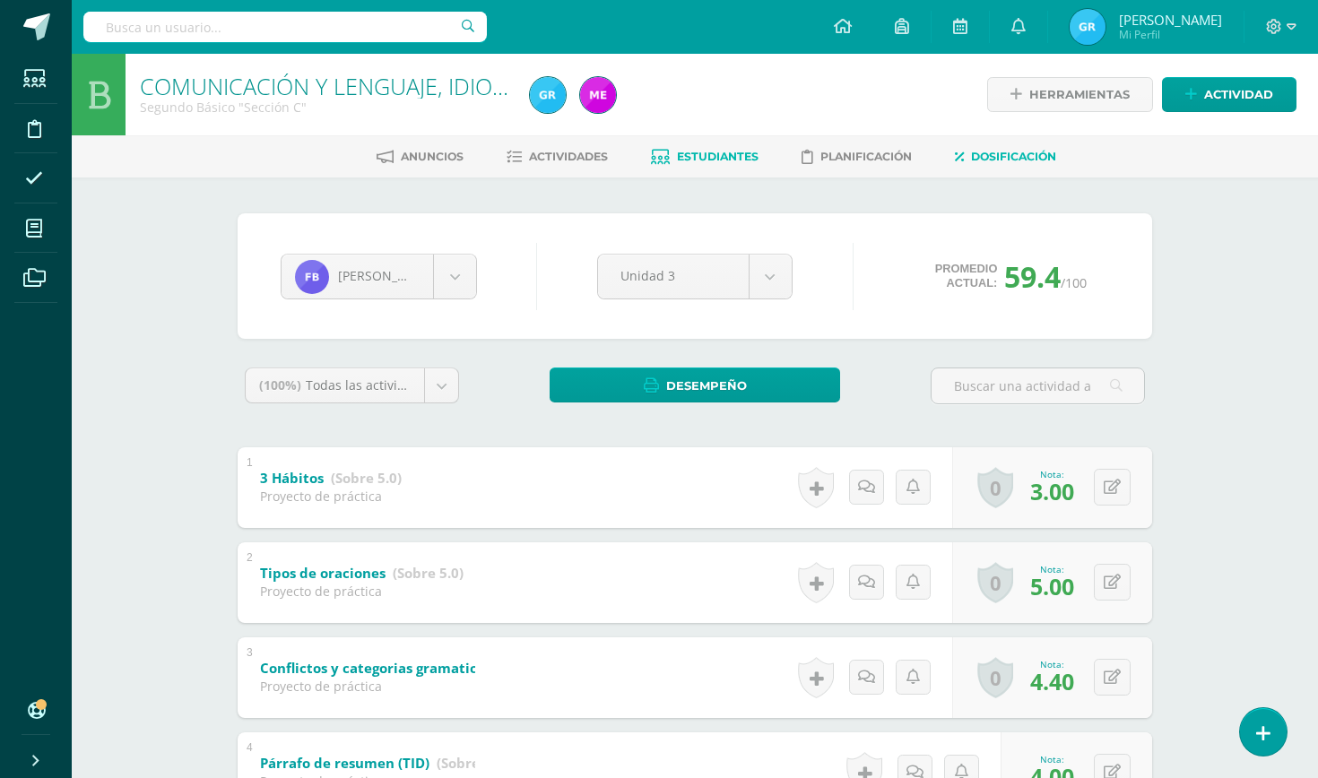
scroll to position [0, 0]
click at [732, 152] on span "Estudiantes" at bounding box center [718, 156] width 82 height 13
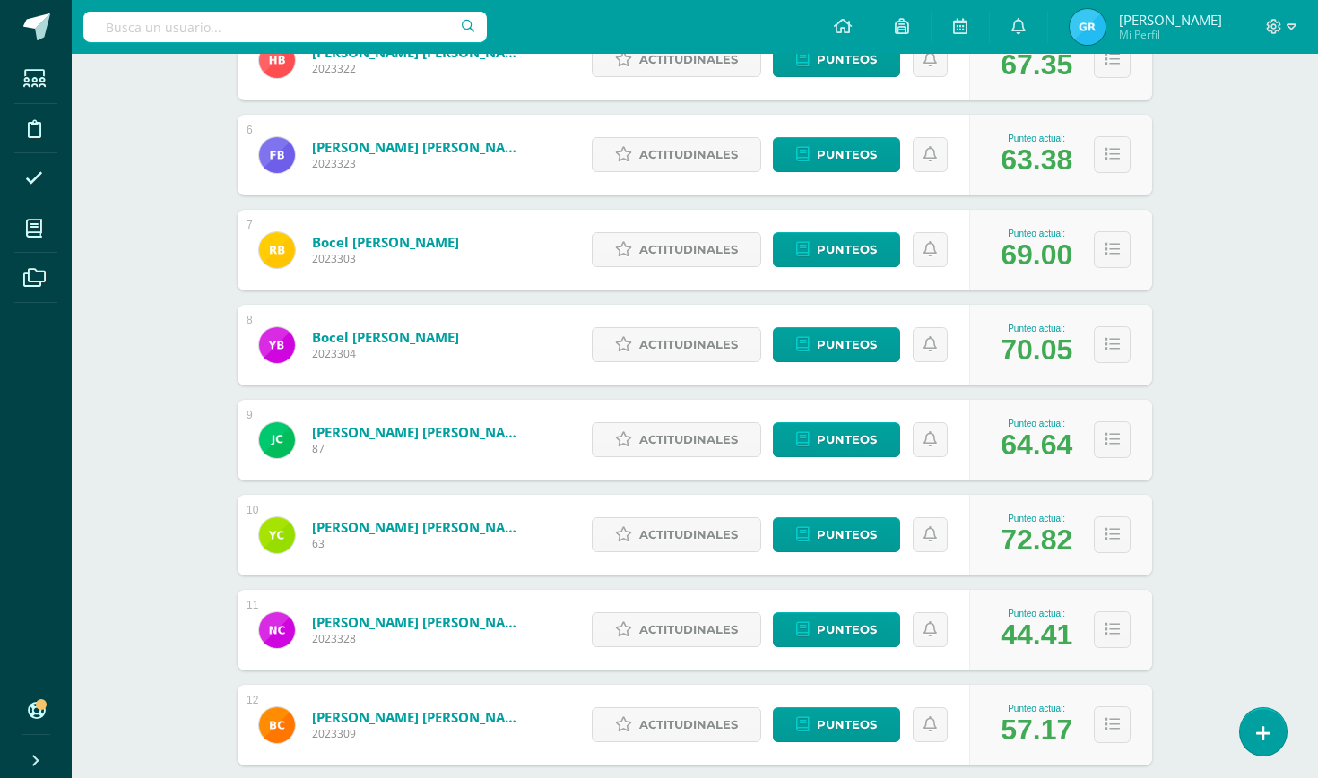
scroll to position [755, 0]
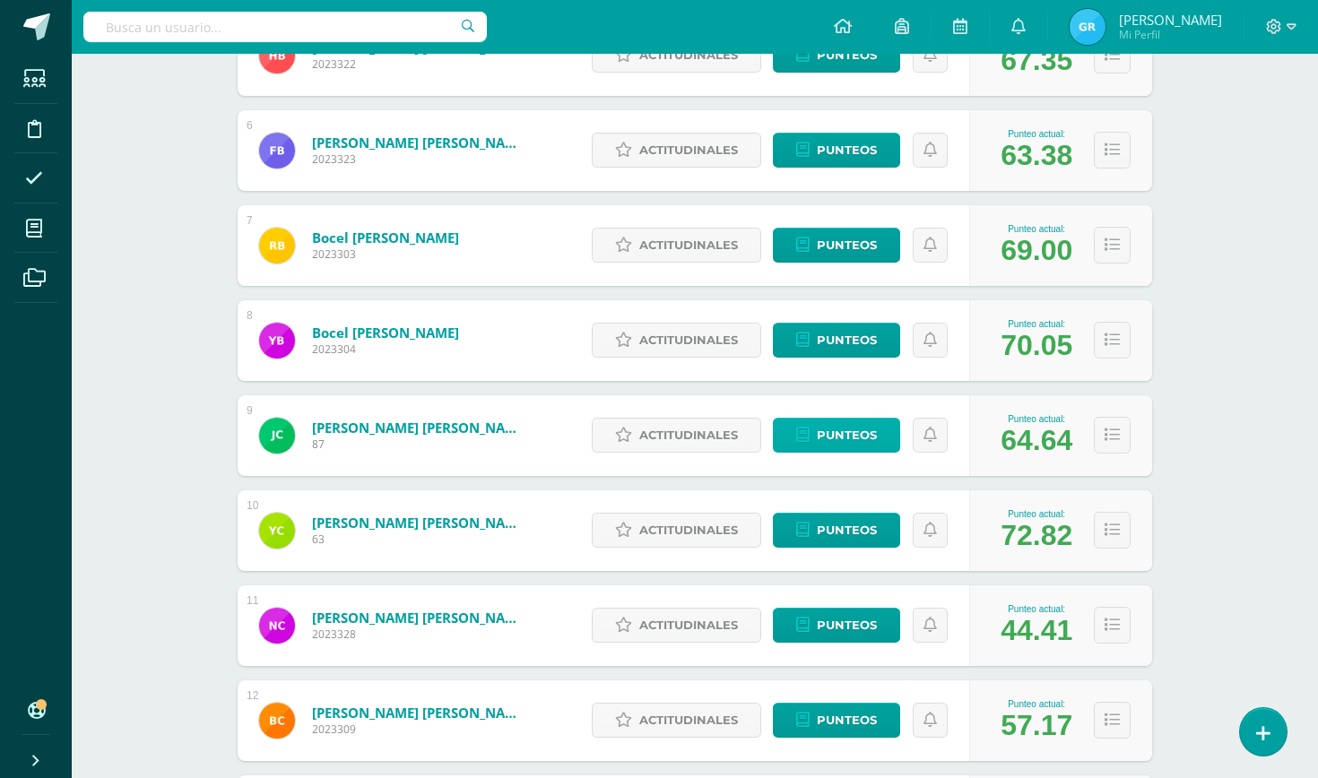
click at [835, 433] on span "Punteos" at bounding box center [847, 435] width 60 height 33
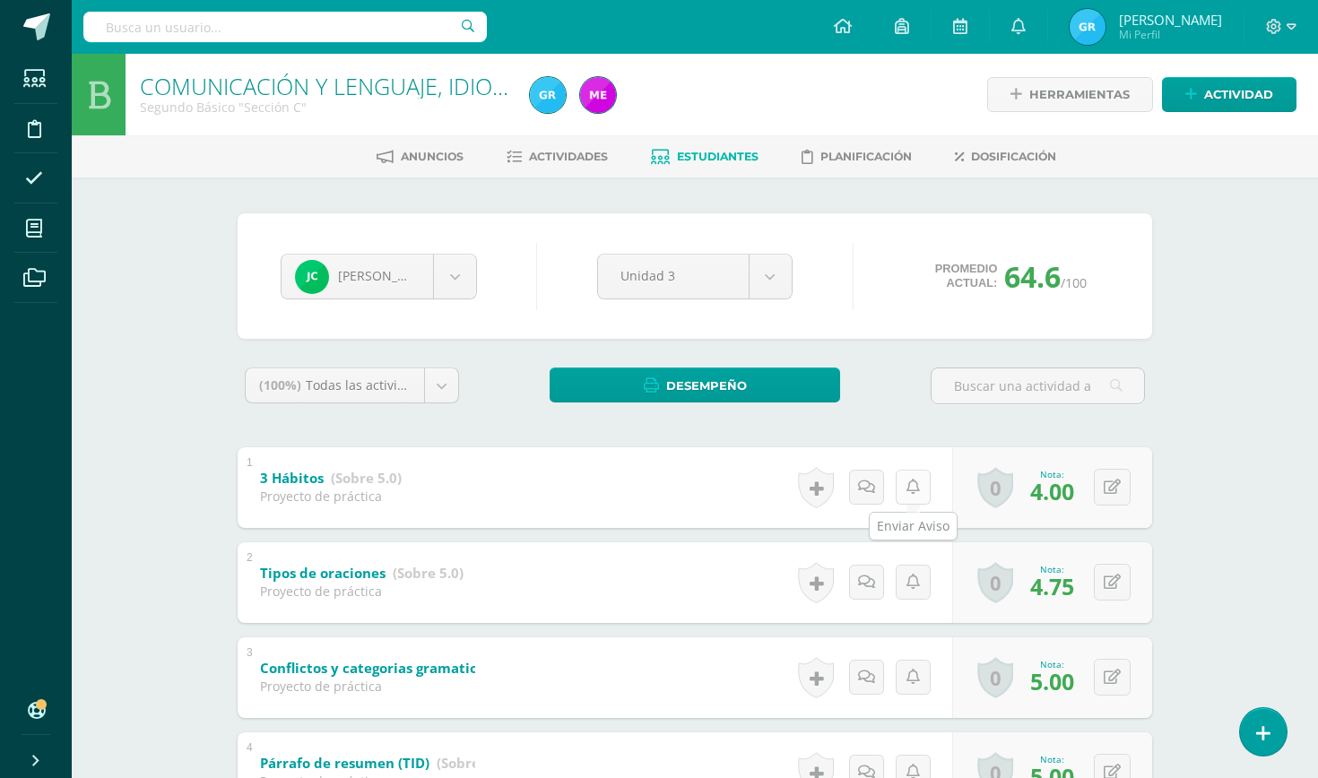
scroll to position [13, 0]
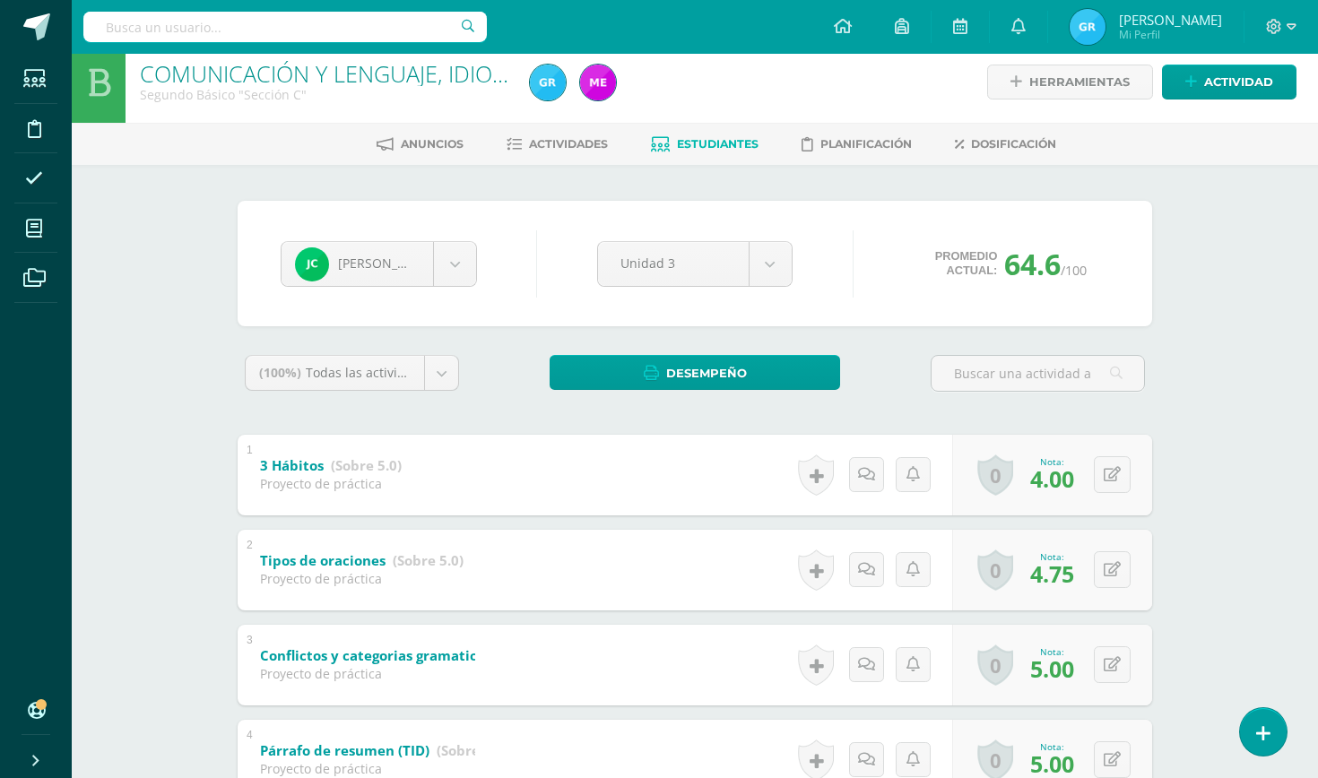
click at [729, 140] on span "Estudiantes" at bounding box center [718, 143] width 82 height 13
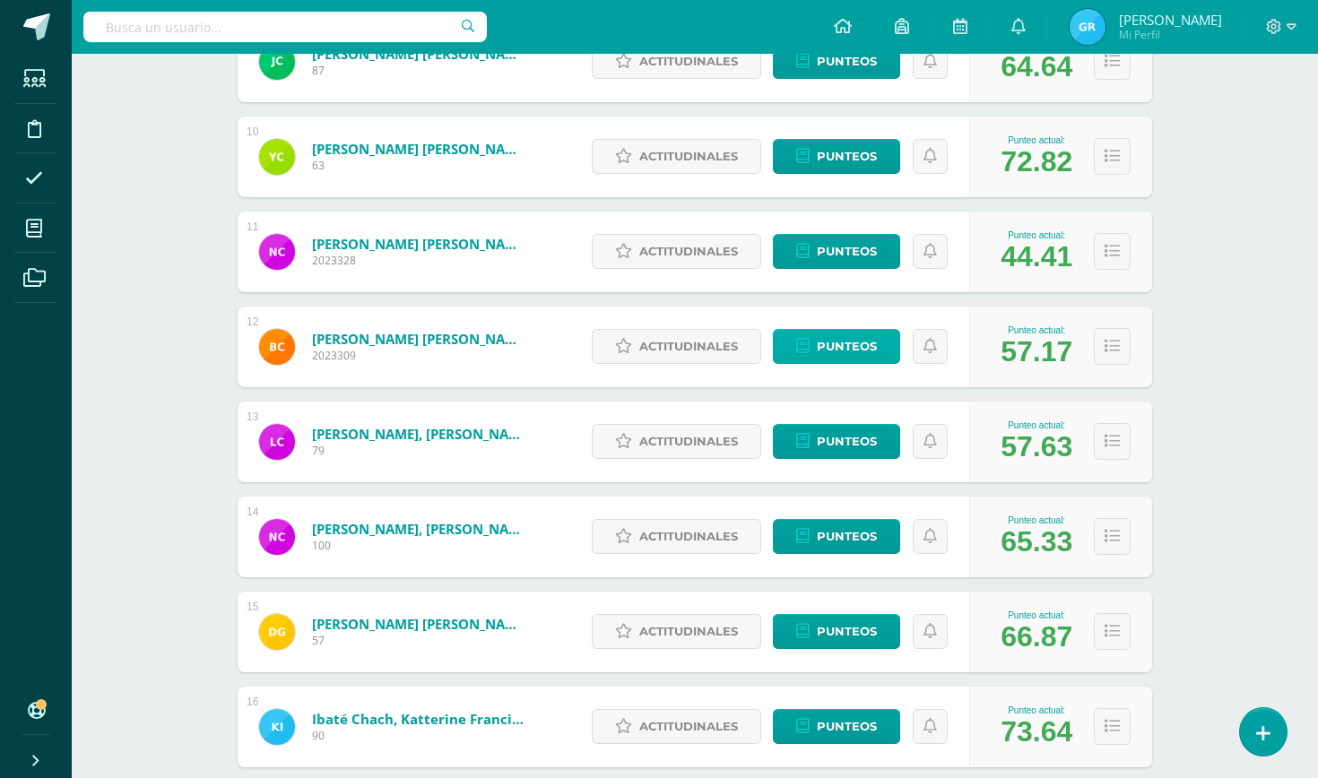
scroll to position [1131, 0]
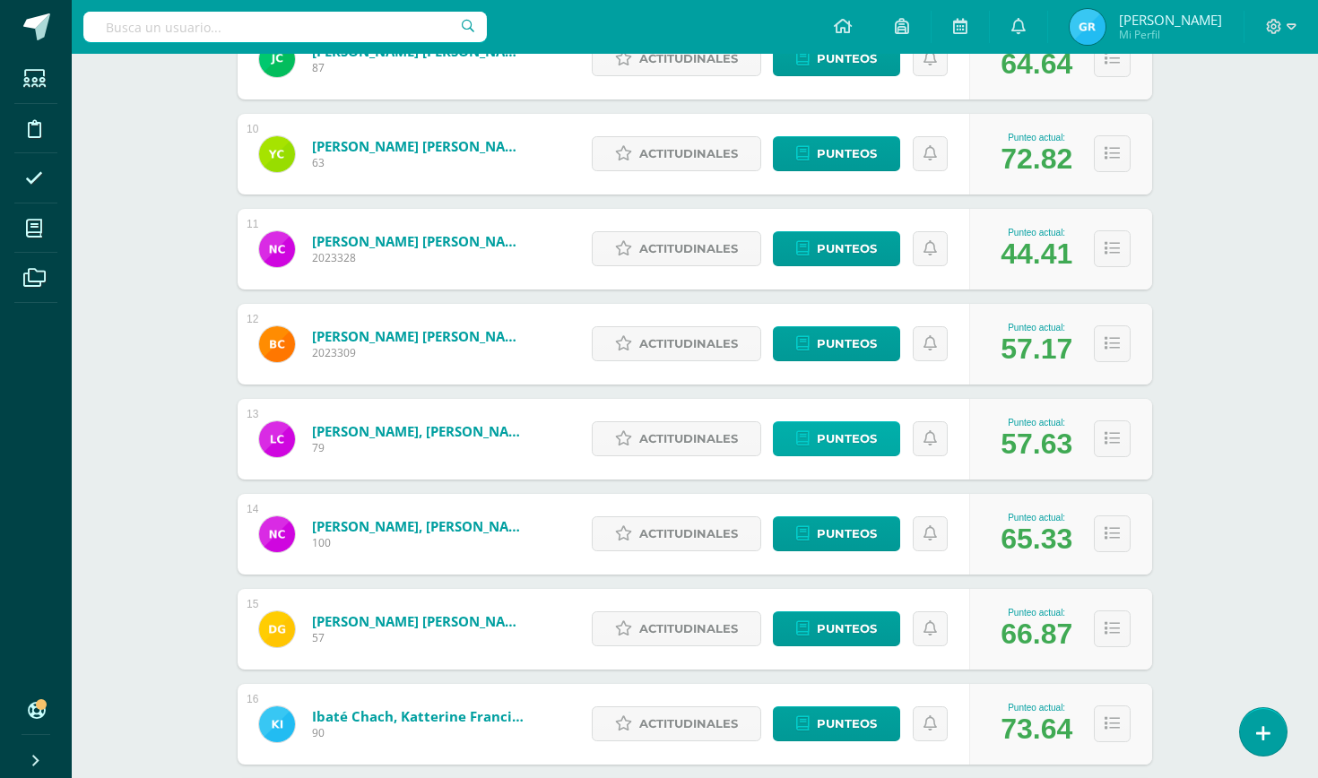
click at [841, 437] on span "Punteos" at bounding box center [847, 438] width 60 height 33
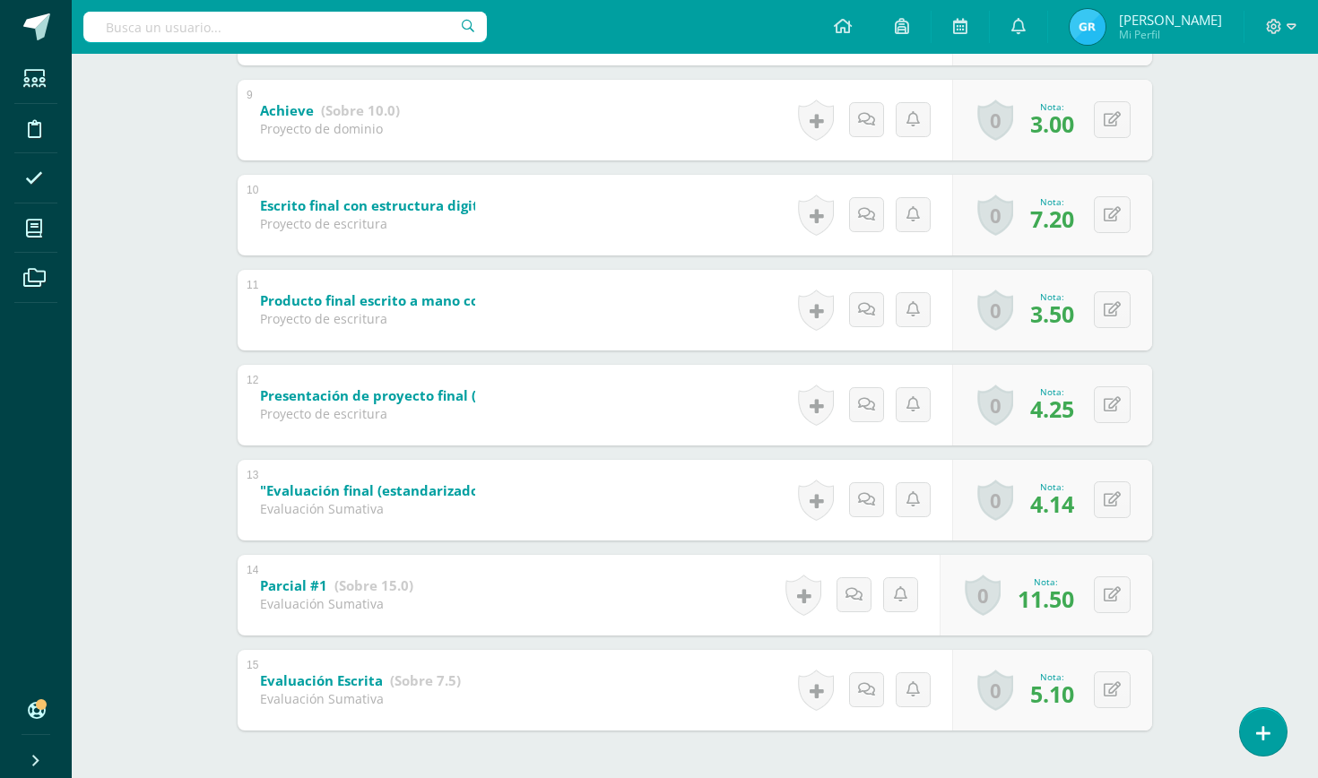
scroll to position [1145, 0]
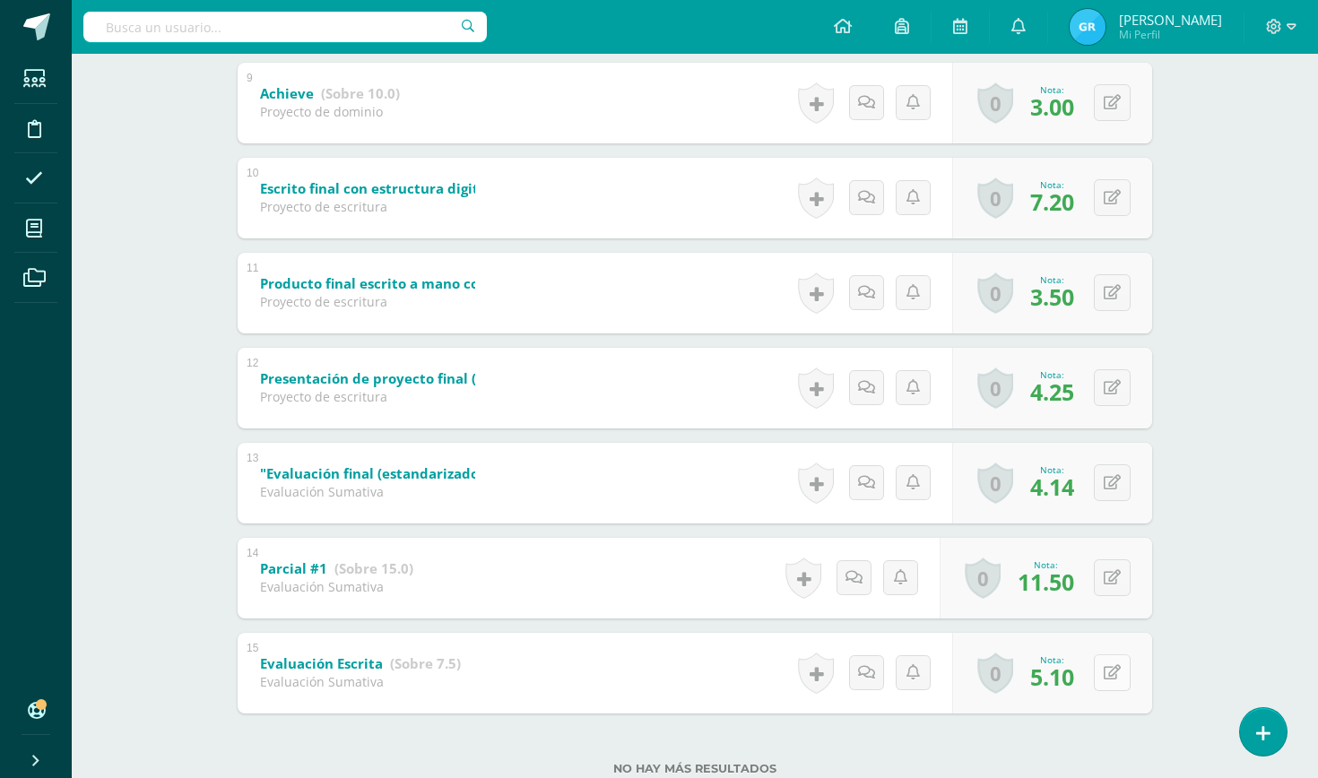
click at [1111, 670] on icon at bounding box center [1112, 672] width 17 height 15
type input "5.5"
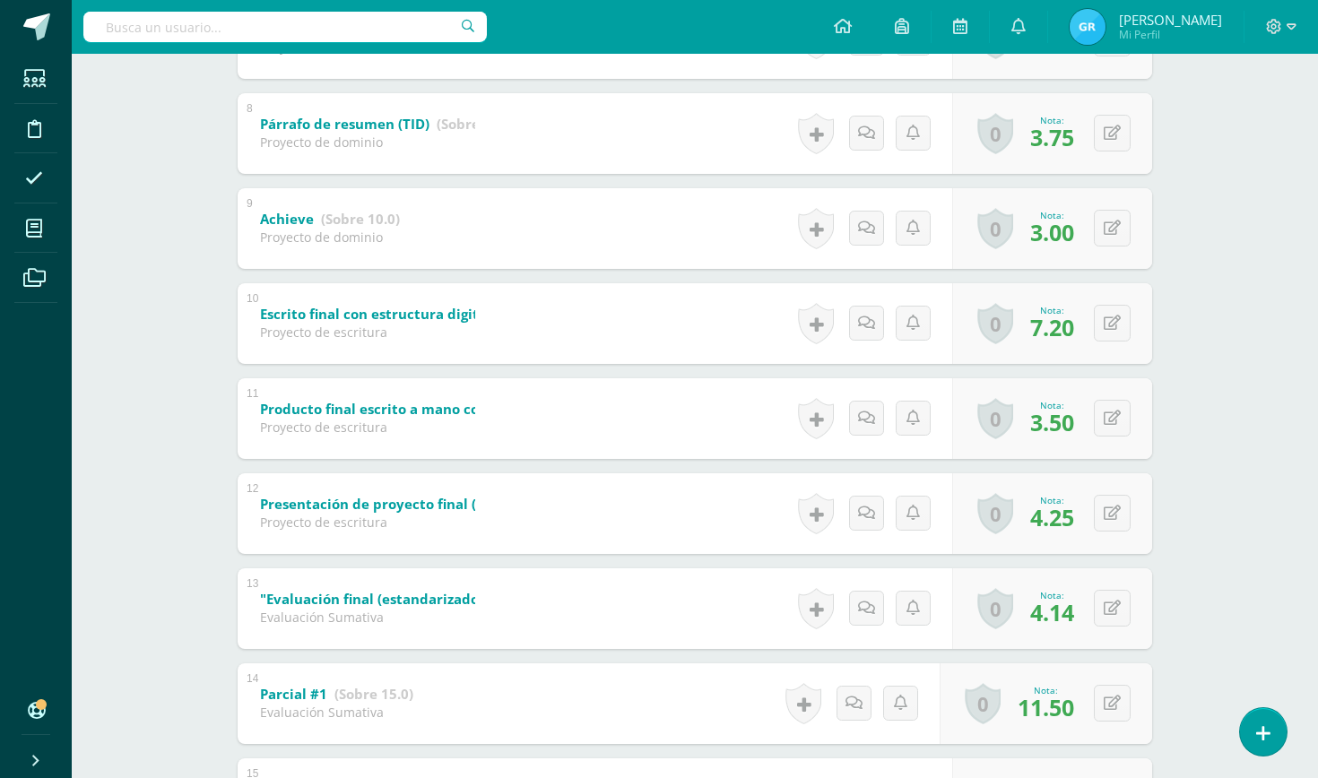
scroll to position [1008, 0]
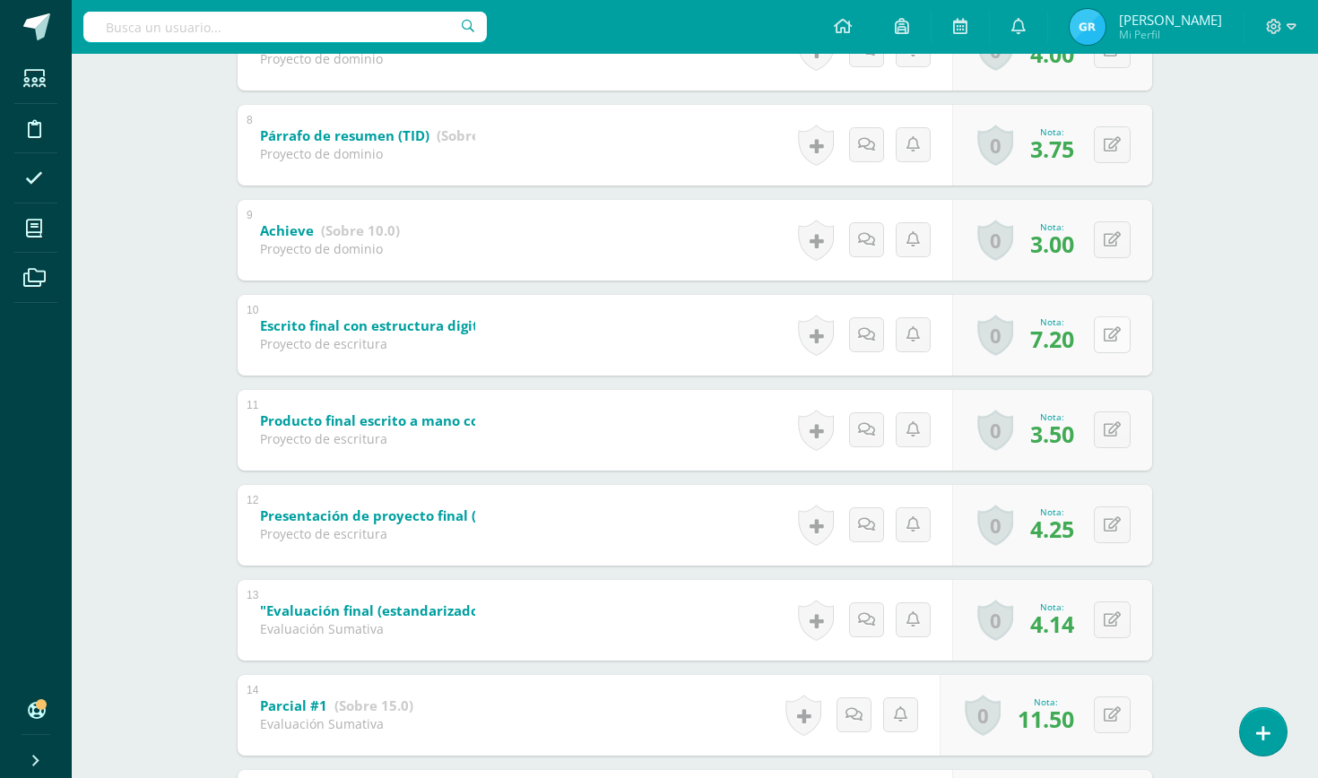
click at [1108, 329] on icon at bounding box center [1112, 334] width 17 height 15
type input "8"
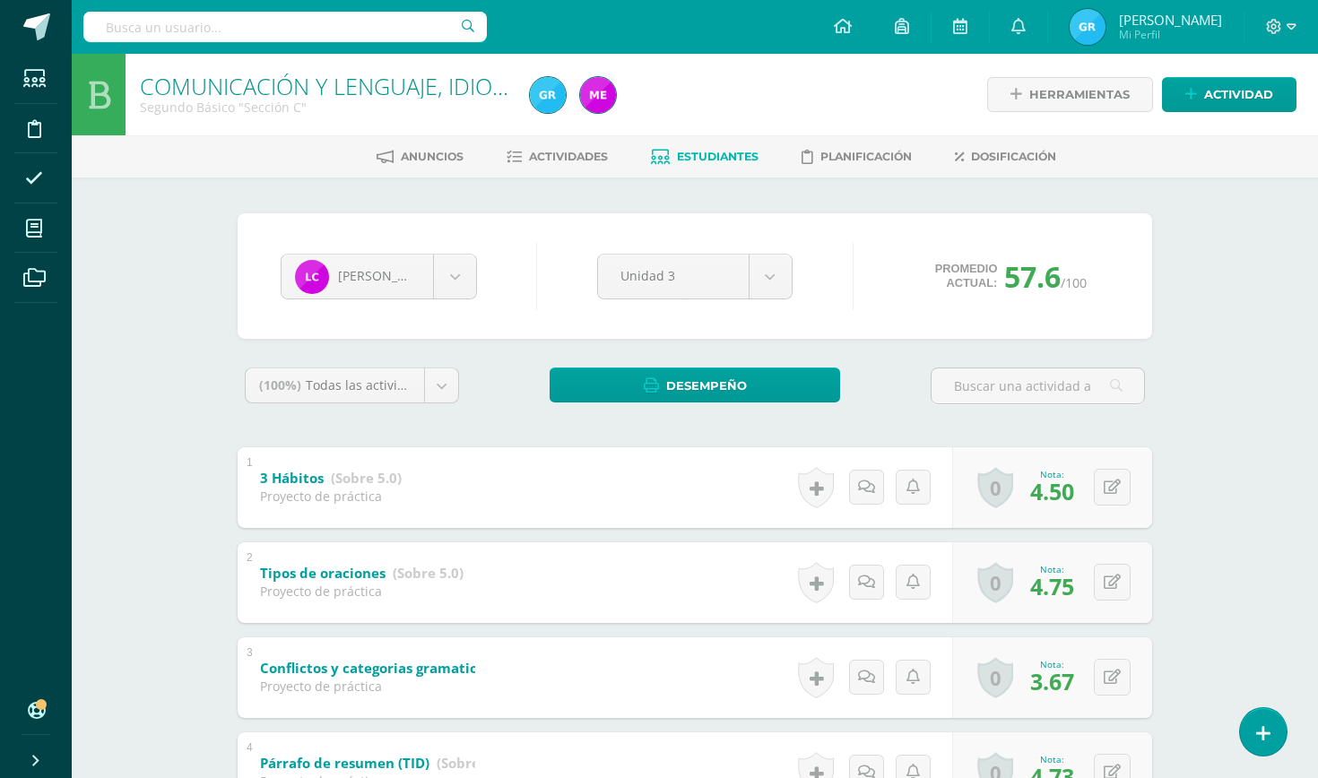
scroll to position [0, 0]
click at [726, 142] on li "Estudiantes" at bounding box center [705, 157] width 108 height 30
click at [719, 159] on span "Estudiantes" at bounding box center [718, 156] width 82 height 13
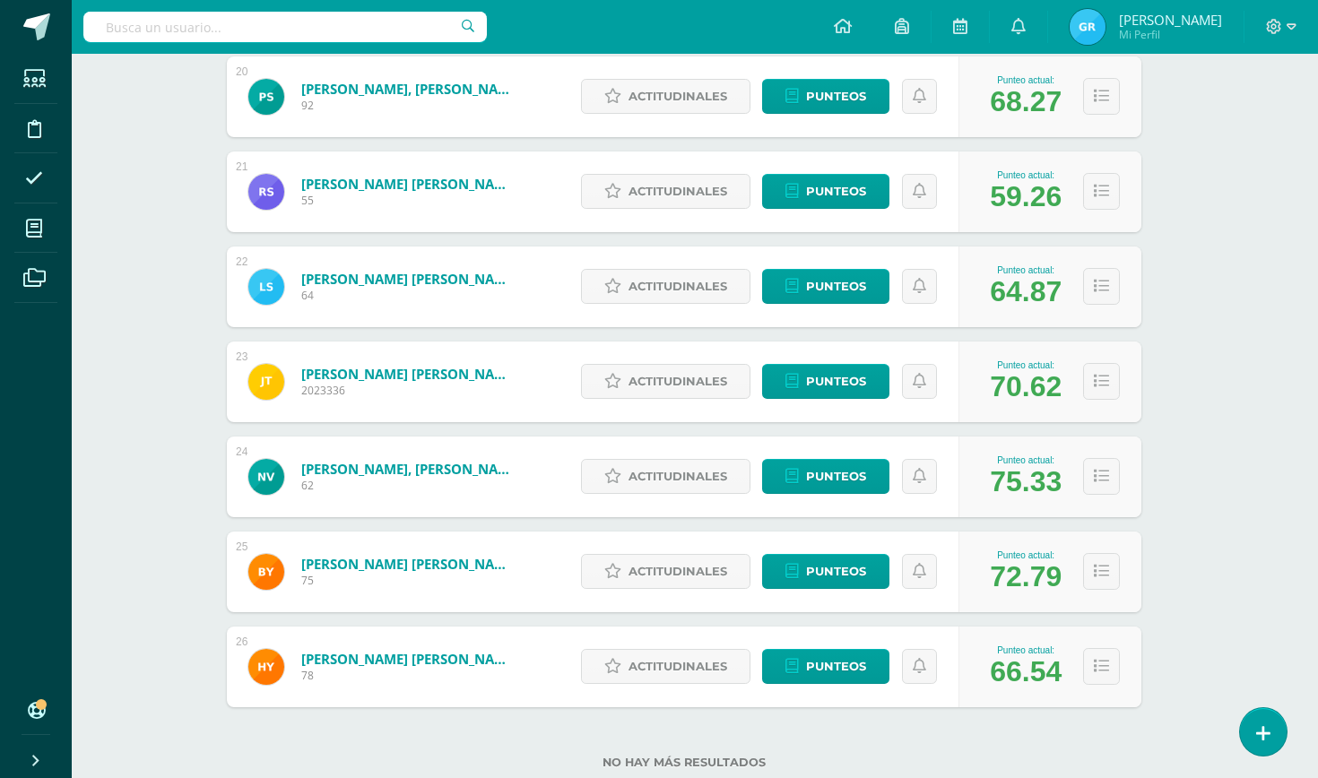
scroll to position [2128, 11]
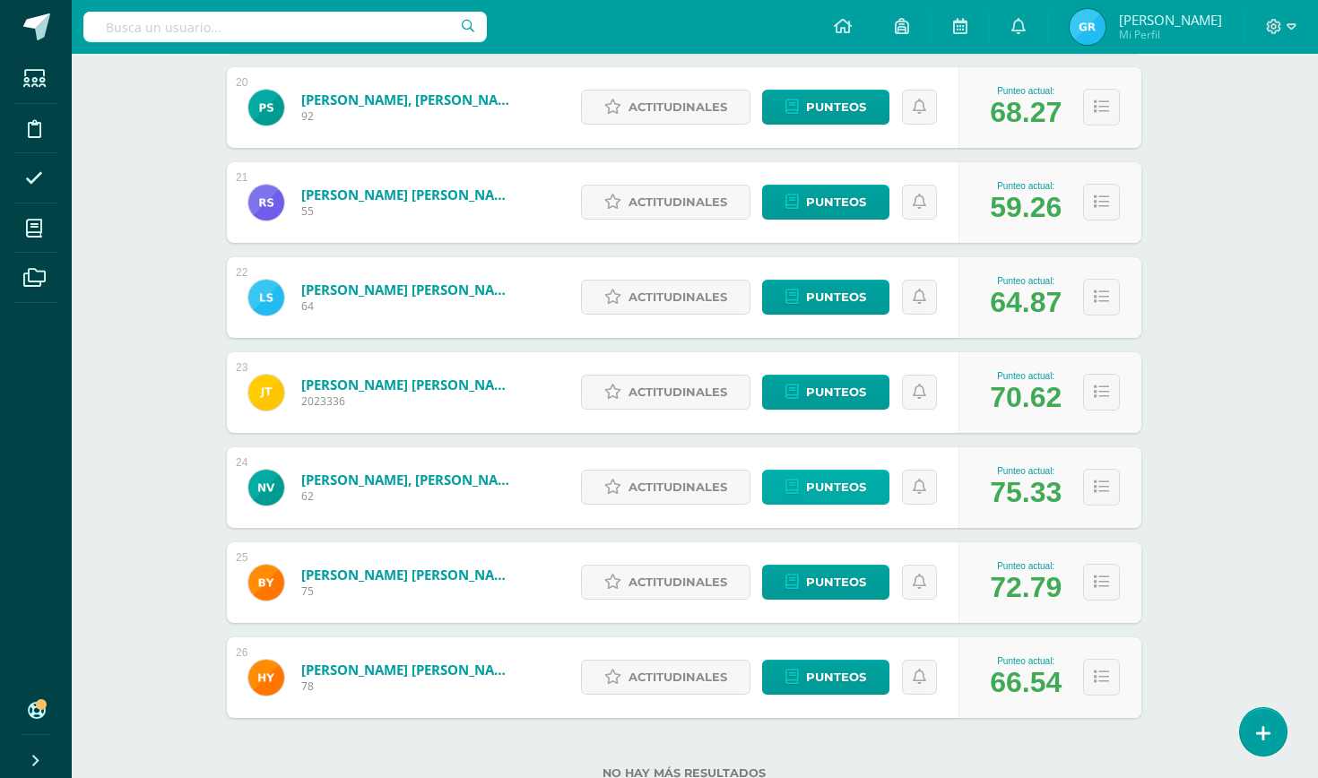
click at [851, 485] on span "Punteos" at bounding box center [836, 487] width 60 height 33
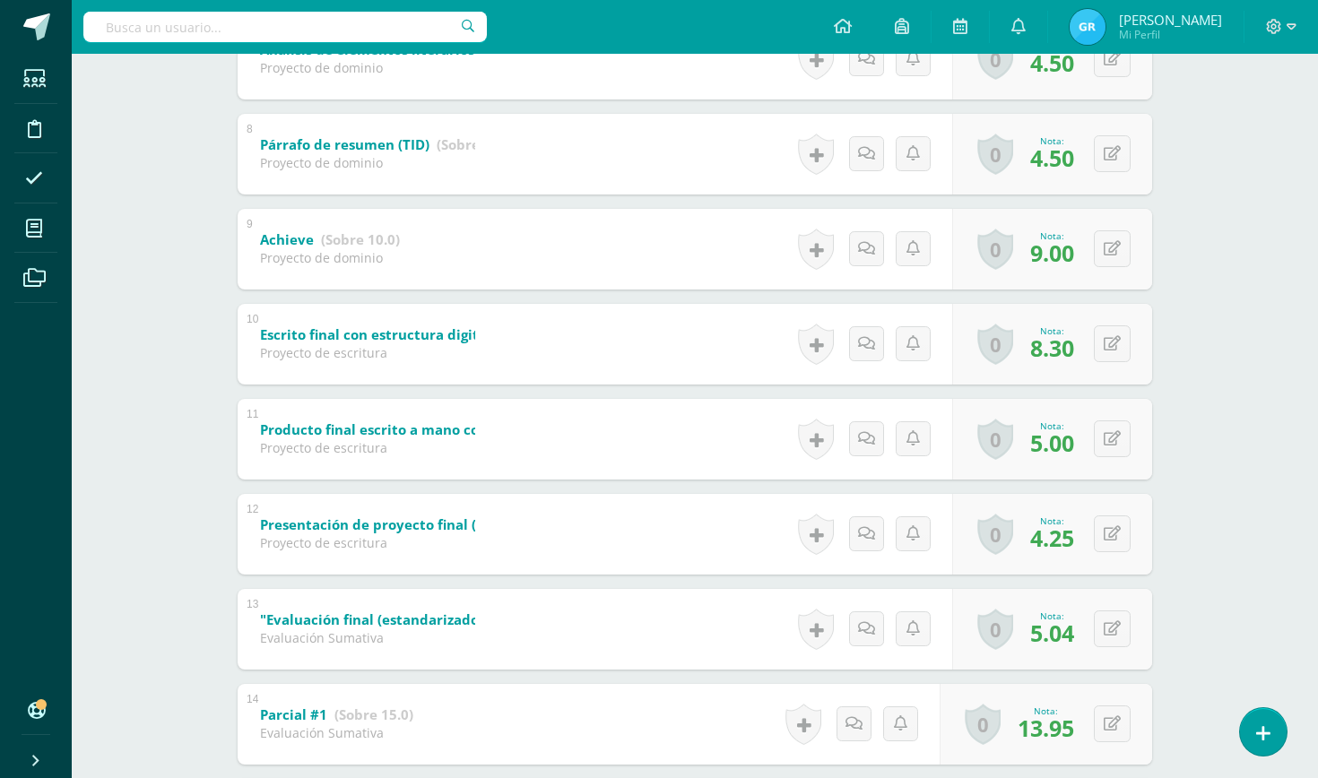
scroll to position [1009, 0]
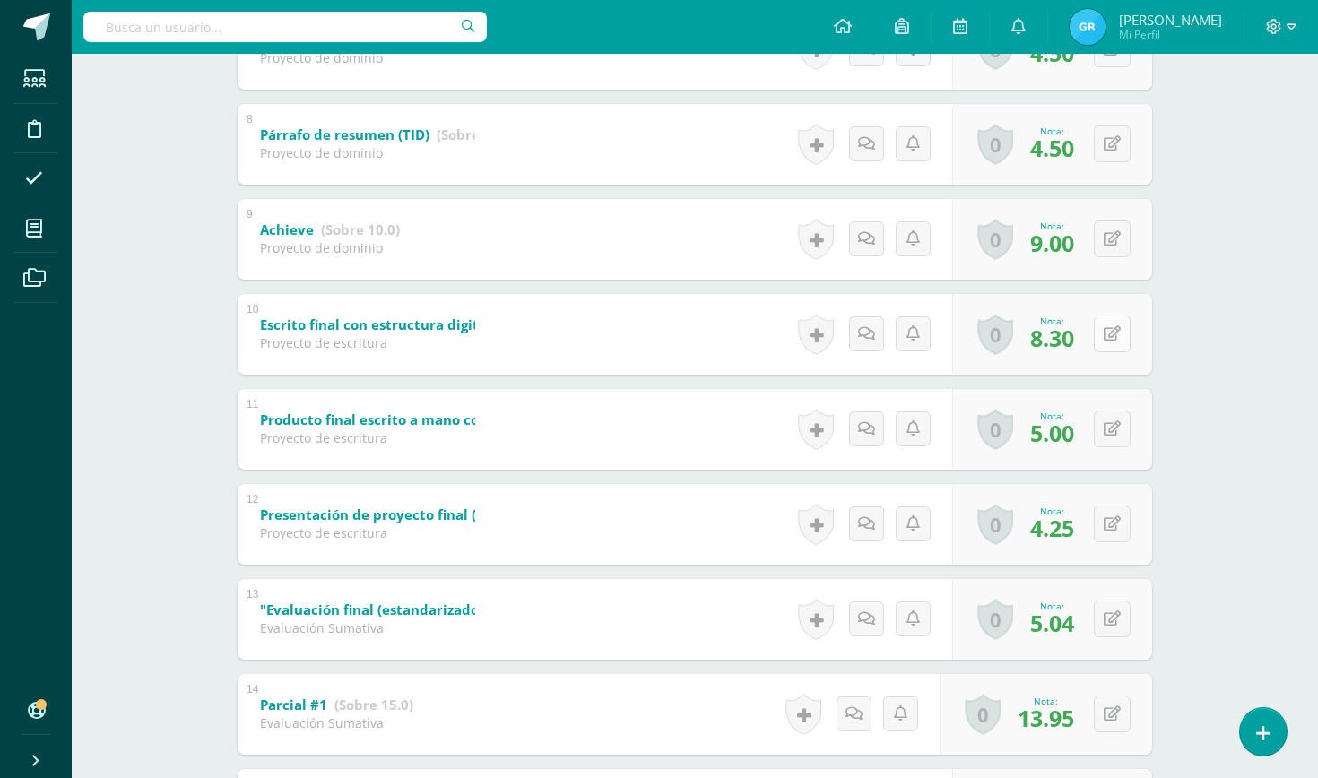
click at [1111, 346] on button at bounding box center [1112, 334] width 37 height 37
type input "9"
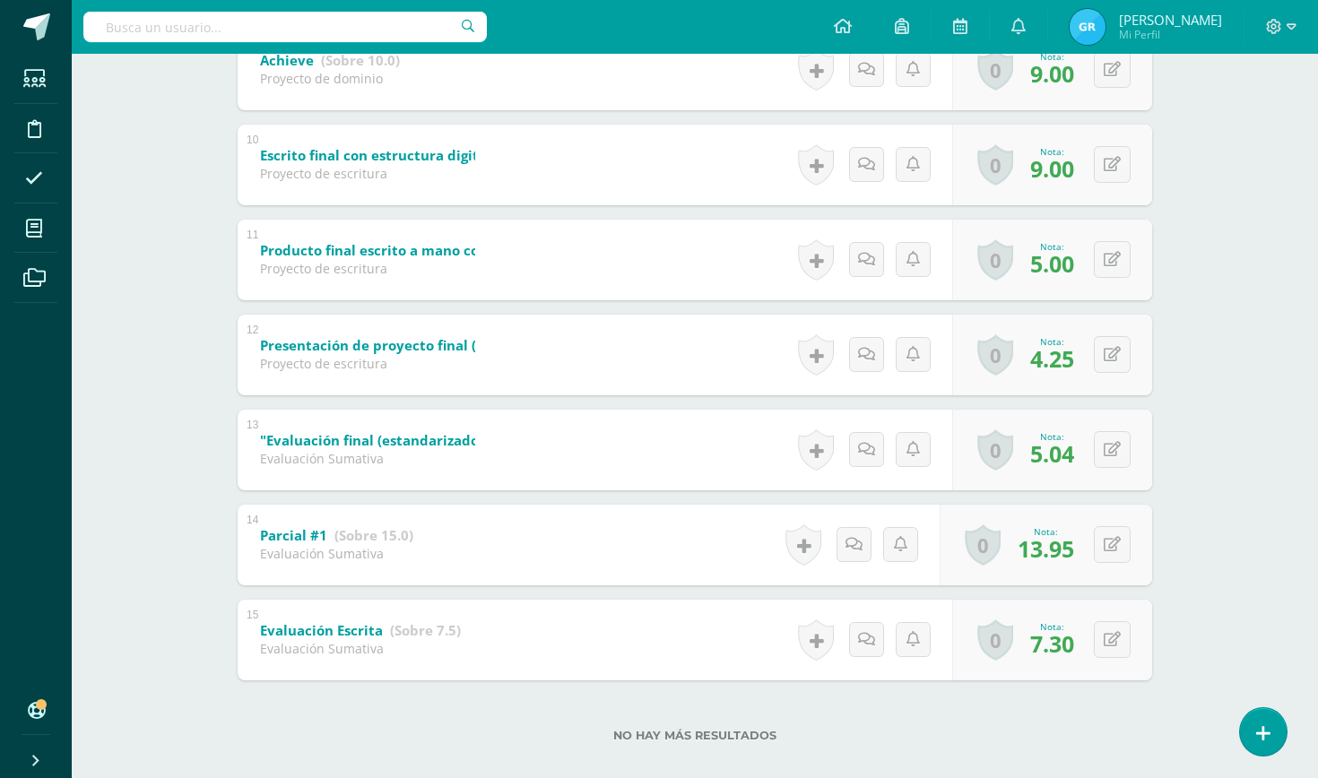
scroll to position [1182, 0]
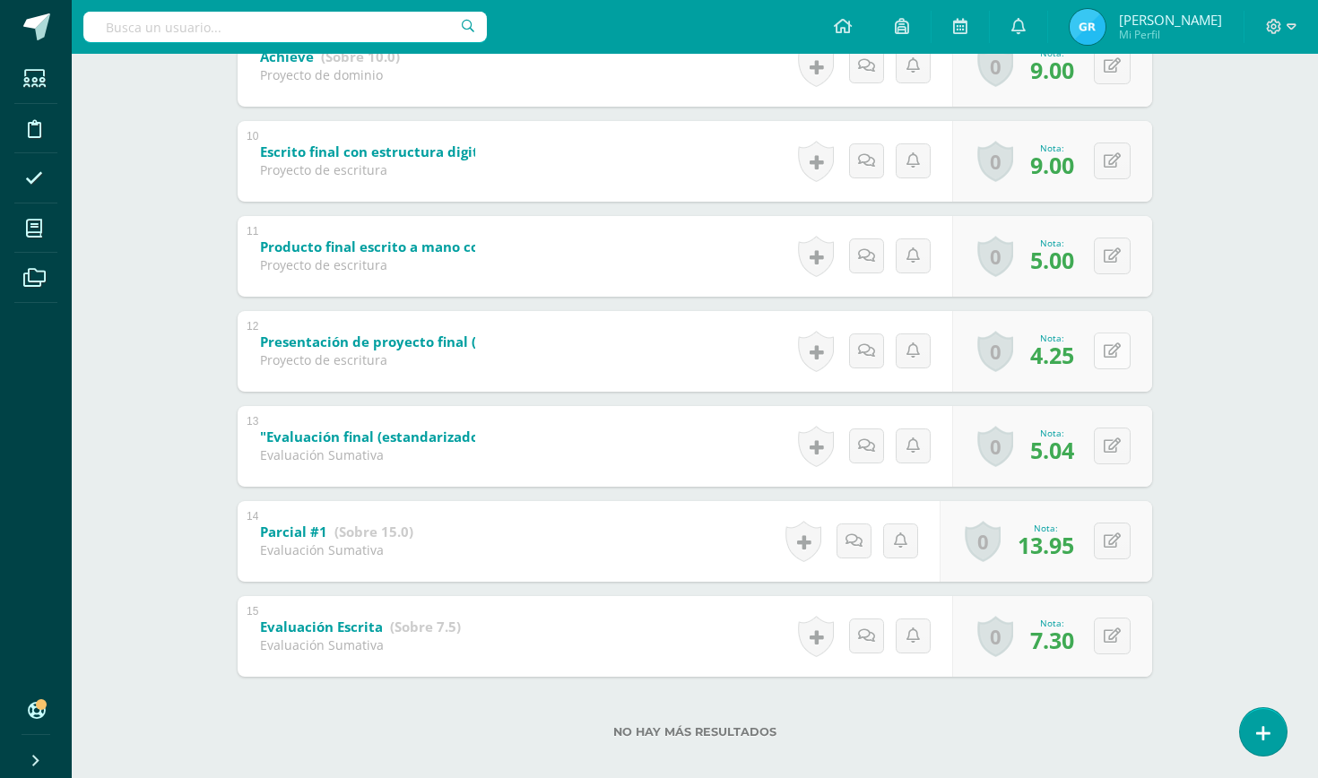
click at [1110, 339] on button at bounding box center [1112, 351] width 37 height 37
click at [927, 414] on div "Historial de actividad Se ha asignado la nota 5.04 por Griselda Mendoza Jul. 31…" at bounding box center [872, 446] width 161 height 81
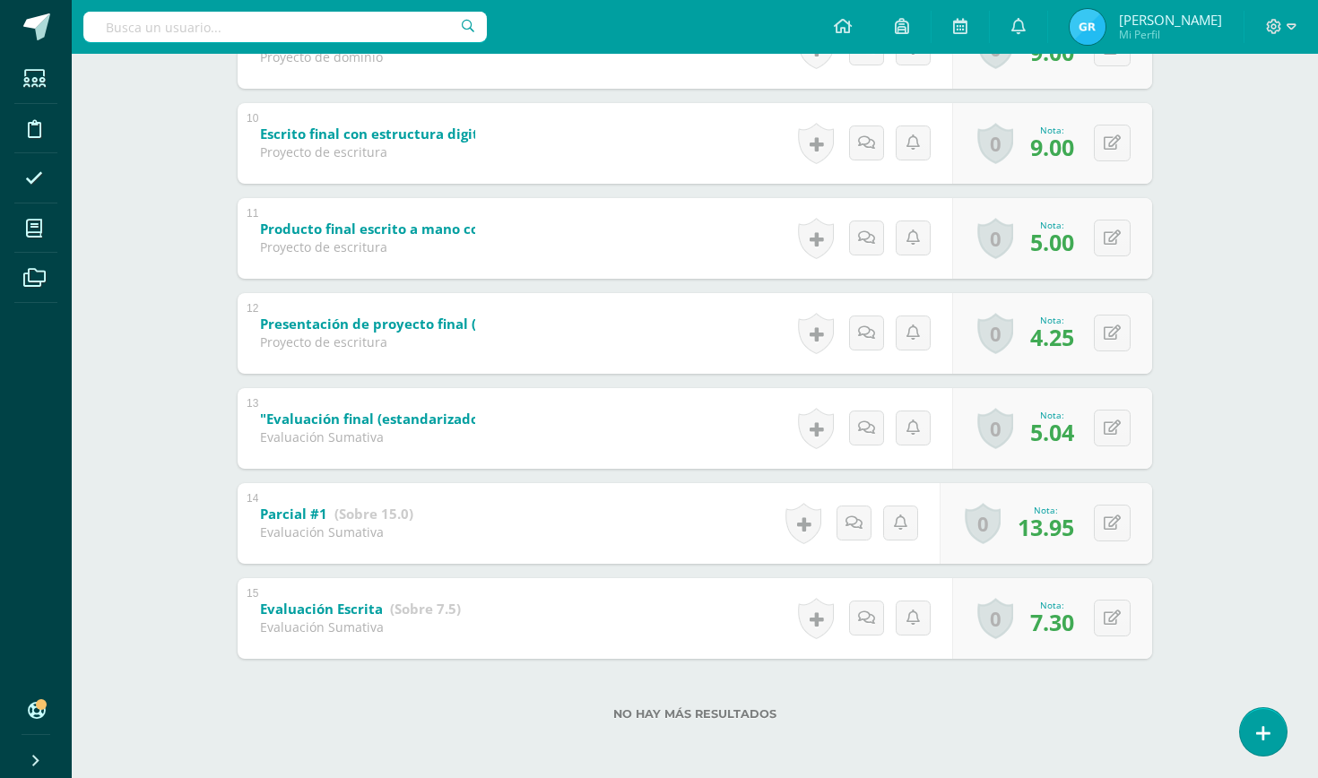
scroll to position [1200, 0]
click at [1109, 619] on icon at bounding box center [1112, 618] width 17 height 15
type input "0"
click at [1020, 624] on input "0" at bounding box center [1002, 623] width 72 height 36
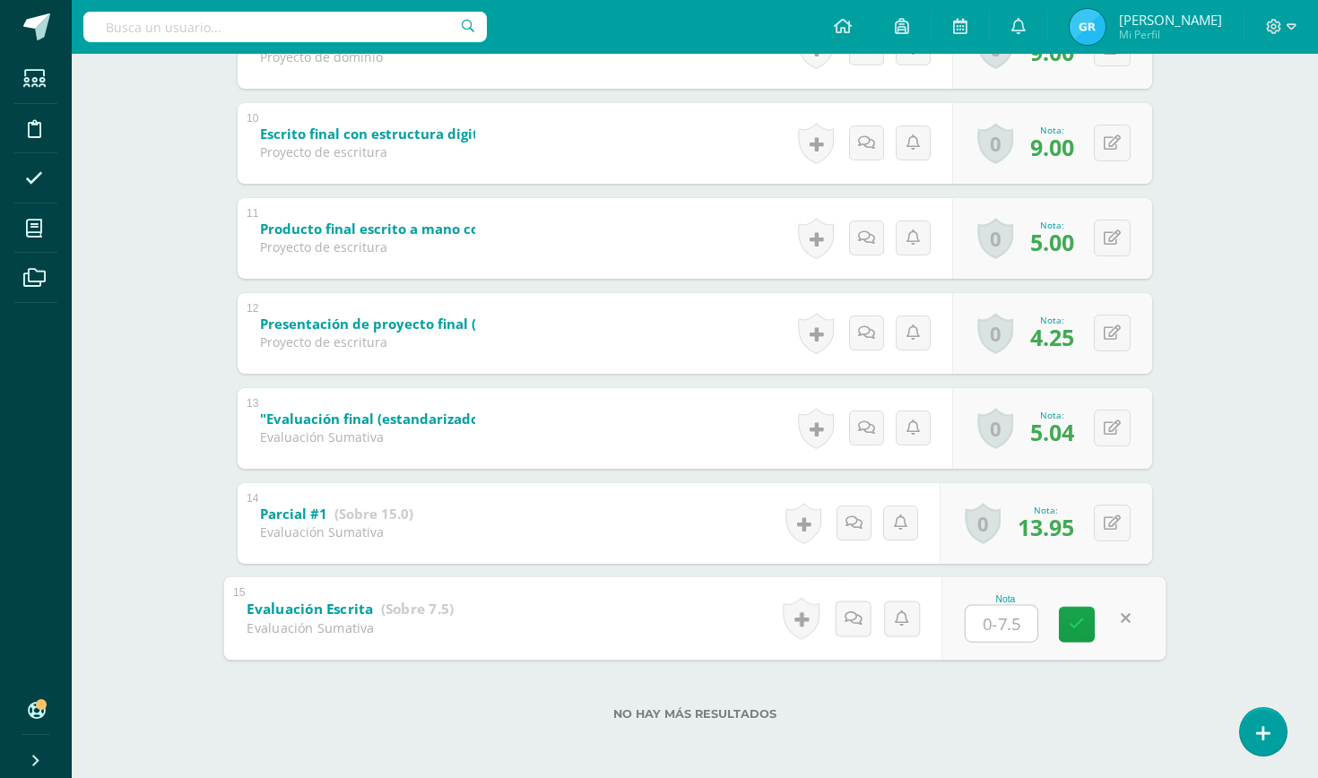
type input "8"
click at [1103, 617] on button at bounding box center [1112, 618] width 37 height 37
type input "7.3"
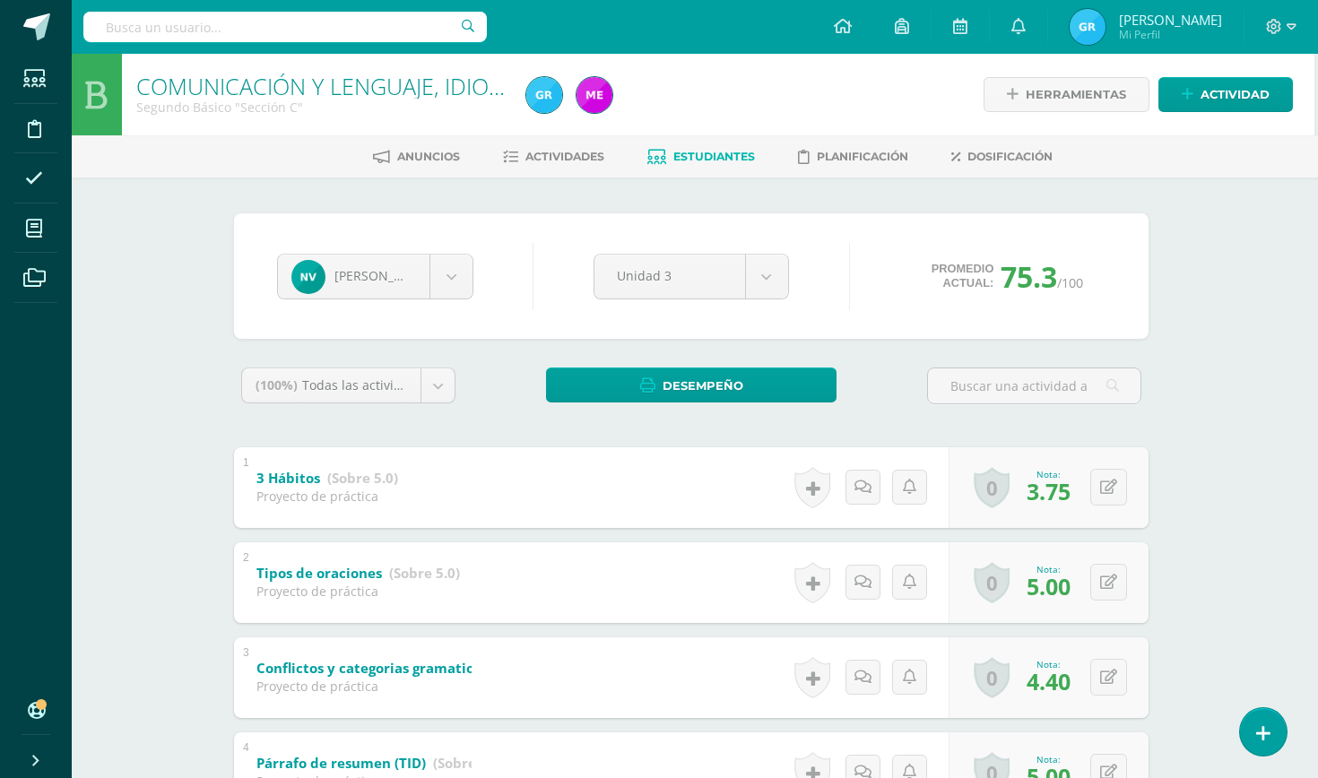
scroll to position [0, 4]
click at [690, 159] on span "Estudiantes" at bounding box center [714, 156] width 82 height 13
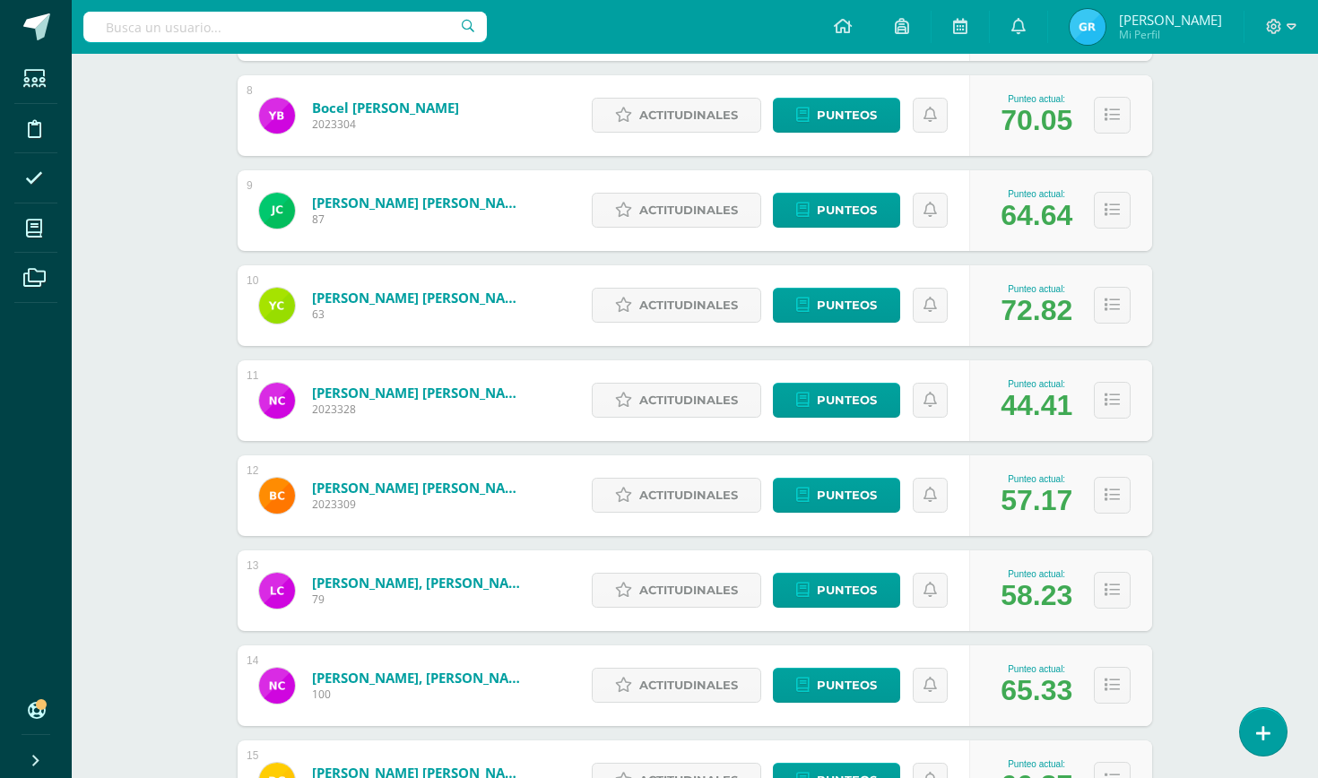
scroll to position [981, 0]
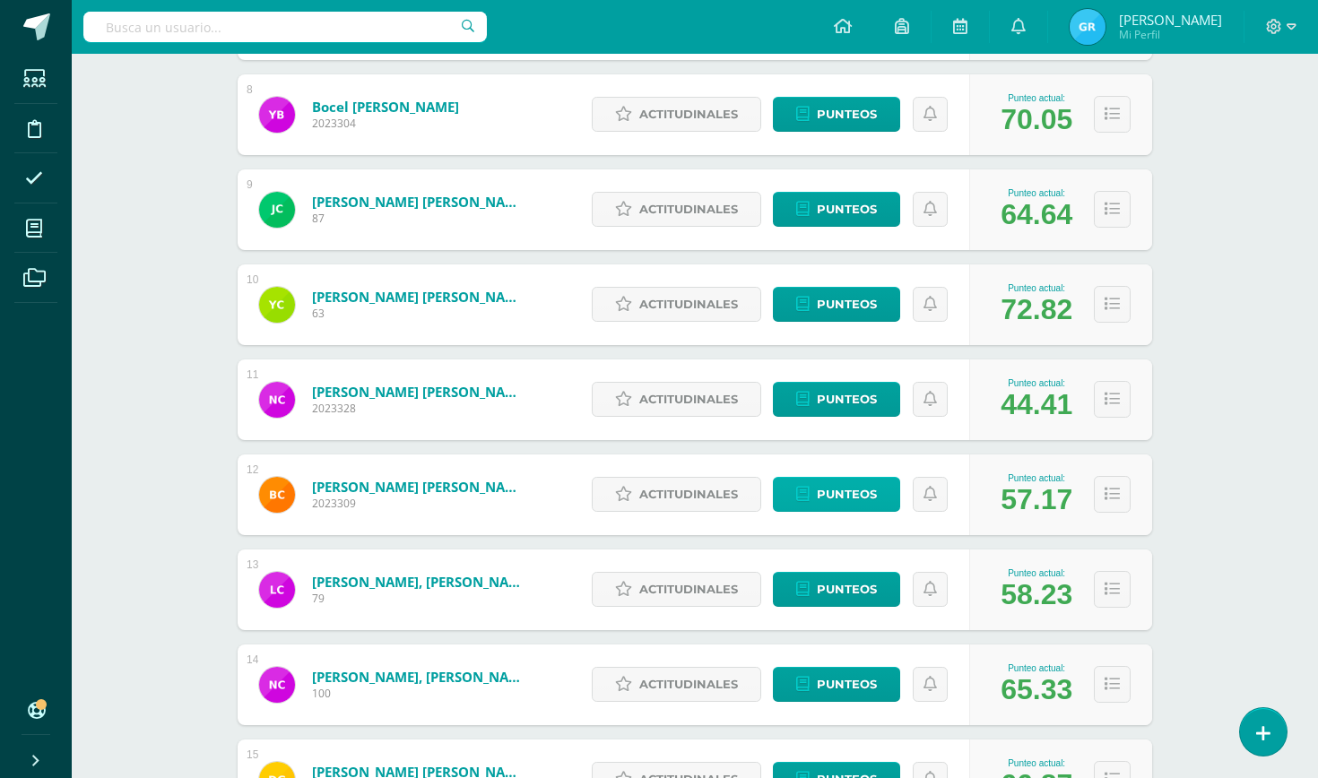
click at [850, 501] on span "Punteos" at bounding box center [847, 494] width 60 height 33
click at [848, 478] on span "Punteos" at bounding box center [847, 494] width 60 height 33
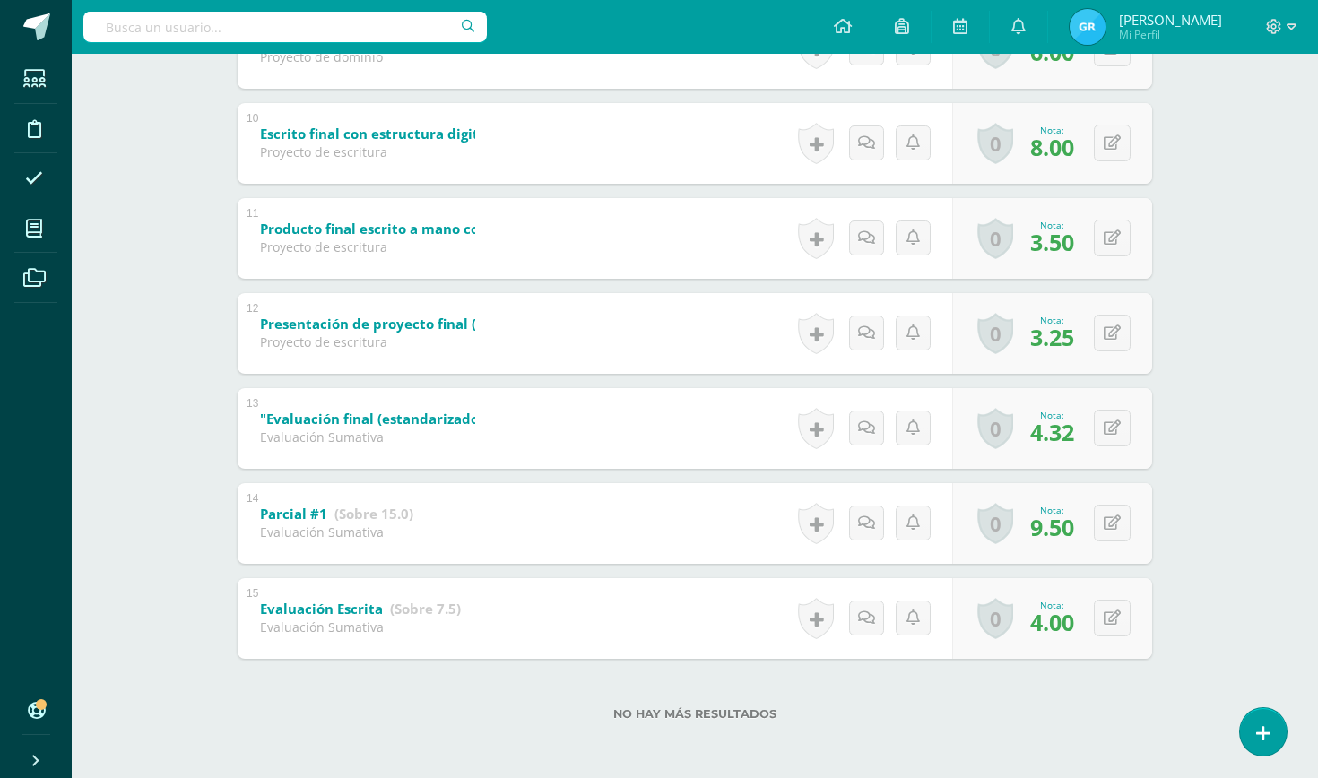
scroll to position [1200, 0]
click at [1113, 618] on icon at bounding box center [1112, 618] width 17 height 15
click at [1110, 618] on icon at bounding box center [1112, 618] width 17 height 15
type input "5"
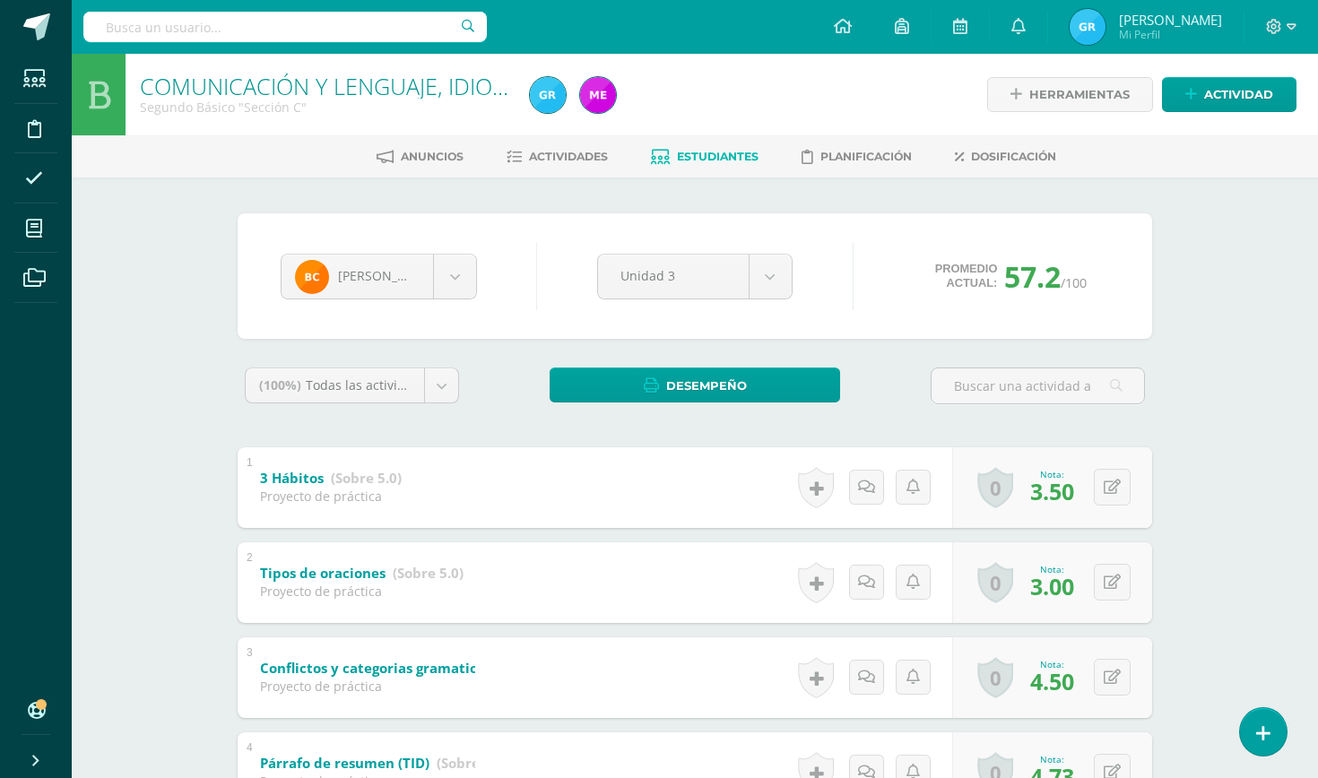
scroll to position [0, 0]
click at [712, 153] on span "Estudiantes" at bounding box center [718, 156] width 82 height 13
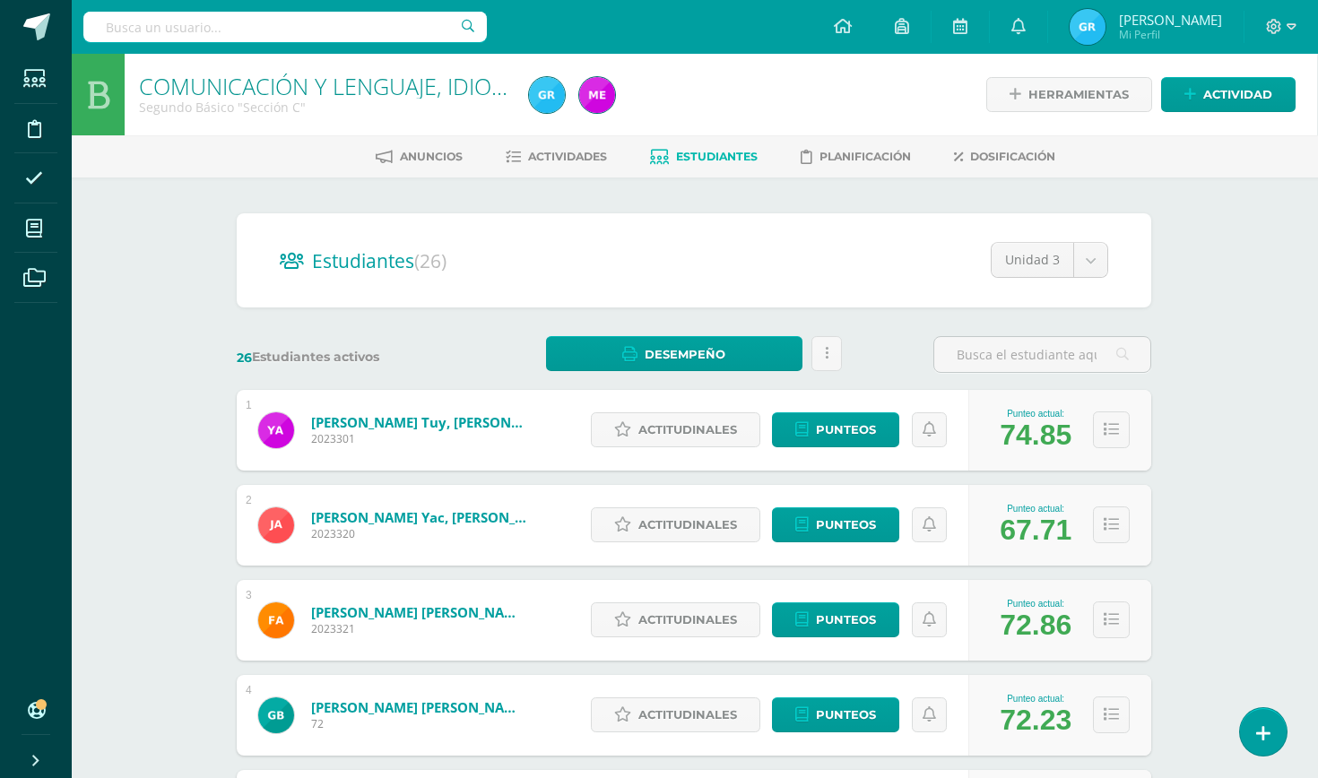
scroll to position [0, 1]
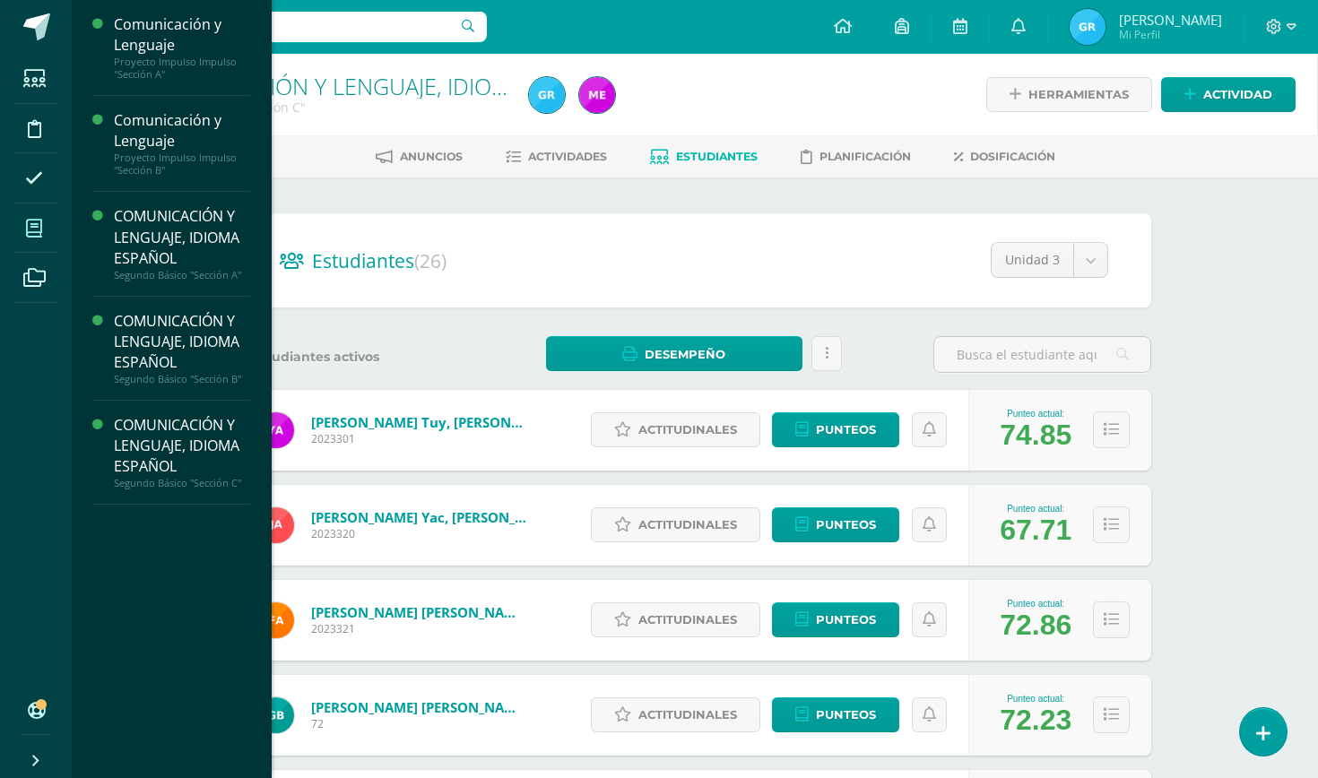
click at [33, 239] on span at bounding box center [34, 228] width 40 height 40
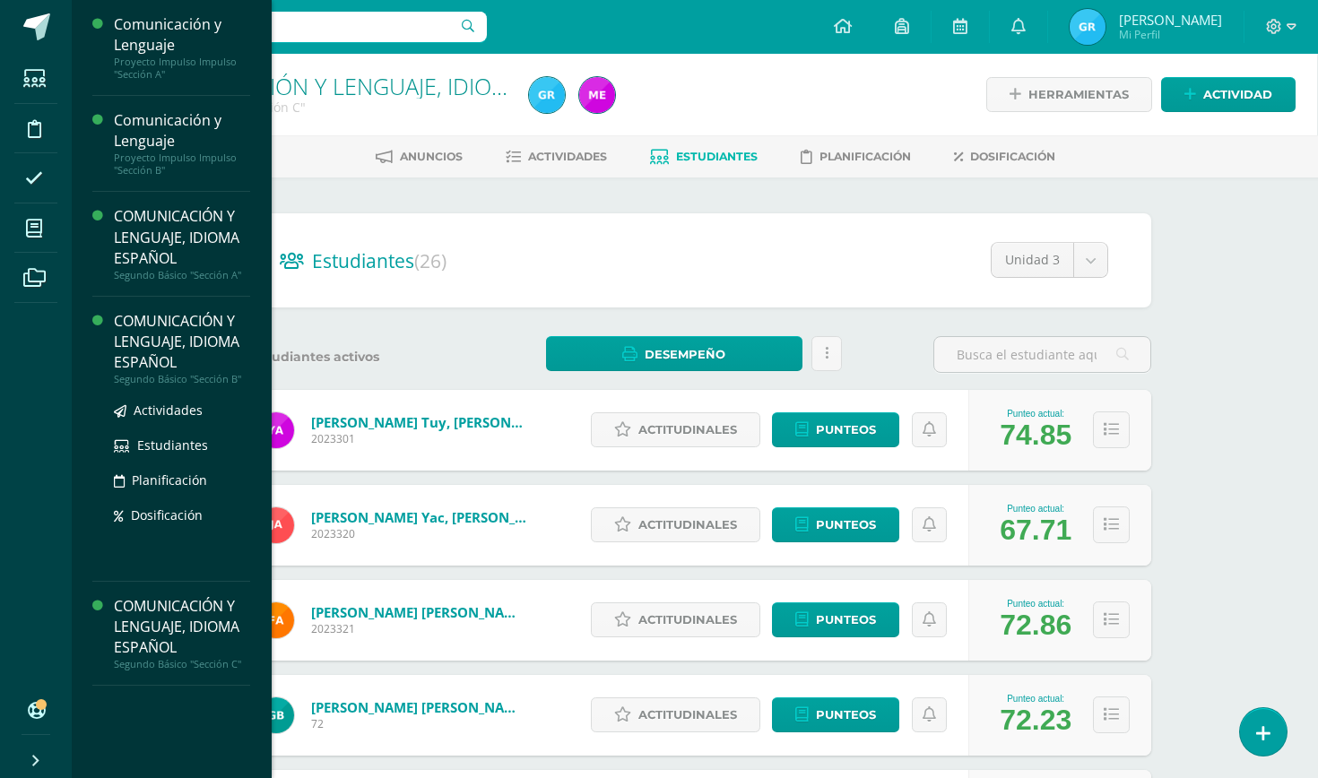
click at [114, 326] on div "COMUNICACIÓN Y LENGUAJE, IDIOMA ESPAÑOL" at bounding box center [182, 342] width 136 height 62
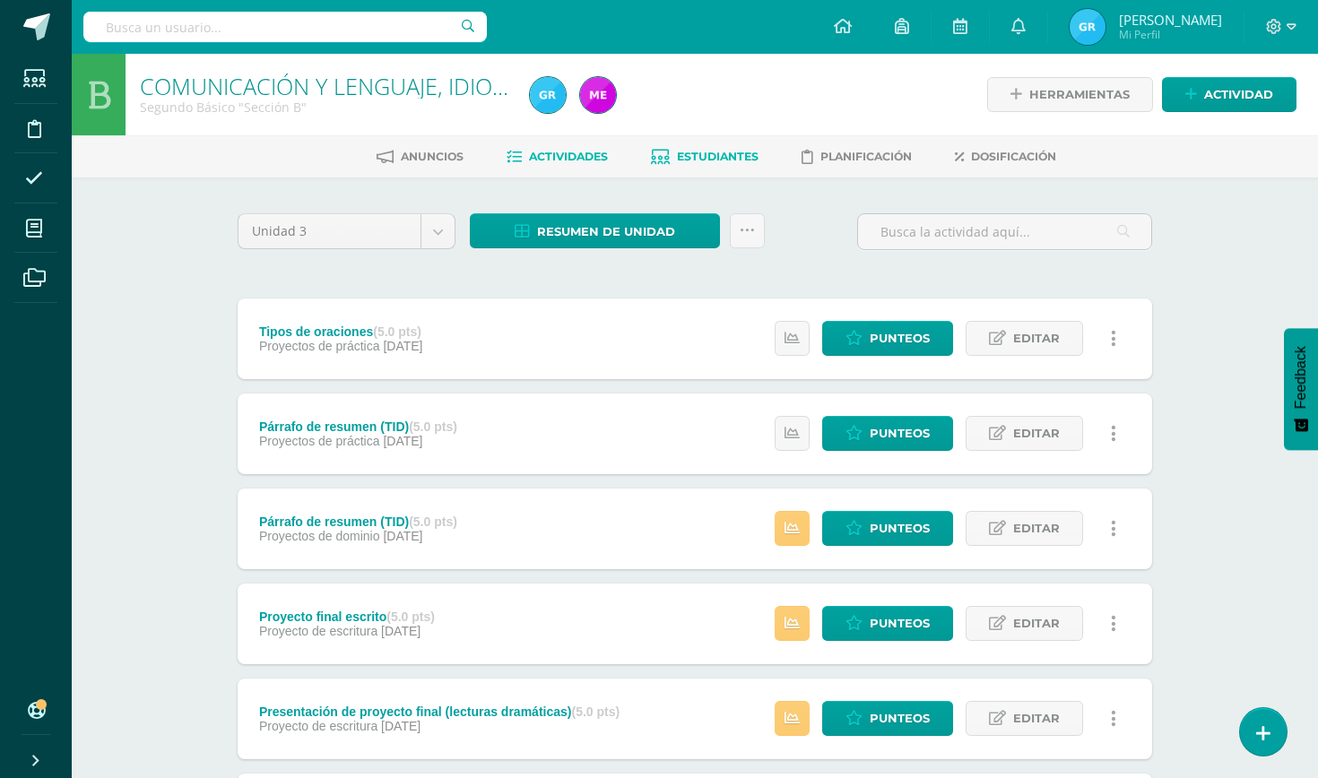
click at [735, 158] on span "Estudiantes" at bounding box center [718, 156] width 82 height 13
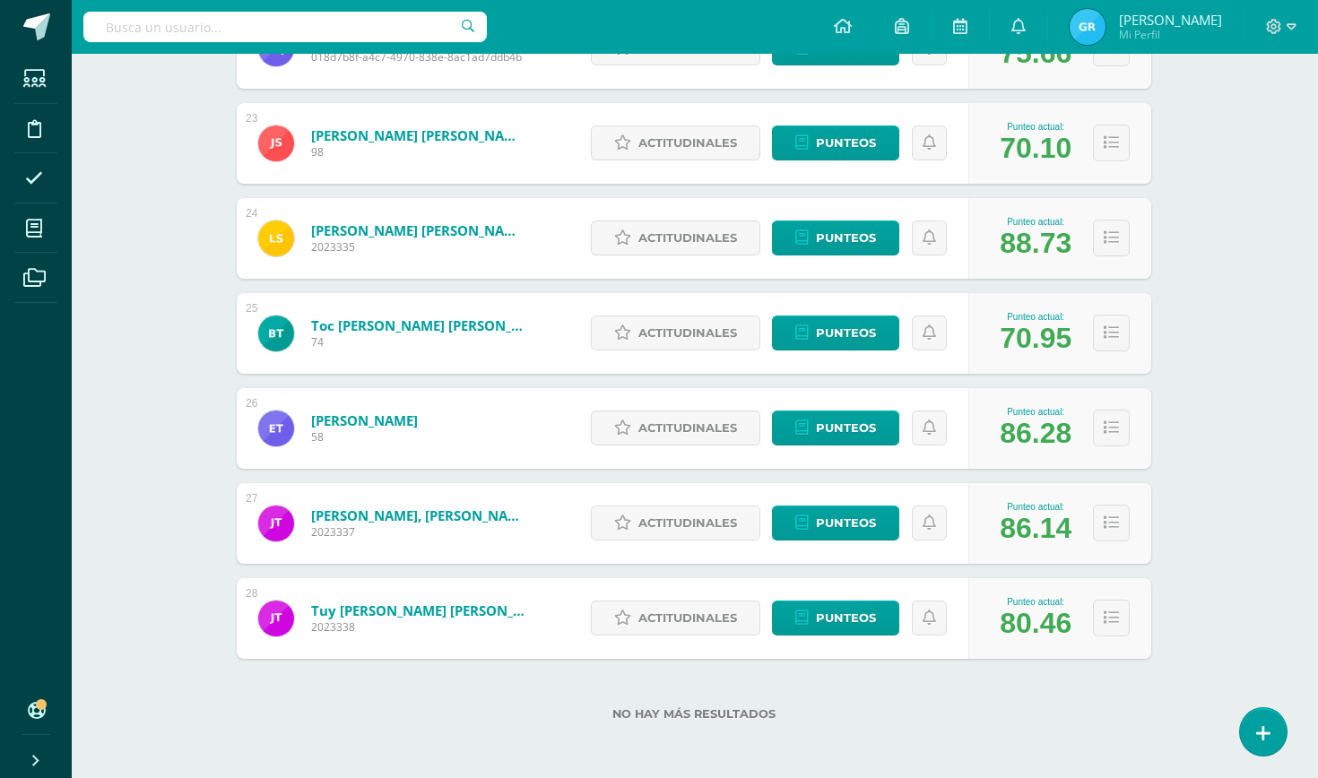
scroll to position [2378, 1]
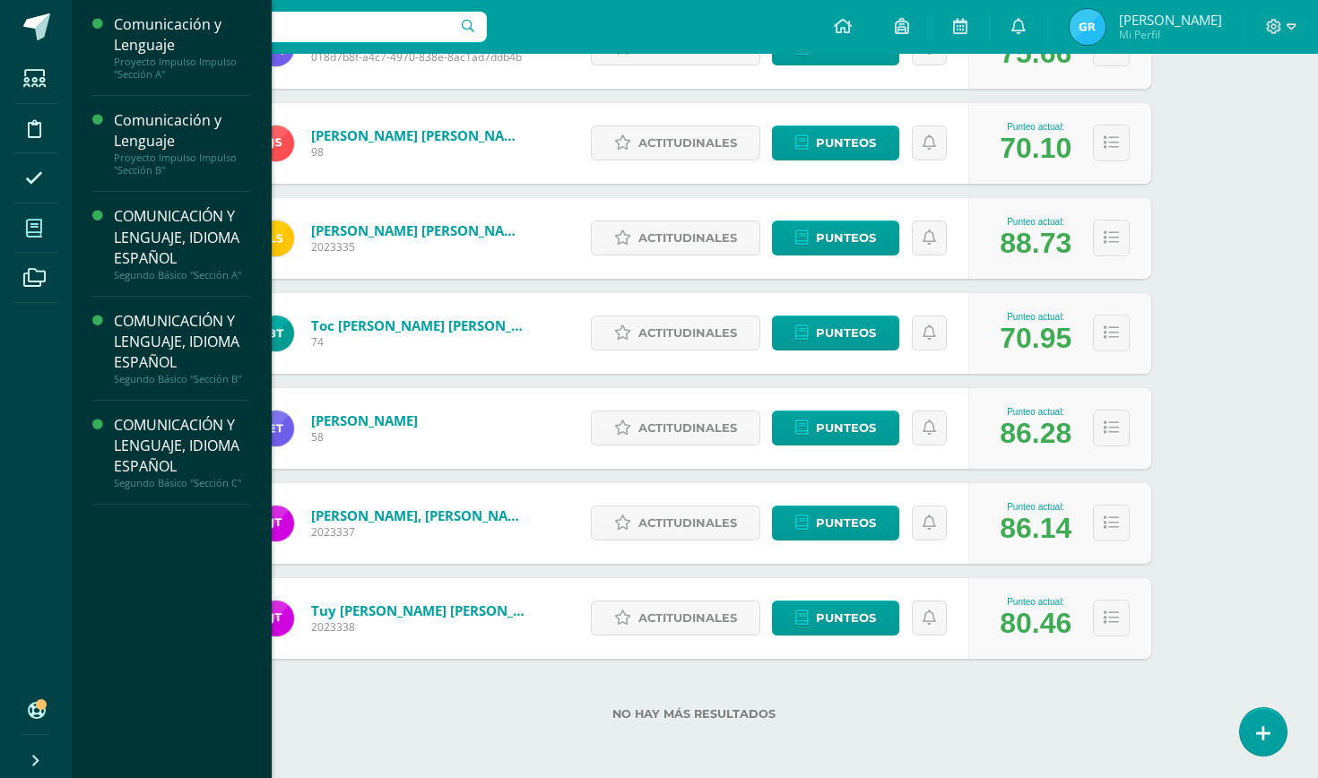
click at [41, 226] on icon at bounding box center [34, 229] width 16 height 18
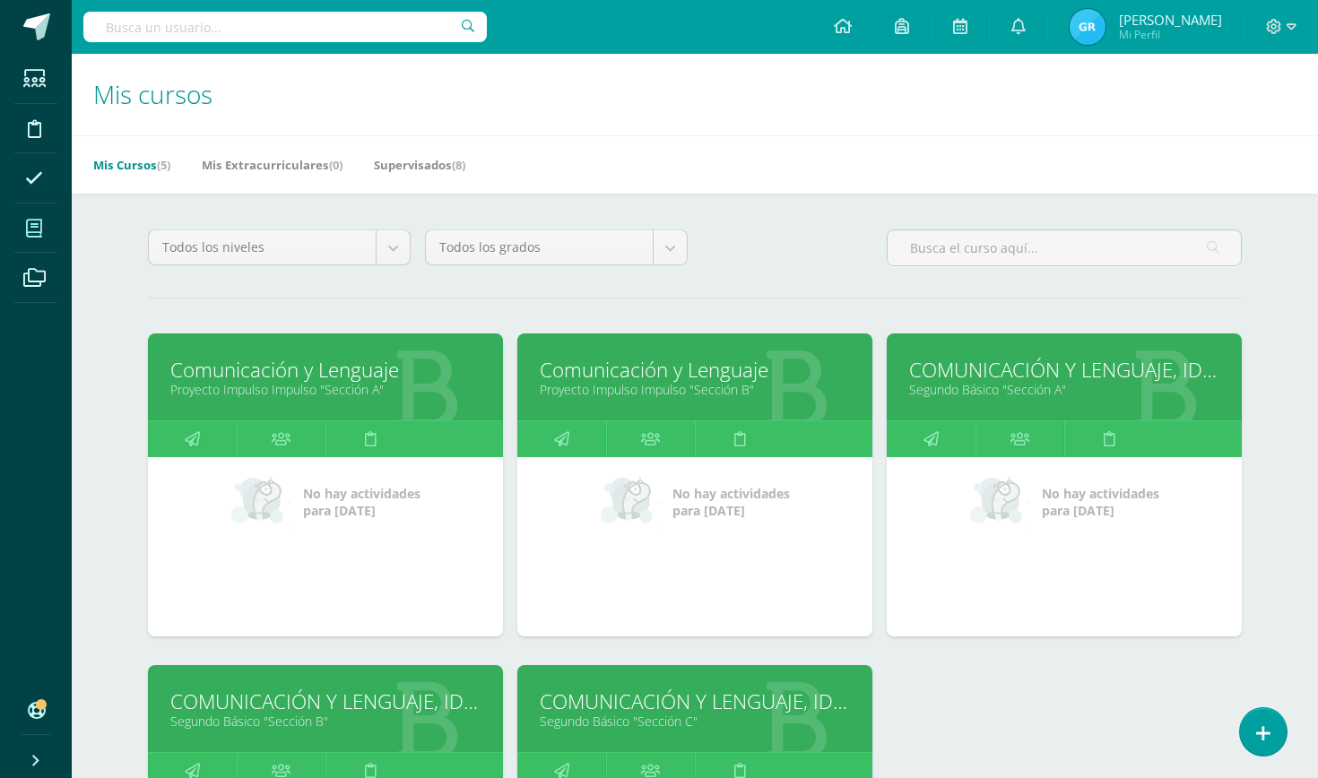
click at [1096, 389] on link "Segundo Básico "Sección A"" at bounding box center [1064, 389] width 310 height 17
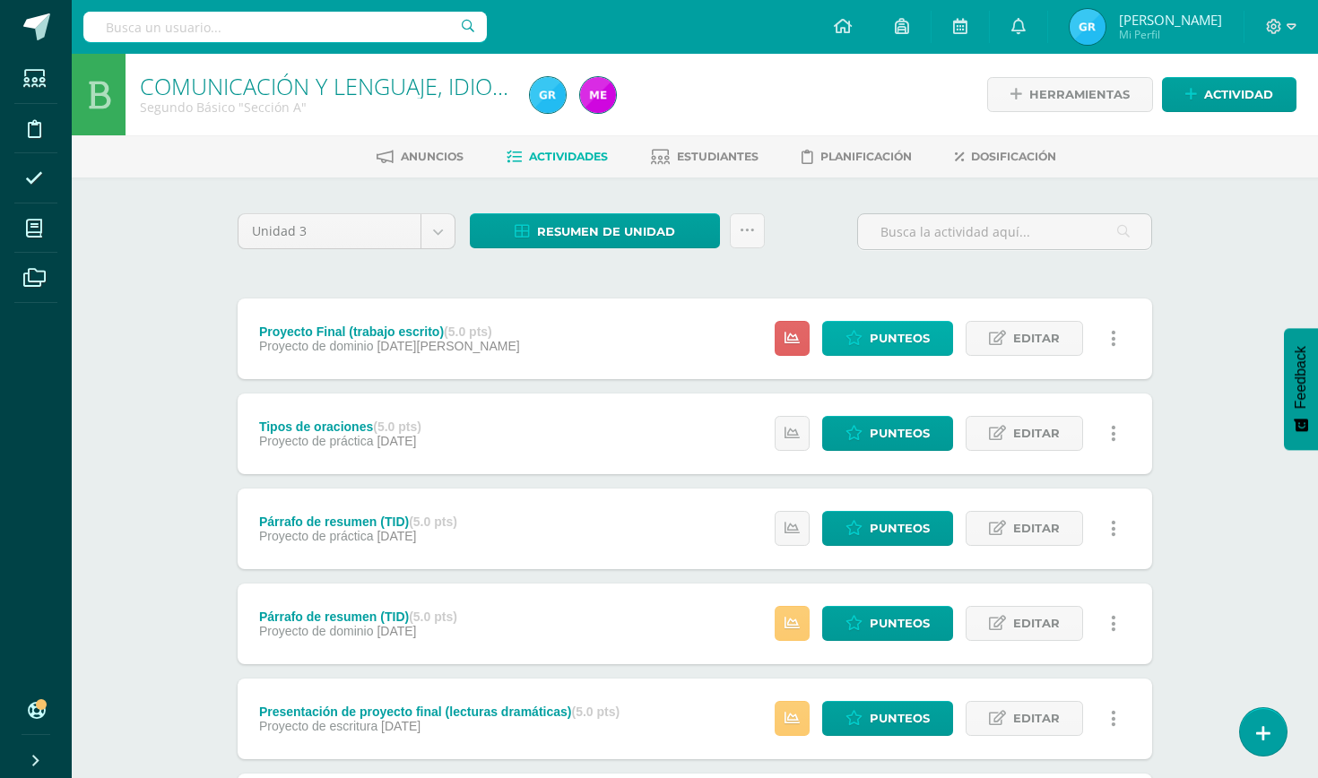
click at [865, 322] on link "Punteos" at bounding box center [887, 338] width 131 height 35
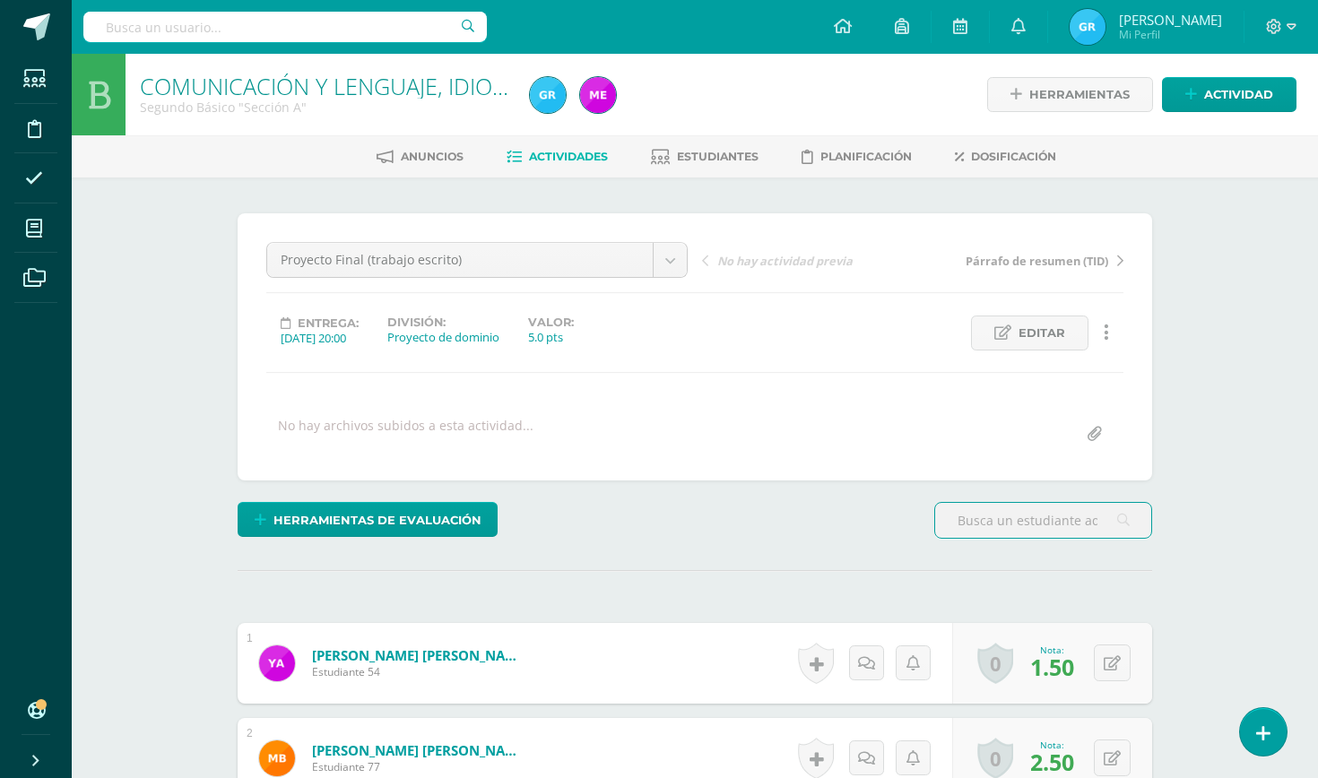
click at [554, 157] on span "Actividades" at bounding box center [568, 156] width 79 height 13
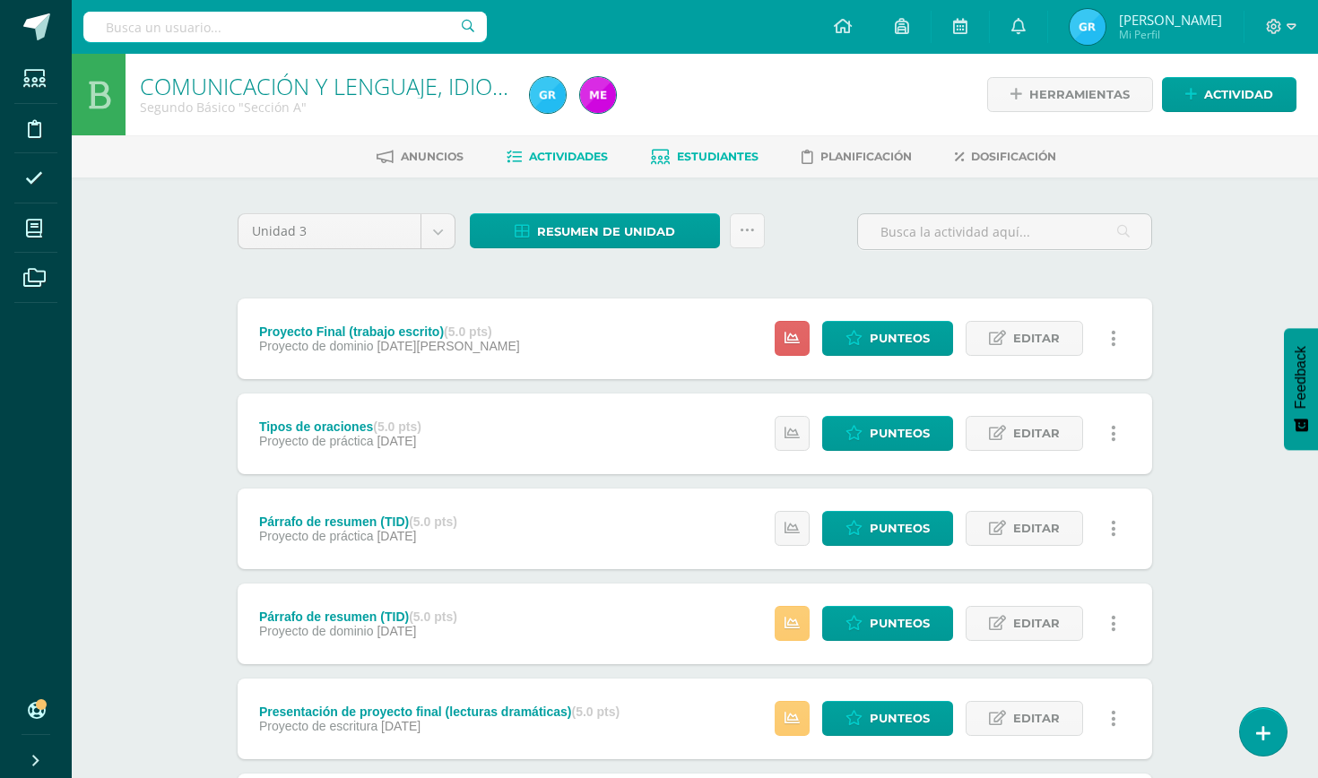
click at [723, 156] on span "Estudiantes" at bounding box center [718, 156] width 82 height 13
